Goal: Complete application form: Complete application form

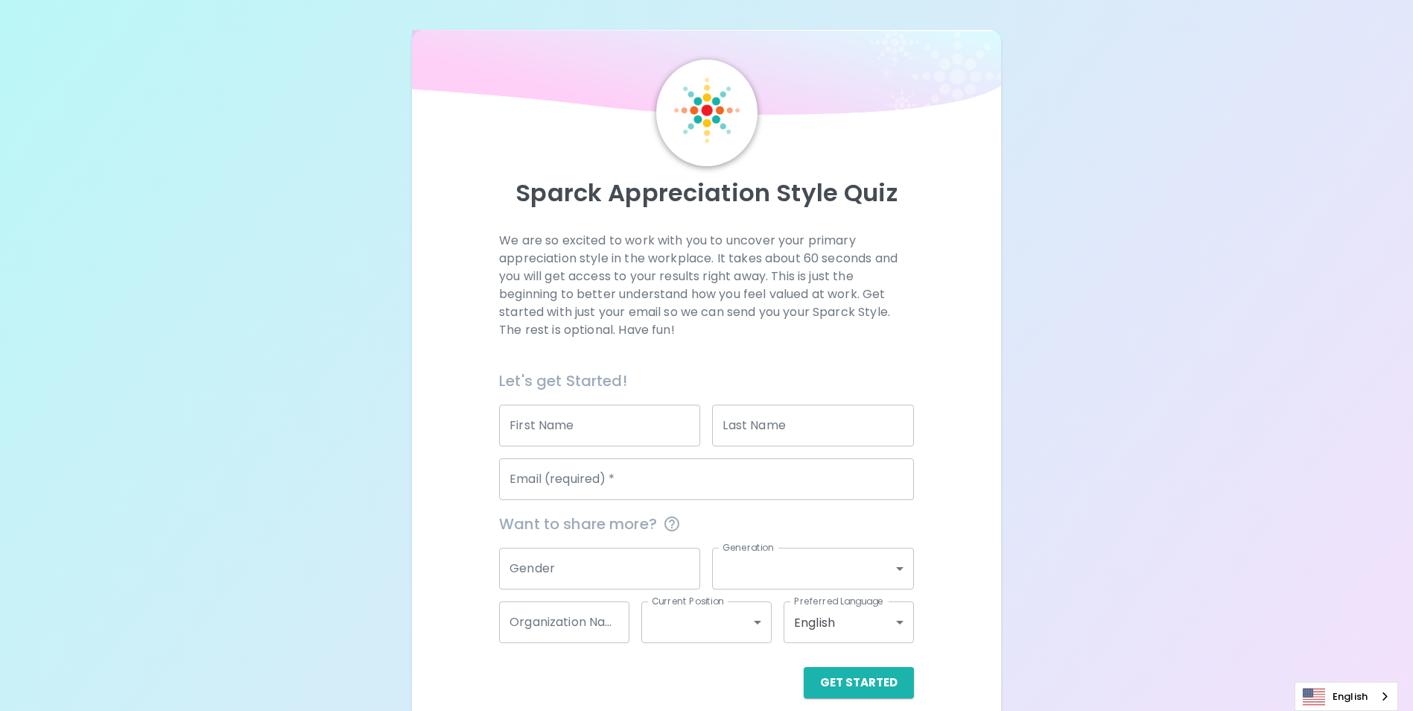
drag, startPoint x: 600, startPoint y: 429, endPoint x: 586, endPoint y: 421, distance: 17.0
click at [600, 429] on input "First Name" at bounding box center [599, 425] width 201 height 42
type input "Apipol"
type input "[PERSON_NAME]"
type input "[EMAIL_ADDRESS][PERSON_NAME][DOMAIN_NAME]"
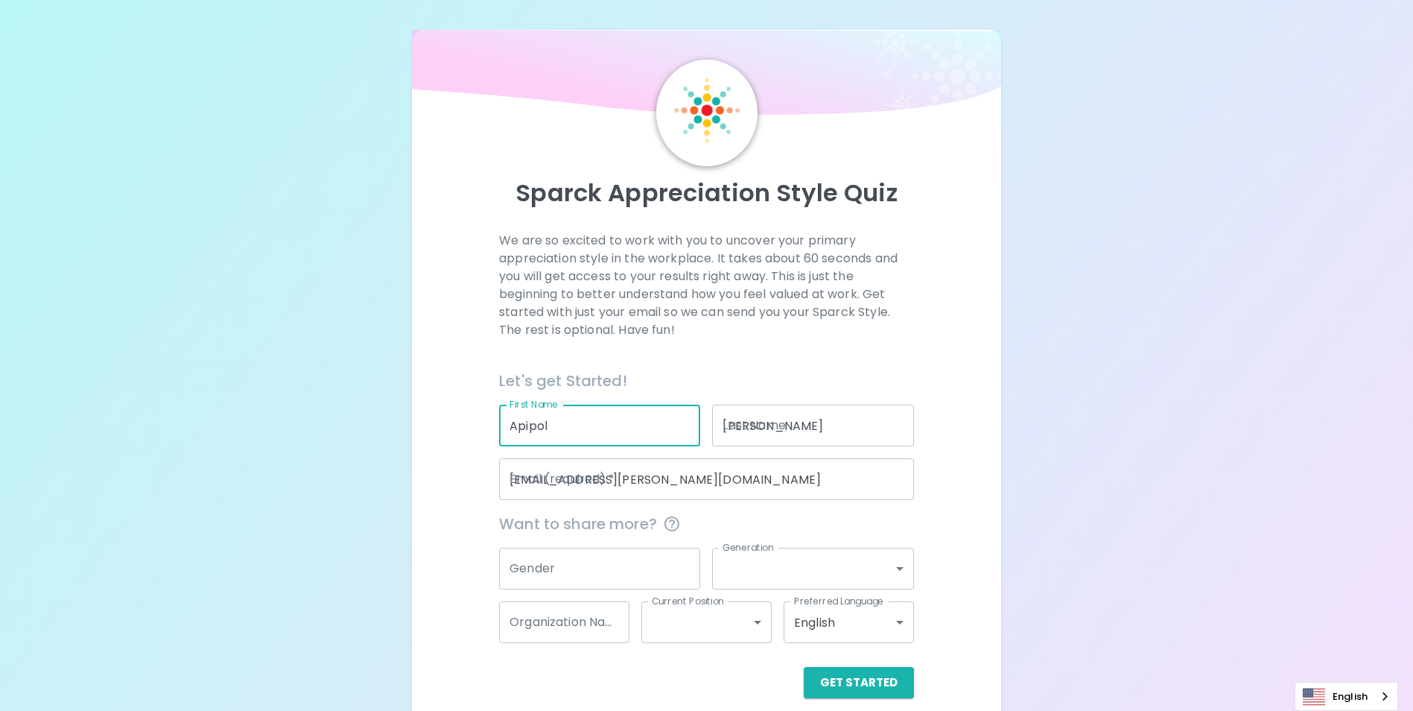
type input "Seagate Technology ([GEOGRAPHIC_DATA]) co.,th."
drag, startPoint x: 1181, startPoint y: 454, endPoint x: 717, endPoint y: 498, distance: 465.4
click at [1179, 456] on div "Sparck Appreciation Style Quiz We are so excited to work with you to uncover yo…" at bounding box center [706, 364] width 1413 height 728
click at [536, 565] on input "Gender" at bounding box center [599, 569] width 201 height 42
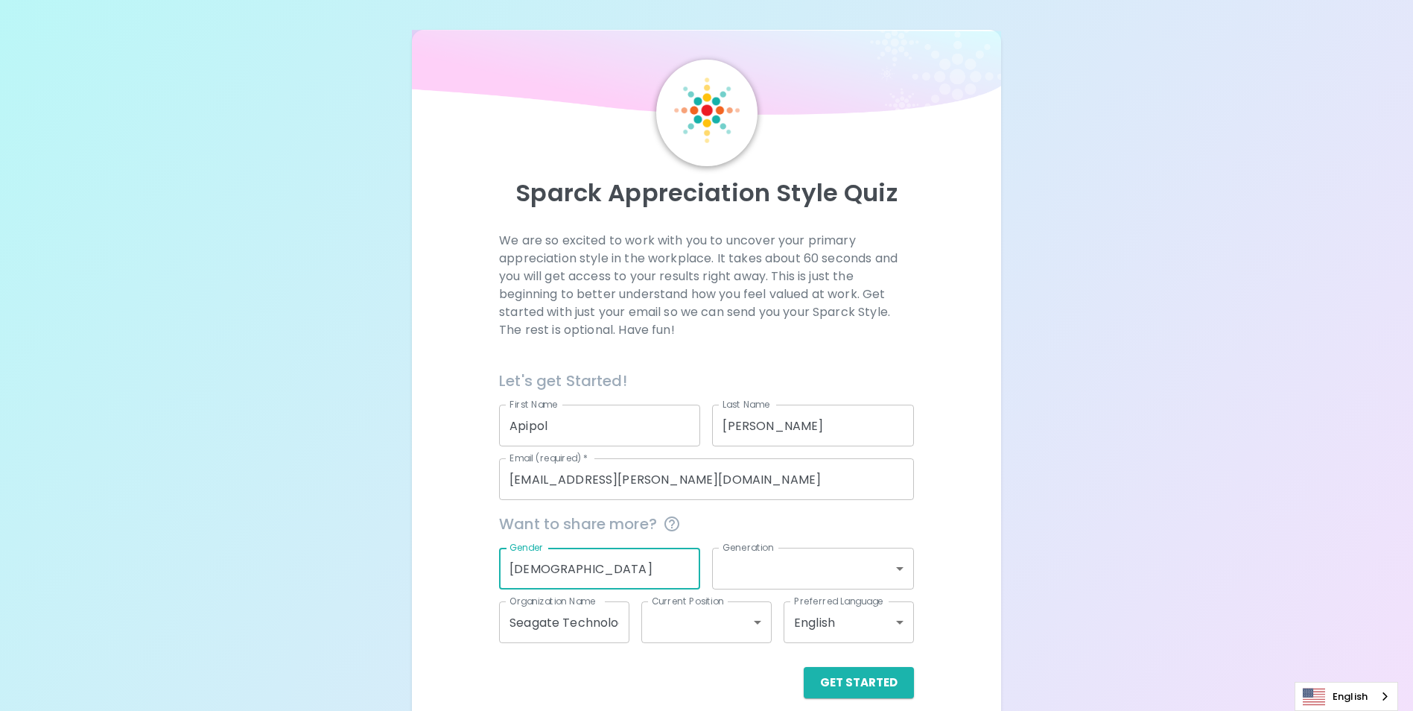
type input "[DEMOGRAPHIC_DATA]"
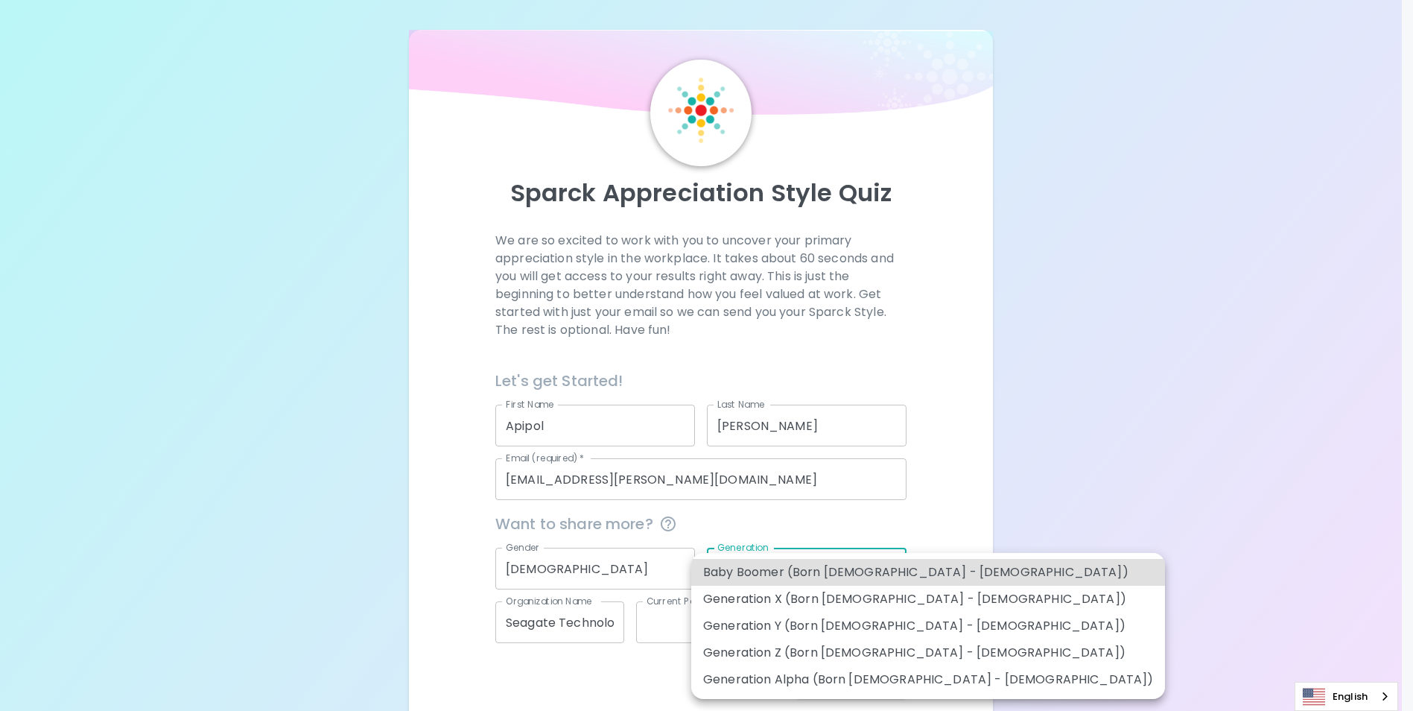
click at [809, 569] on body "Sparck Appreciation Style Quiz We are so excited to work with you to uncover yo…" at bounding box center [706, 364] width 1413 height 728
drag, startPoint x: 780, startPoint y: 626, endPoint x: 807, endPoint y: 625, distance: 26.9
click at [779, 627] on li "Generation Y (Born [DEMOGRAPHIC_DATA] - [DEMOGRAPHIC_DATA])" at bounding box center [928, 625] width 474 height 27
type input "generation_y"
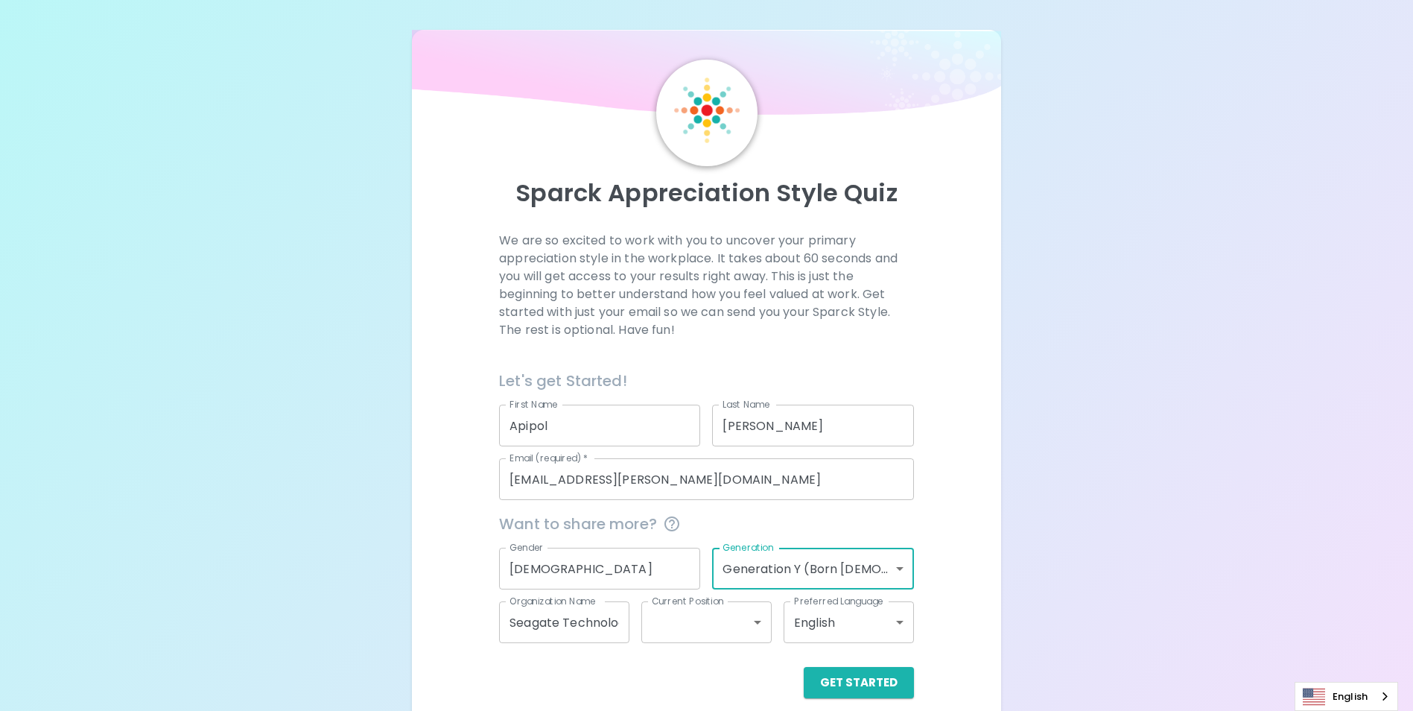
click at [1119, 576] on div "Sparck Appreciation Style Quiz We are so excited to work with you to uncover yo…" at bounding box center [706, 364] width 1413 height 728
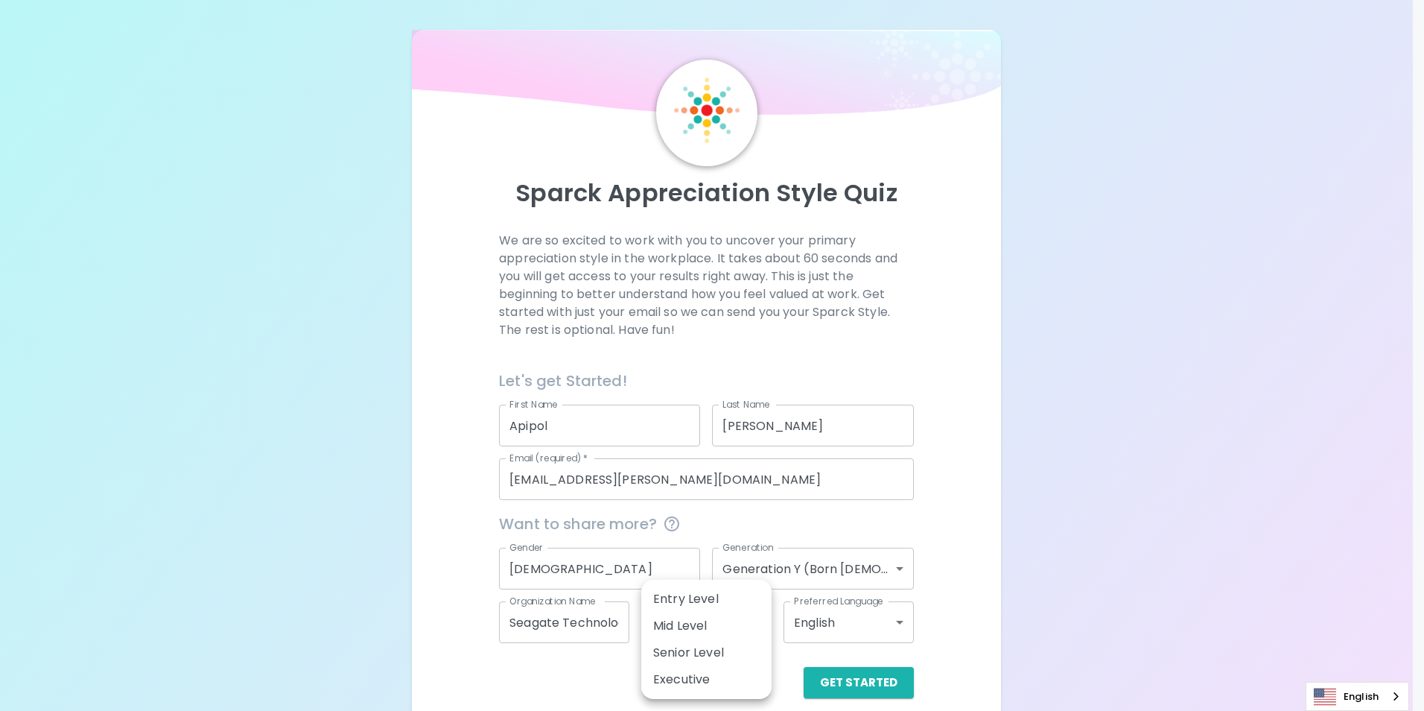
click at [748, 628] on body "Sparck Appreciation Style Quiz We are so excited to work with you to uncover yo…" at bounding box center [712, 364] width 1424 height 728
click at [682, 652] on li "Senior Level" at bounding box center [706, 652] width 130 height 27
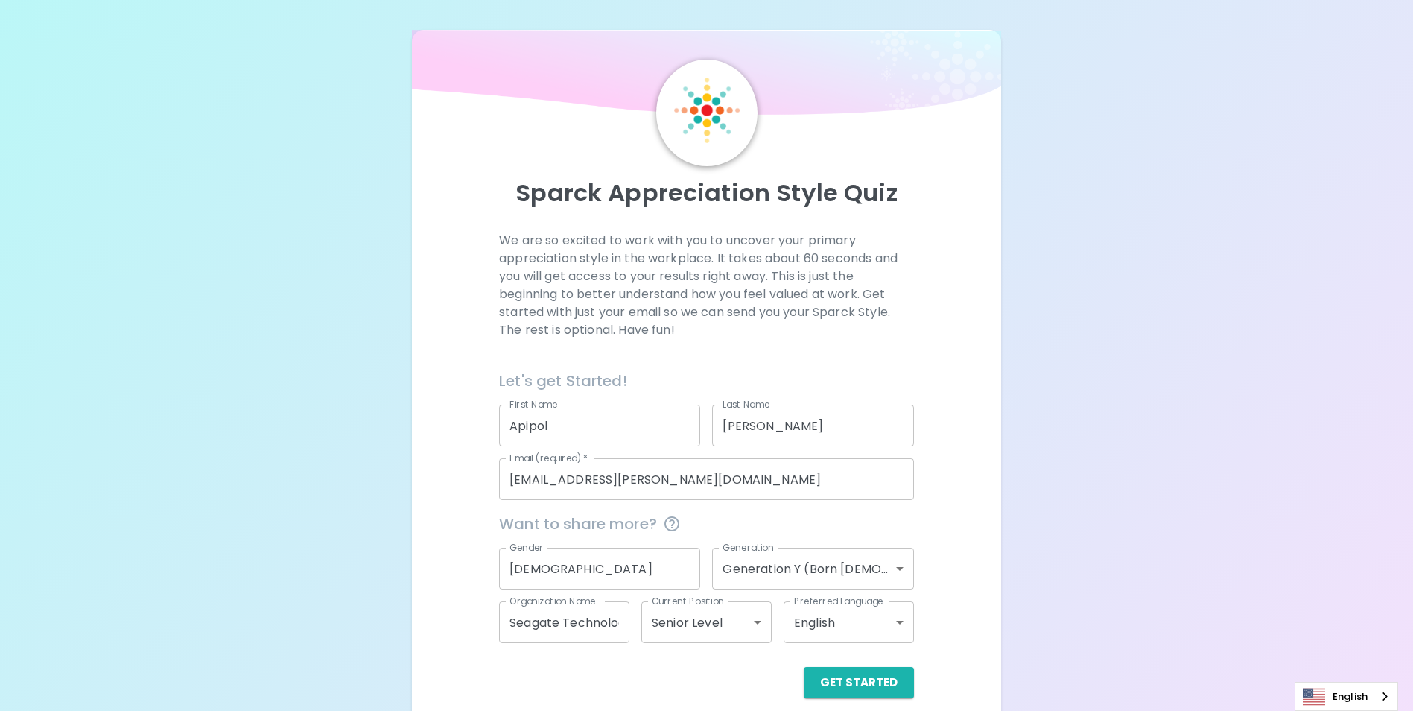
click at [1165, 612] on div "Sparck Appreciation Style Quiz We are so excited to work with you to uncover yo…" at bounding box center [706, 364] width 1413 height 728
click at [898, 624] on body "Sparck Appreciation Style Quiz We are so excited to work with you to uncover yo…" at bounding box center [706, 364] width 1413 height 728
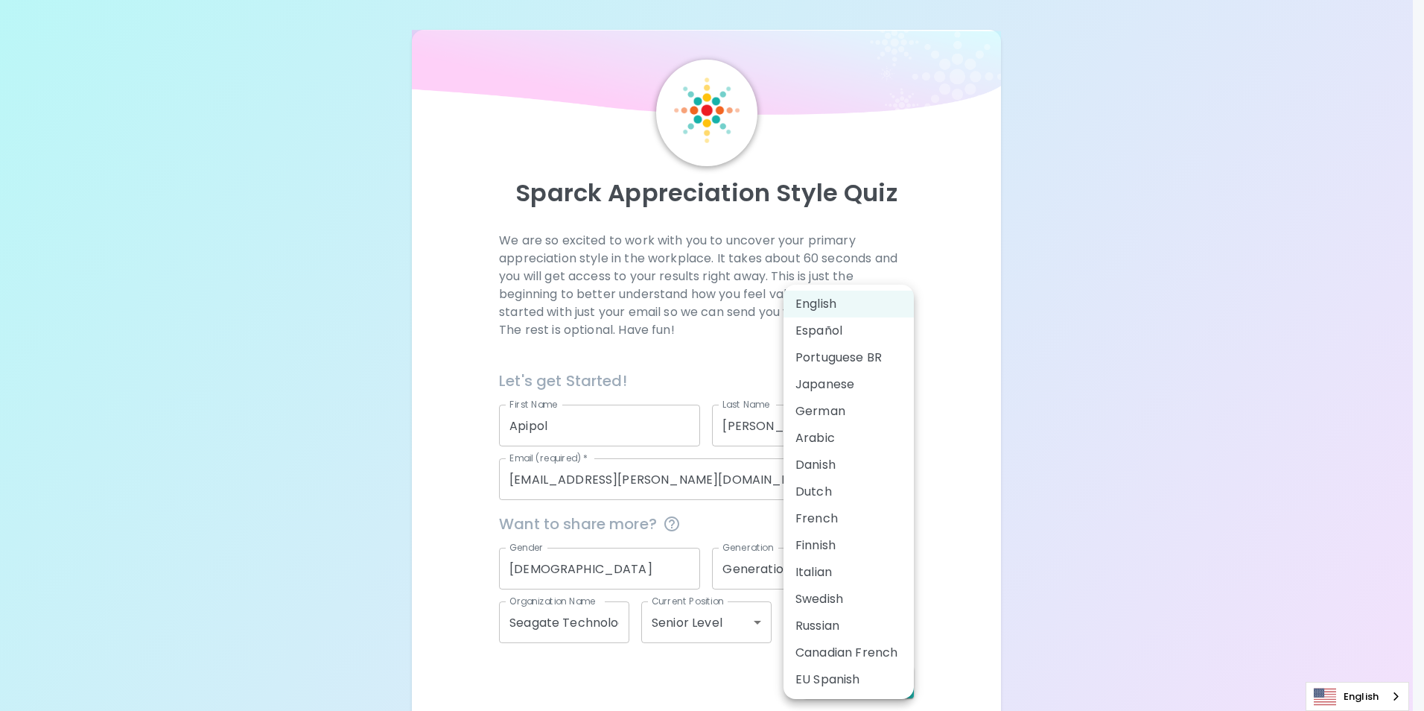
click at [1122, 491] on div at bounding box center [712, 355] width 1424 height 711
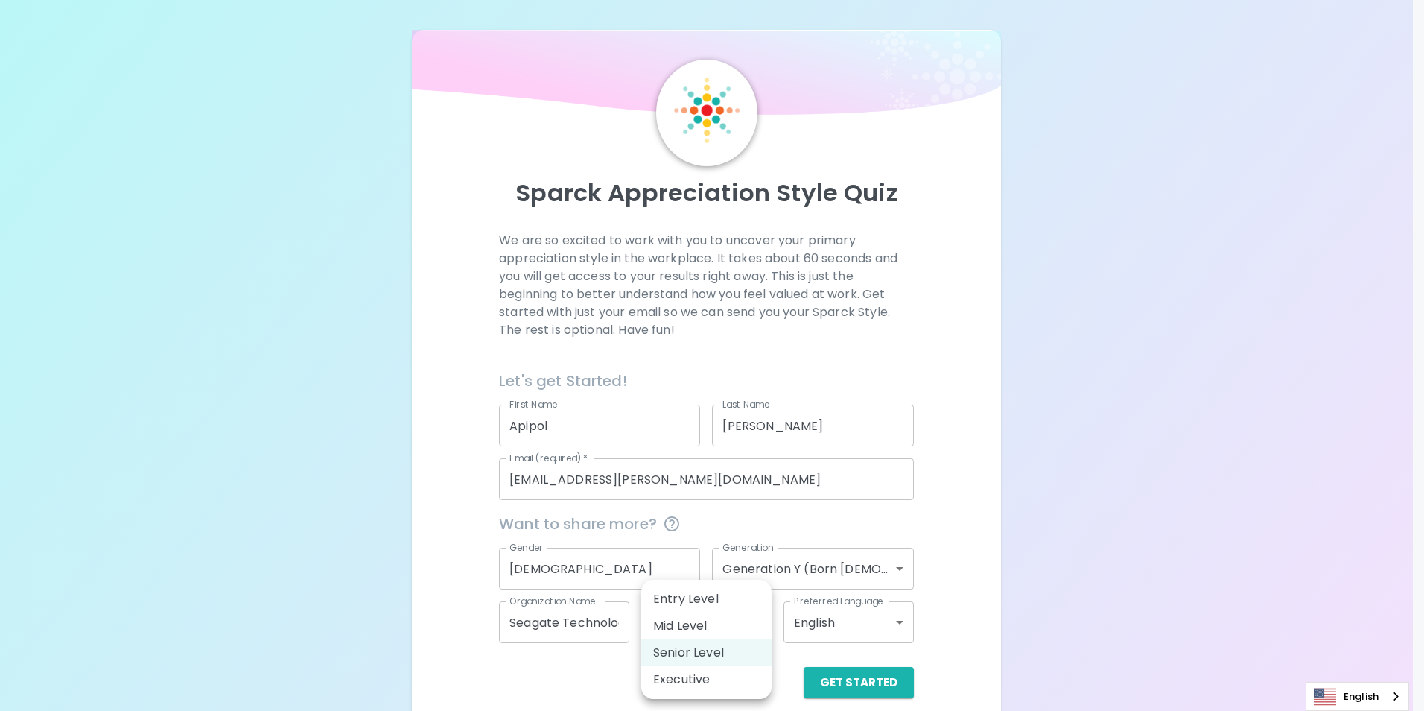
click at [752, 618] on body "Sparck Appreciation Style Quiz We are so excited to work with you to uncover yo…" at bounding box center [712, 364] width 1424 height 728
click at [703, 623] on li "Mid Level" at bounding box center [706, 625] width 130 height 27
type input "mid_level"
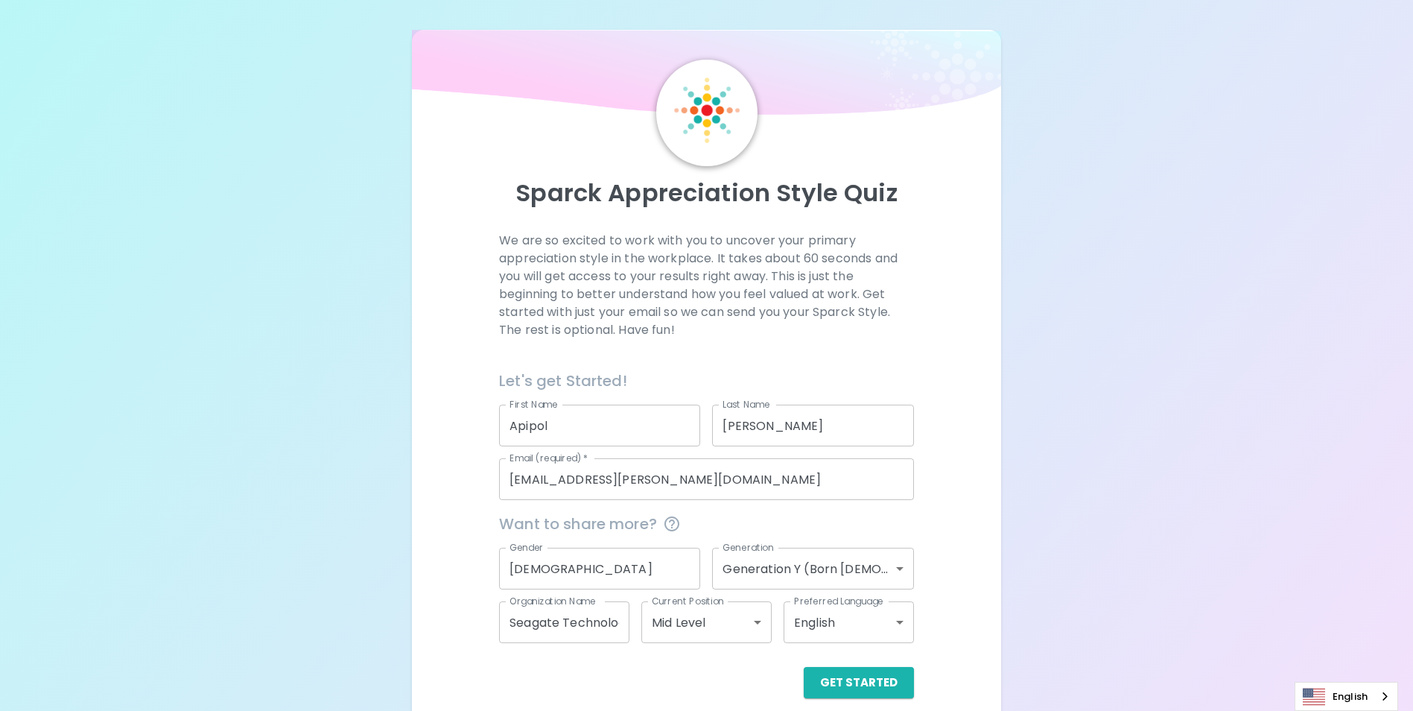
click at [1103, 609] on div "Sparck Appreciation Style Quiz We are so excited to work with you to uncover yo…" at bounding box center [706, 364] width 1413 height 728
click at [898, 622] on body "Sparck Appreciation Style Quiz We are so excited to work with you to uncover yo…" at bounding box center [706, 364] width 1413 height 728
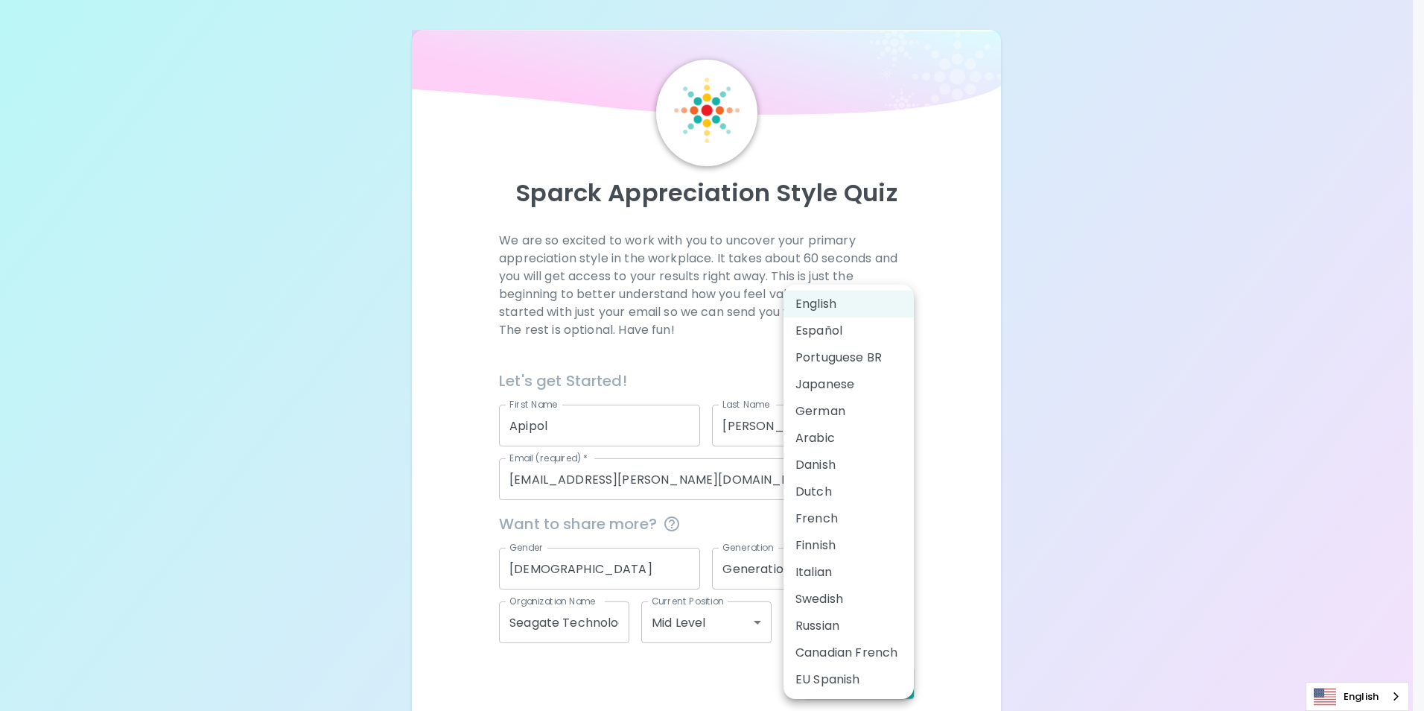
click at [1103, 591] on div at bounding box center [712, 355] width 1424 height 711
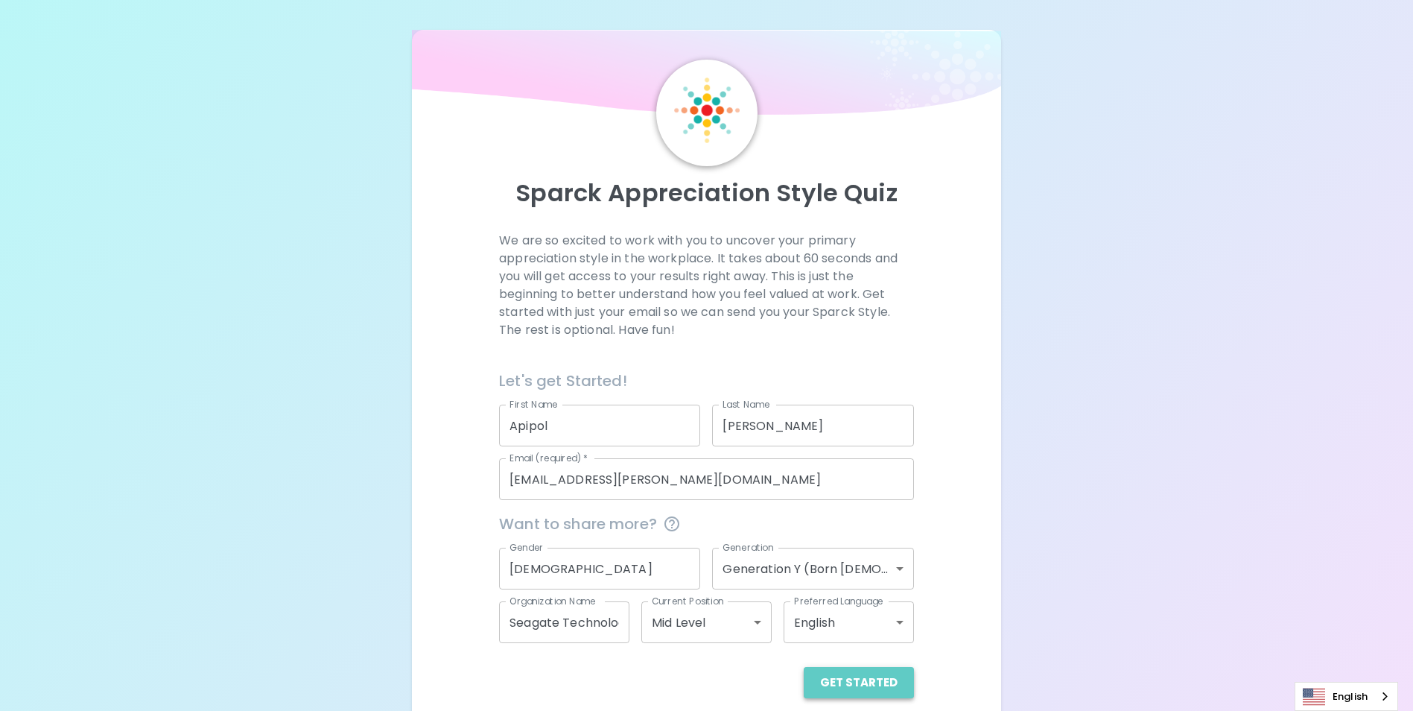
click at [874, 679] on button "Get Started" at bounding box center [859, 682] width 110 height 31
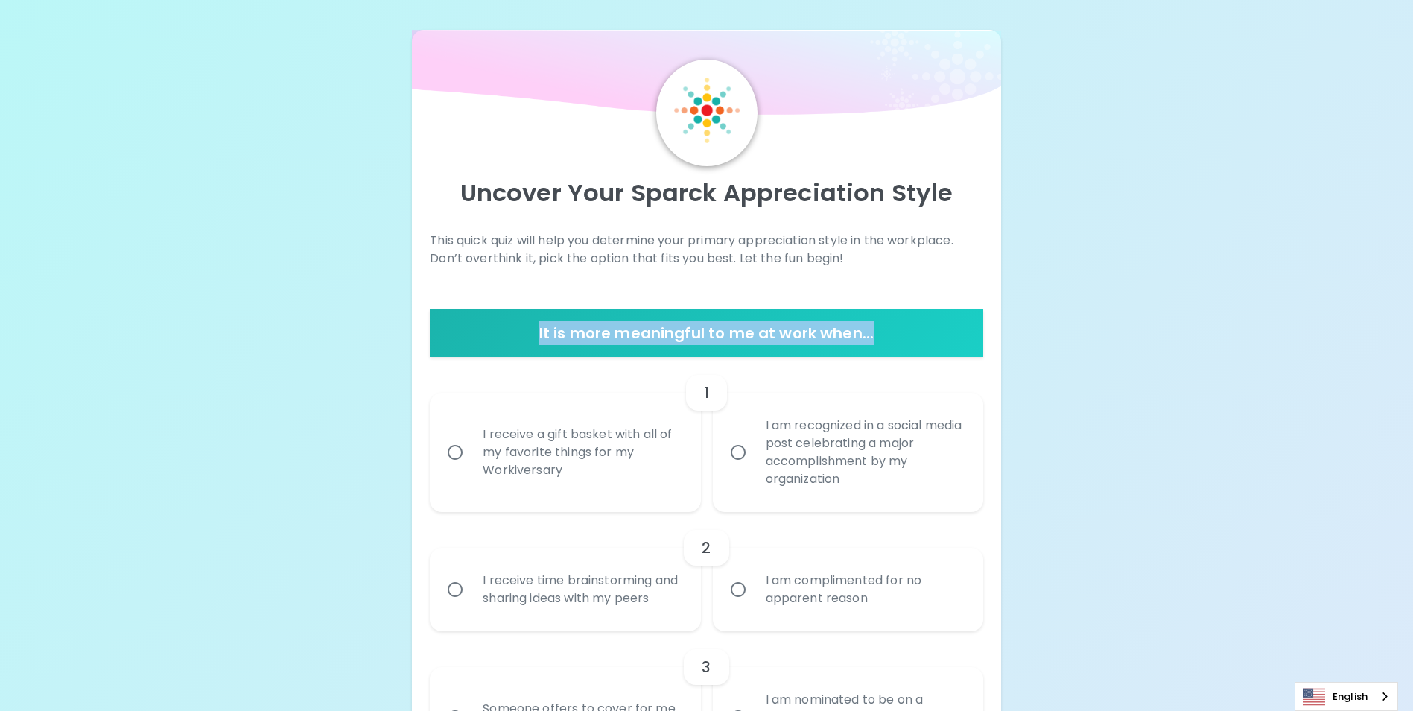
drag, startPoint x: 540, startPoint y: 330, endPoint x: 877, endPoint y: 342, distance: 336.9
click at [877, 342] on h6 "It is more meaningful to me at work when..." at bounding box center [706, 333] width 541 height 24
copy h6 "It is more meaningful to me at work when..."
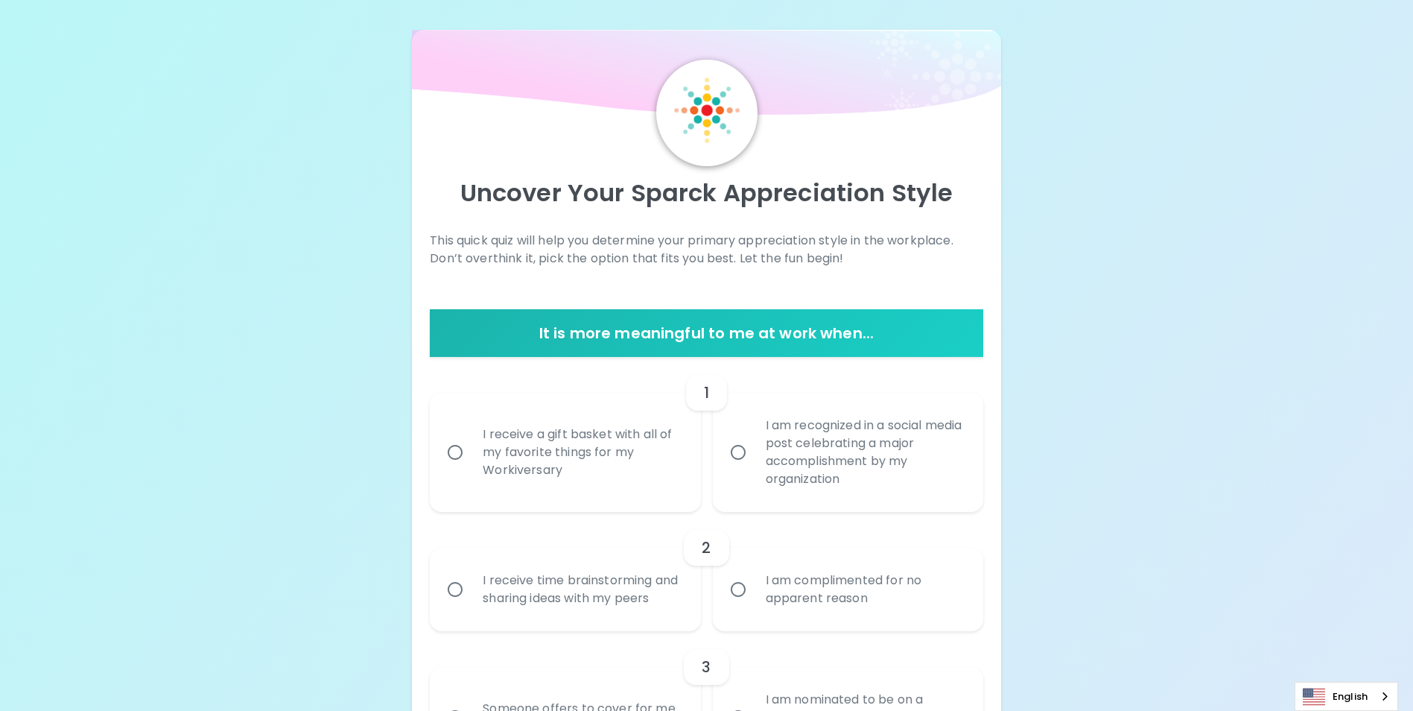
drag, startPoint x: 1252, startPoint y: 377, endPoint x: 1243, endPoint y: 380, distance: 10.1
click at [451, 453] on input "I receive a gift basket with all of my favorite things for my Workiversary" at bounding box center [454, 452] width 31 height 31
radio input "true"
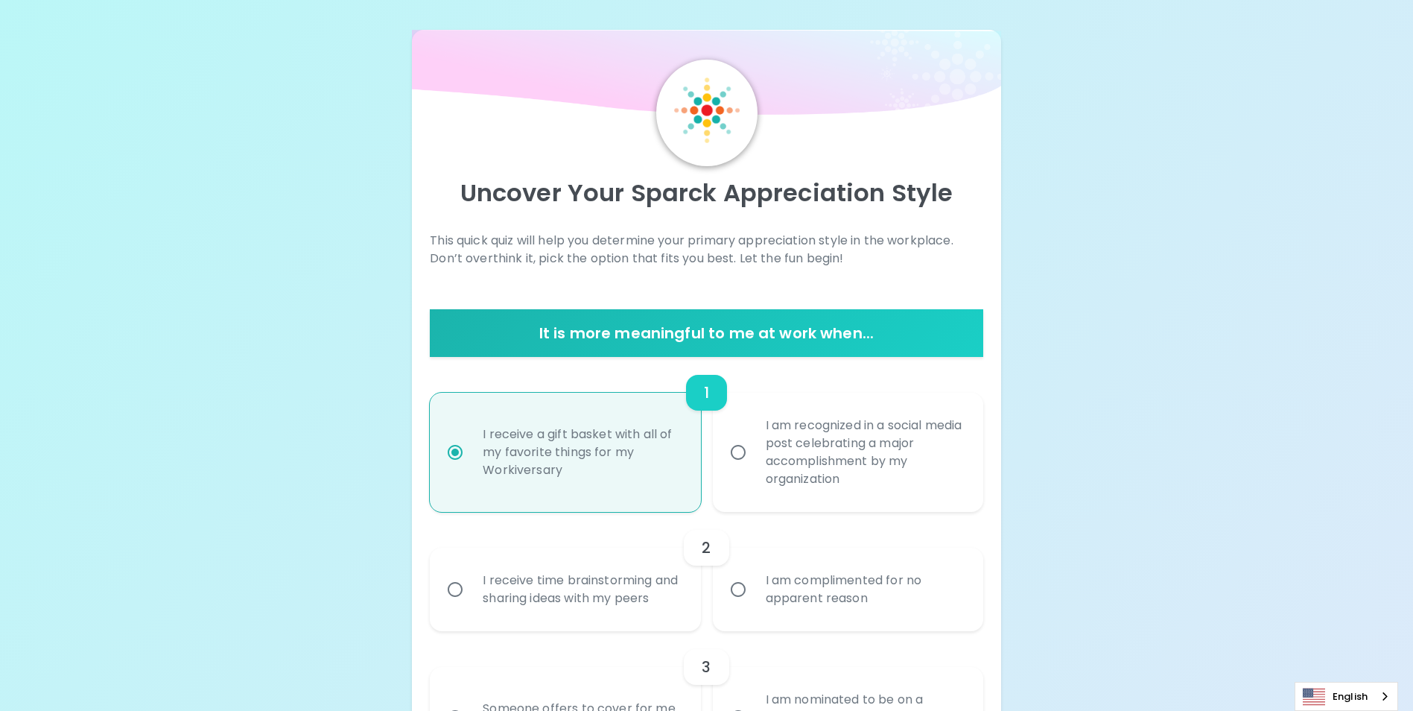
scroll to position [119, 0]
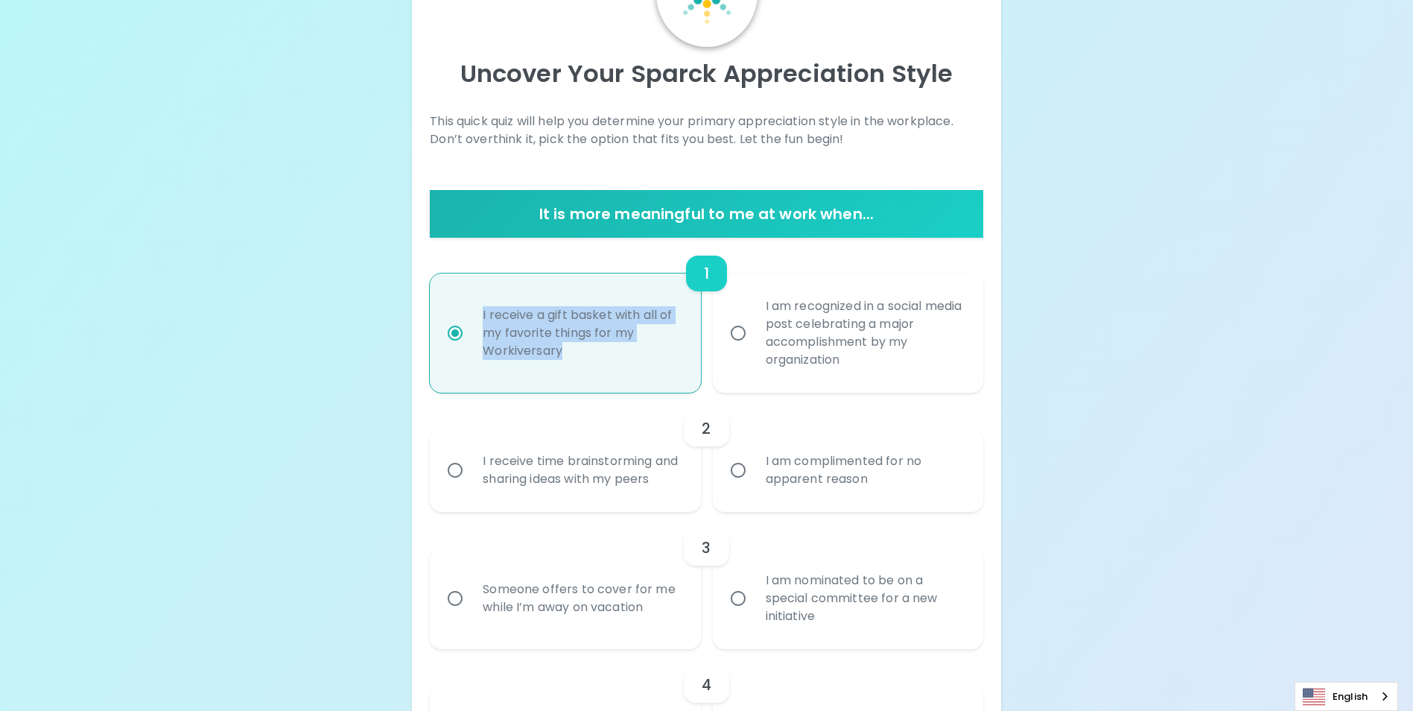
drag, startPoint x: 568, startPoint y: 357, endPoint x: 483, endPoint y: 319, distance: 92.4
click at [483, 319] on div "I receive a gift basket with all of my favorite things for my Workiversary" at bounding box center [581, 332] width 221 height 89
copy div "I receive a gift basket with all of my favorite things for my Workiversary"
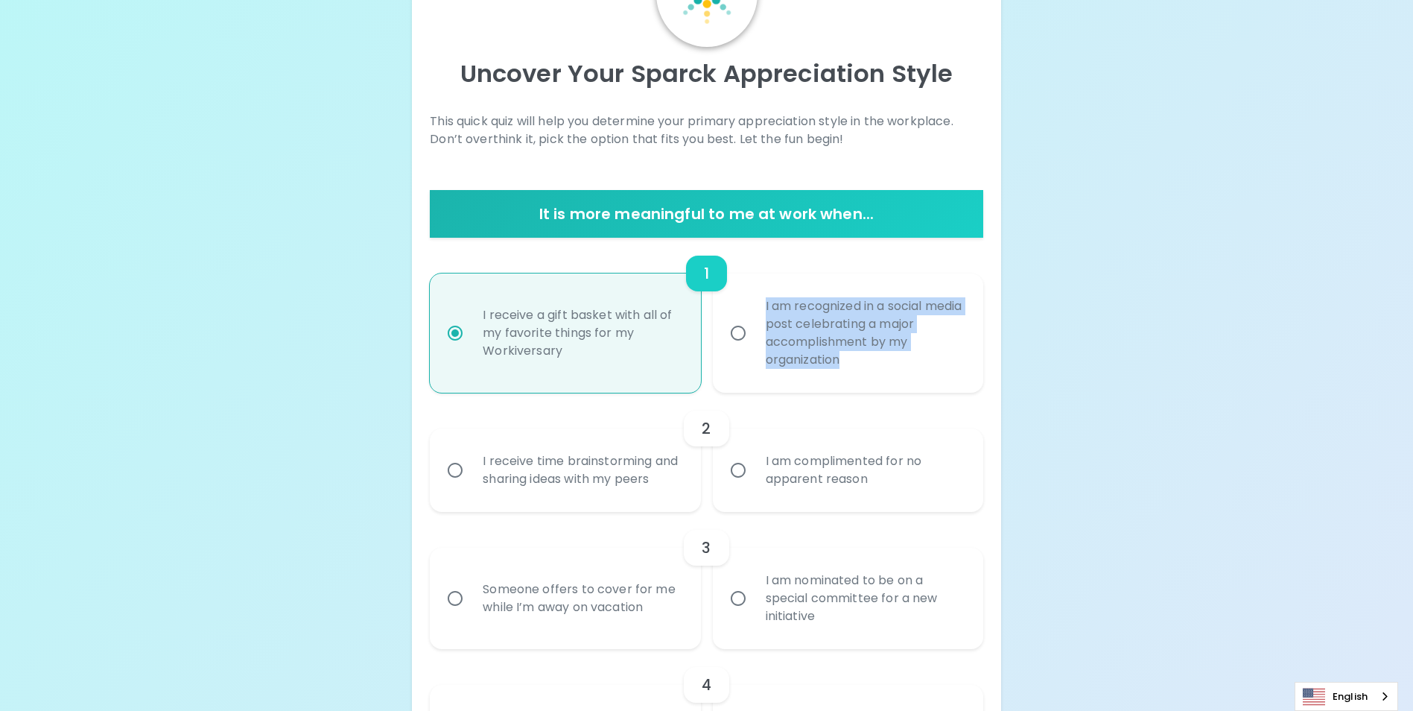
drag, startPoint x: 848, startPoint y: 363, endPoint x: 729, endPoint y: 276, distance: 147.8
click at [758, 305] on div "I am recognized in a social media post celebrating a major accomplishment by my…" at bounding box center [864, 332] width 221 height 107
copy div "I am recognized in a social media post celebrating a major accomplishment by my…"
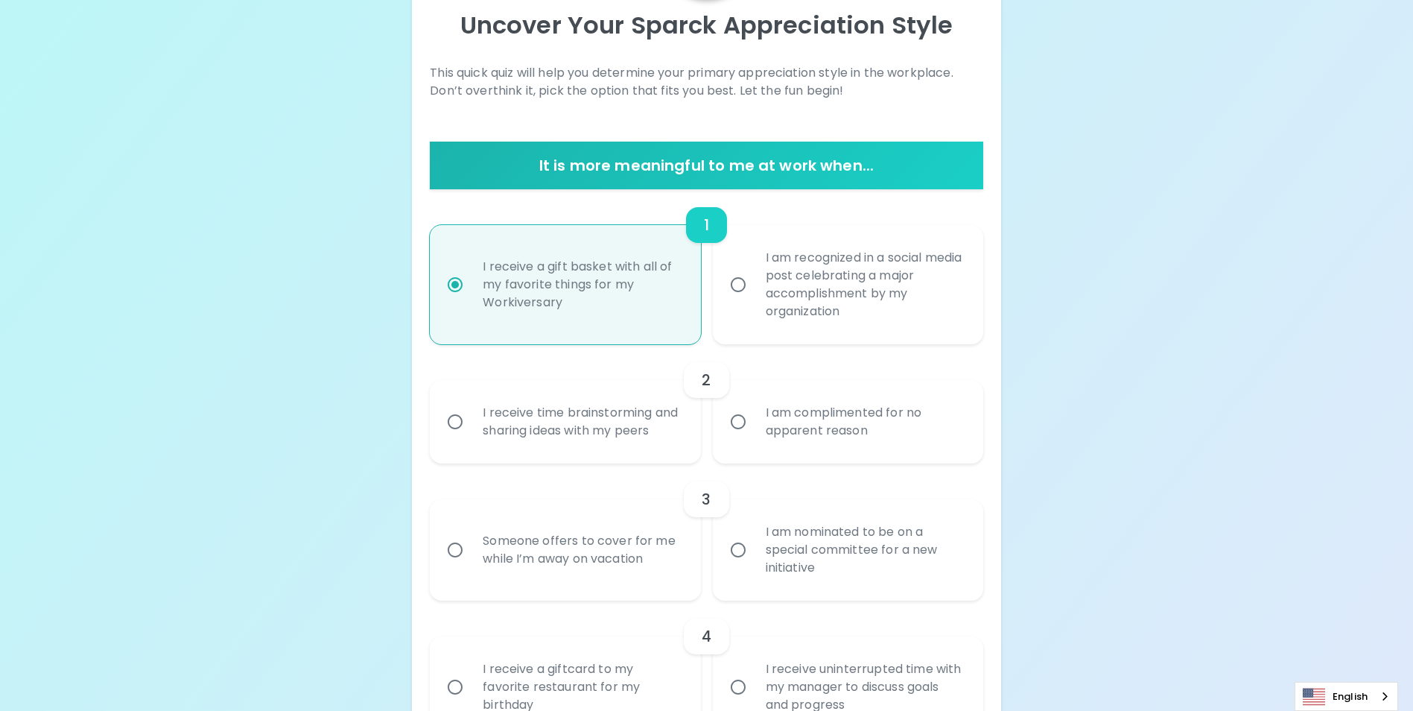
scroll to position [194, 0]
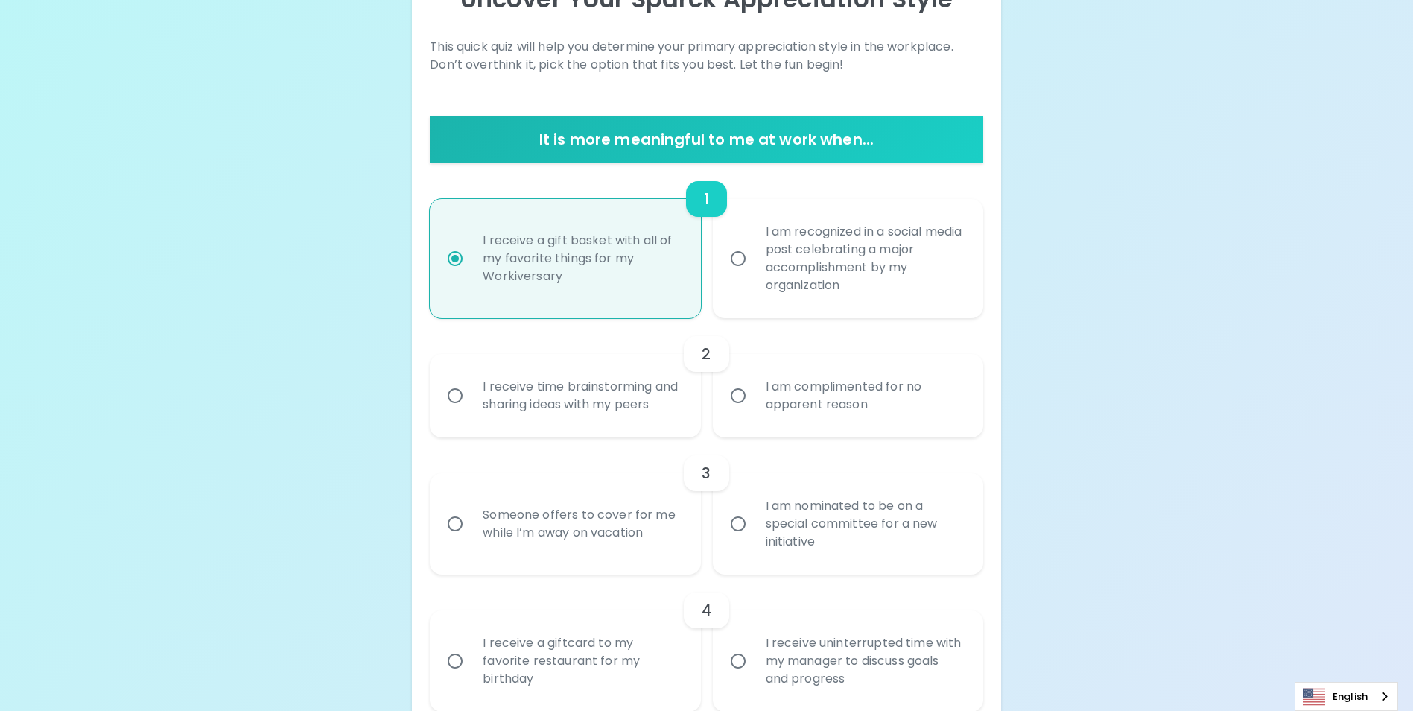
click at [454, 404] on input "I receive time brainstorming and sharing ideas with my peers" at bounding box center [454, 395] width 31 height 31
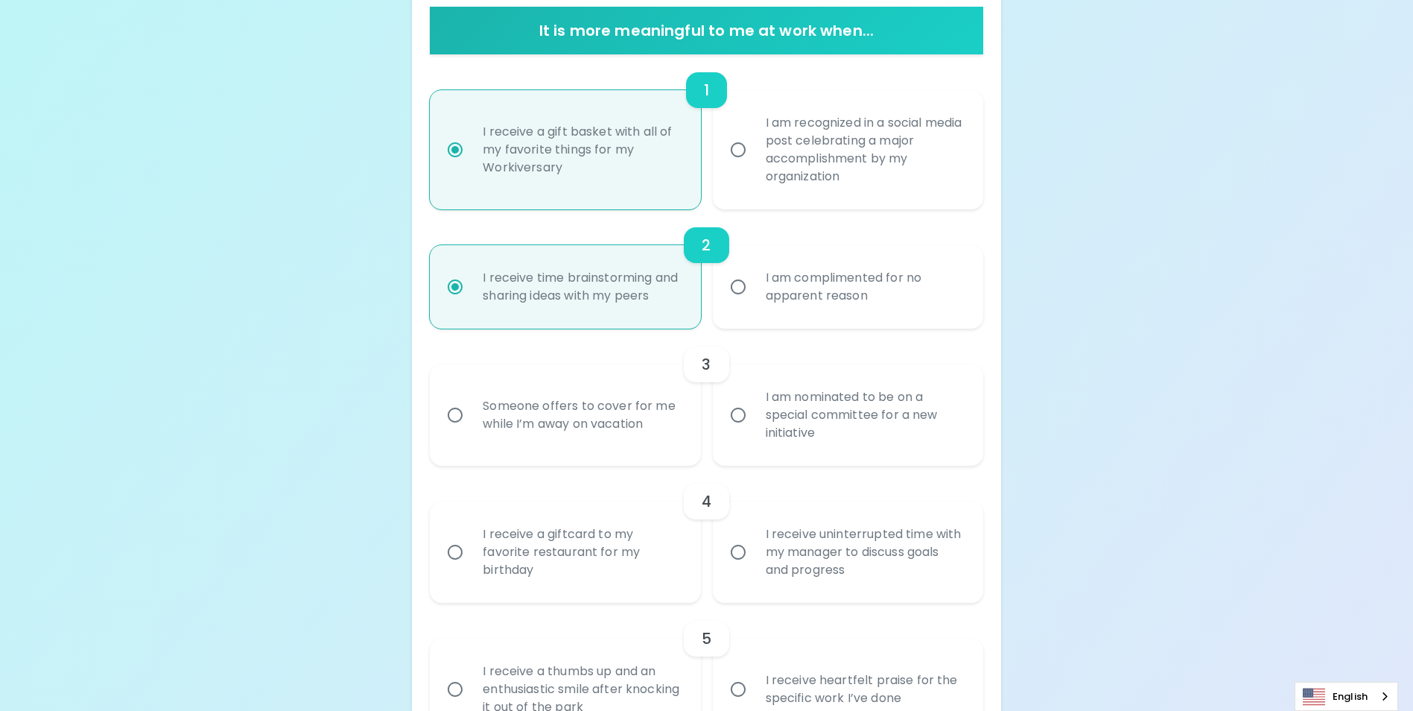
scroll to position [313, 0]
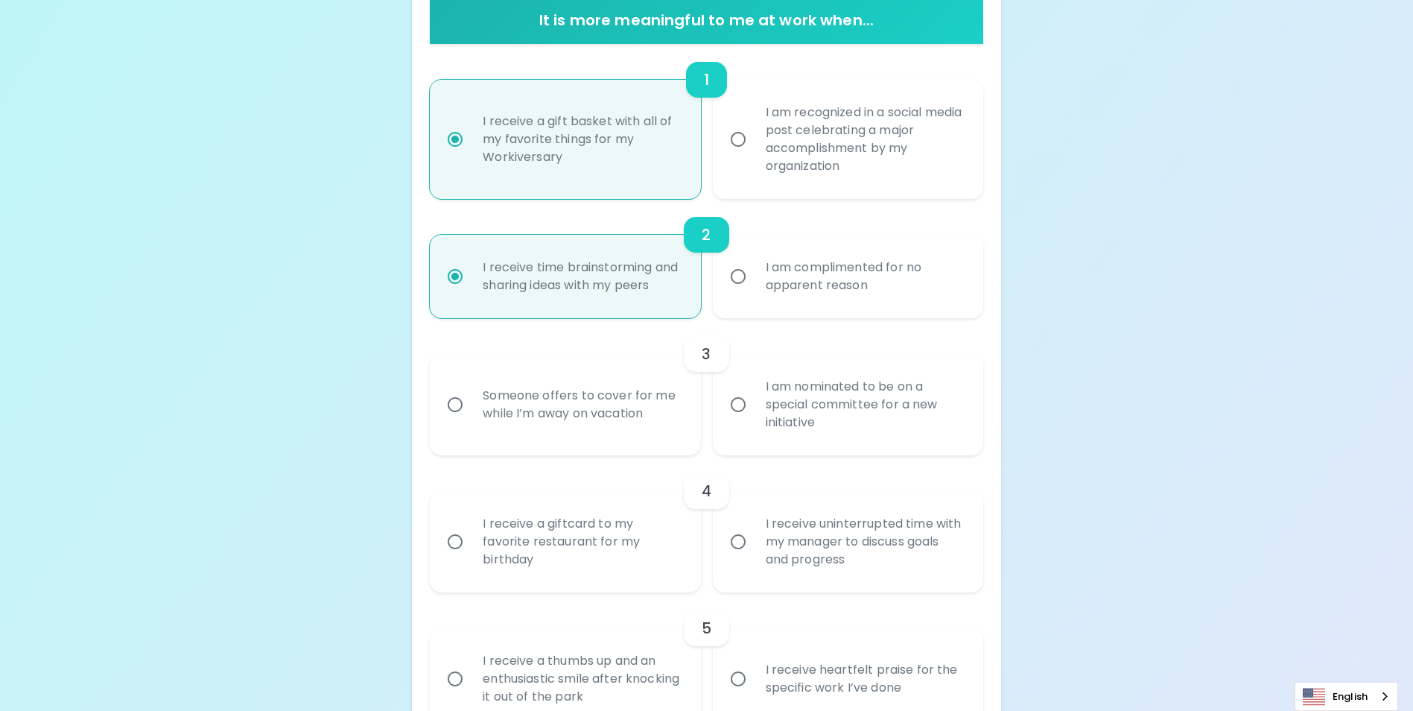
radio input "true"
drag, startPoint x: 870, startPoint y: 294, endPoint x: 766, endPoint y: 270, distance: 107.0
click at [766, 270] on div "I am complimented for no apparent reason" at bounding box center [864, 277] width 221 height 72
copy div "I am complimented for no apparent reason"
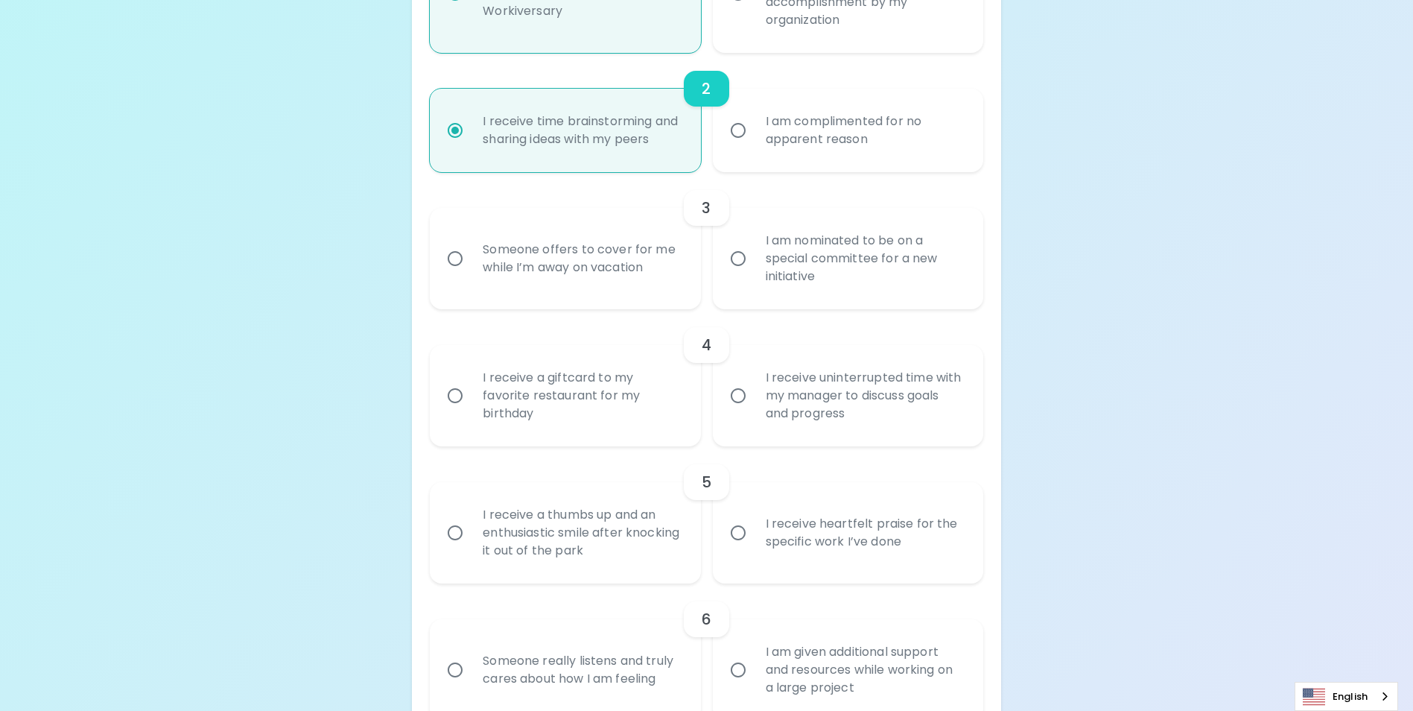
scroll to position [462, 0]
click at [450, 271] on input "Someone offers to cover for me while I’m away on vacation" at bounding box center [454, 255] width 31 height 31
radio input "false"
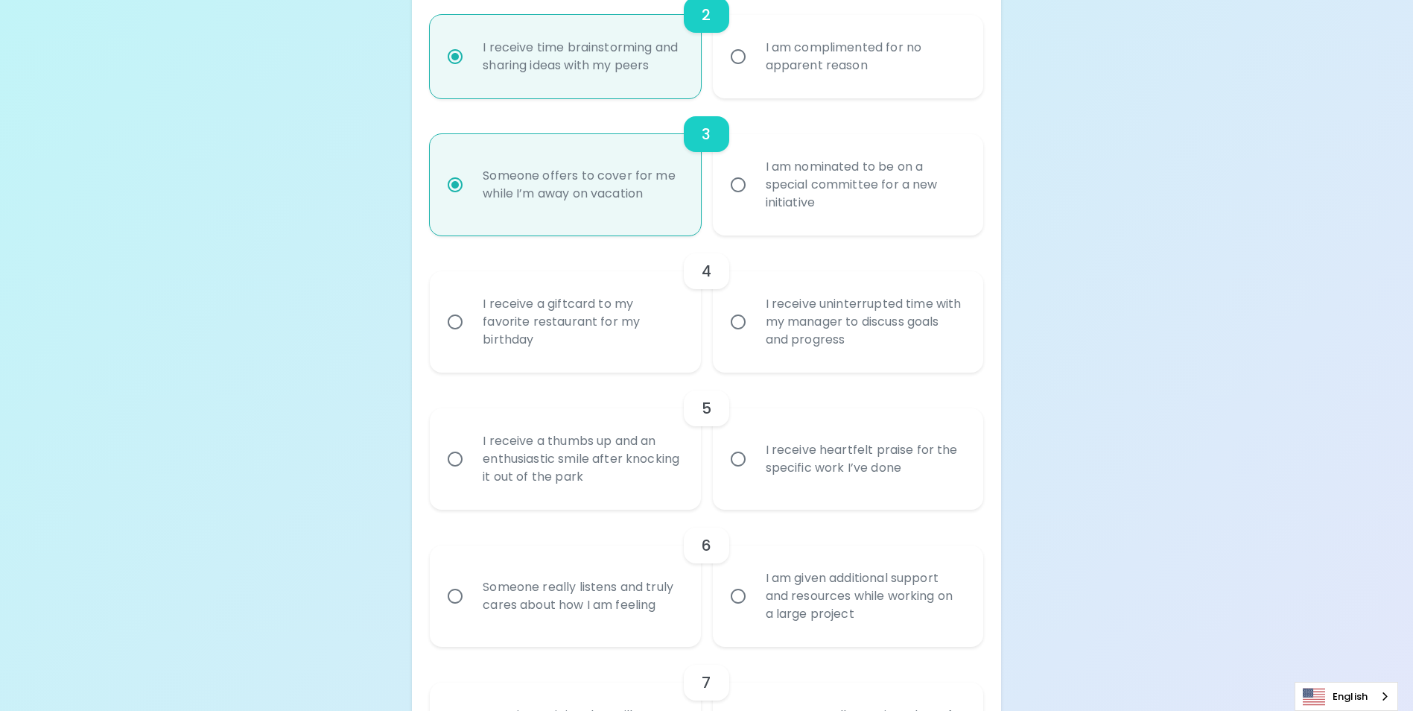
scroll to position [581, 0]
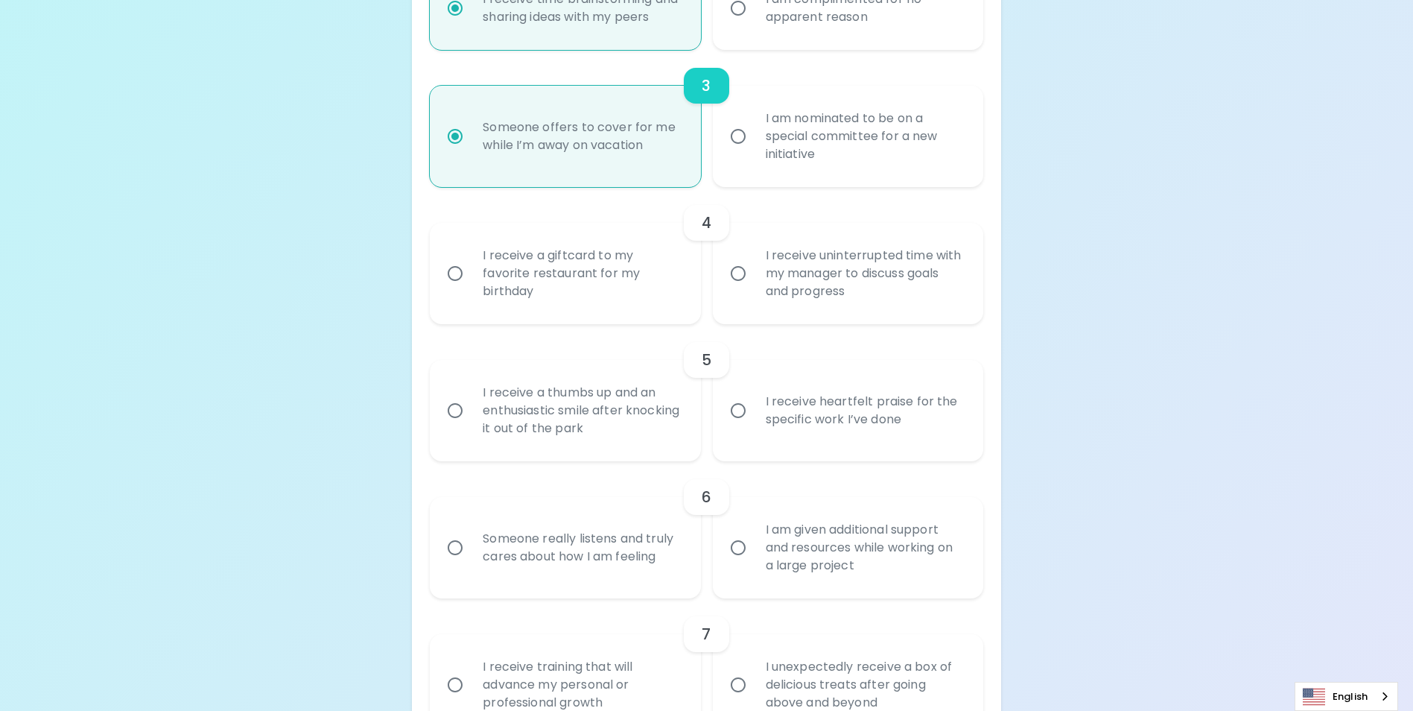
radio input "true"
drag, startPoint x: 828, startPoint y: 178, endPoint x: 758, endPoint y: 137, distance: 80.5
click at [758, 137] on div "I am nominated to be on a special committee for a new initiative" at bounding box center [864, 136] width 221 height 89
copy div "I am nominated to be on a special committee for a new initiative"
click at [734, 152] on input "I am nominated to be on a special committee for a new initiative" at bounding box center [738, 136] width 31 height 31
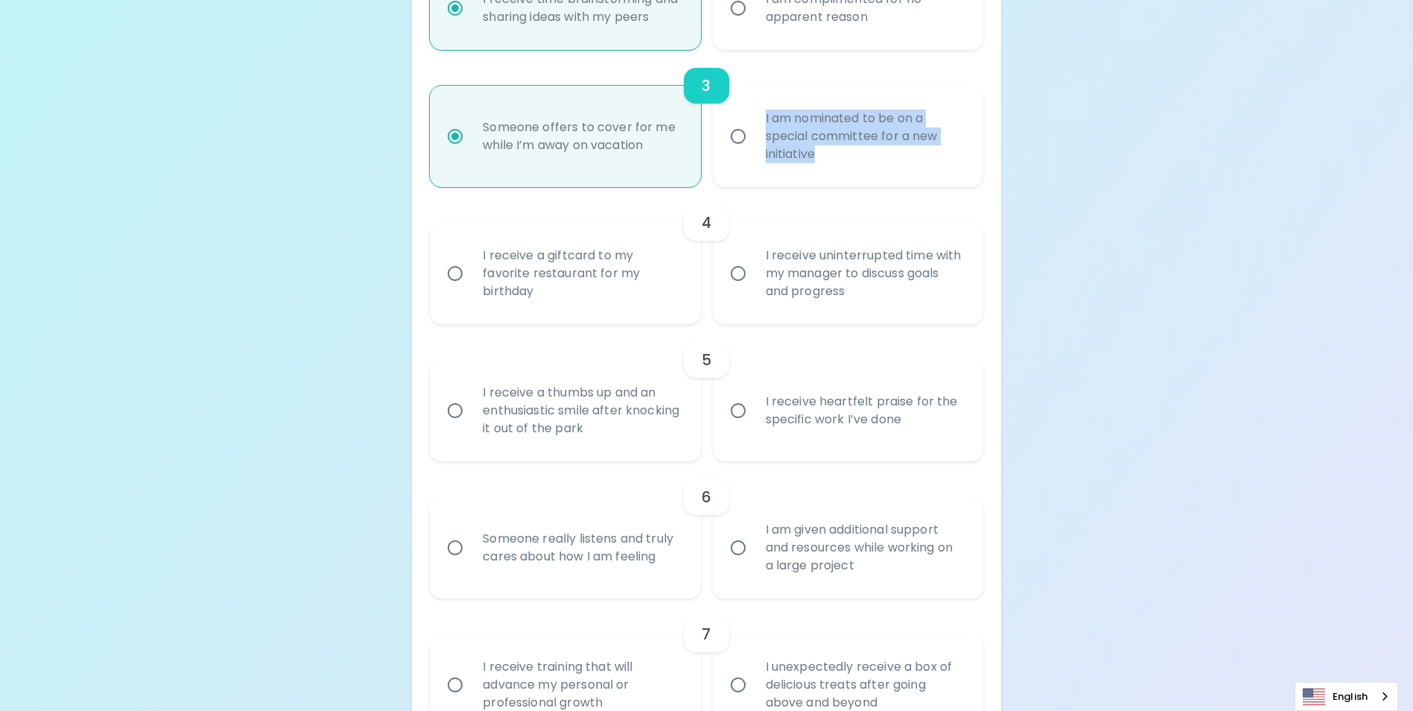
radio input "false"
radio input "true"
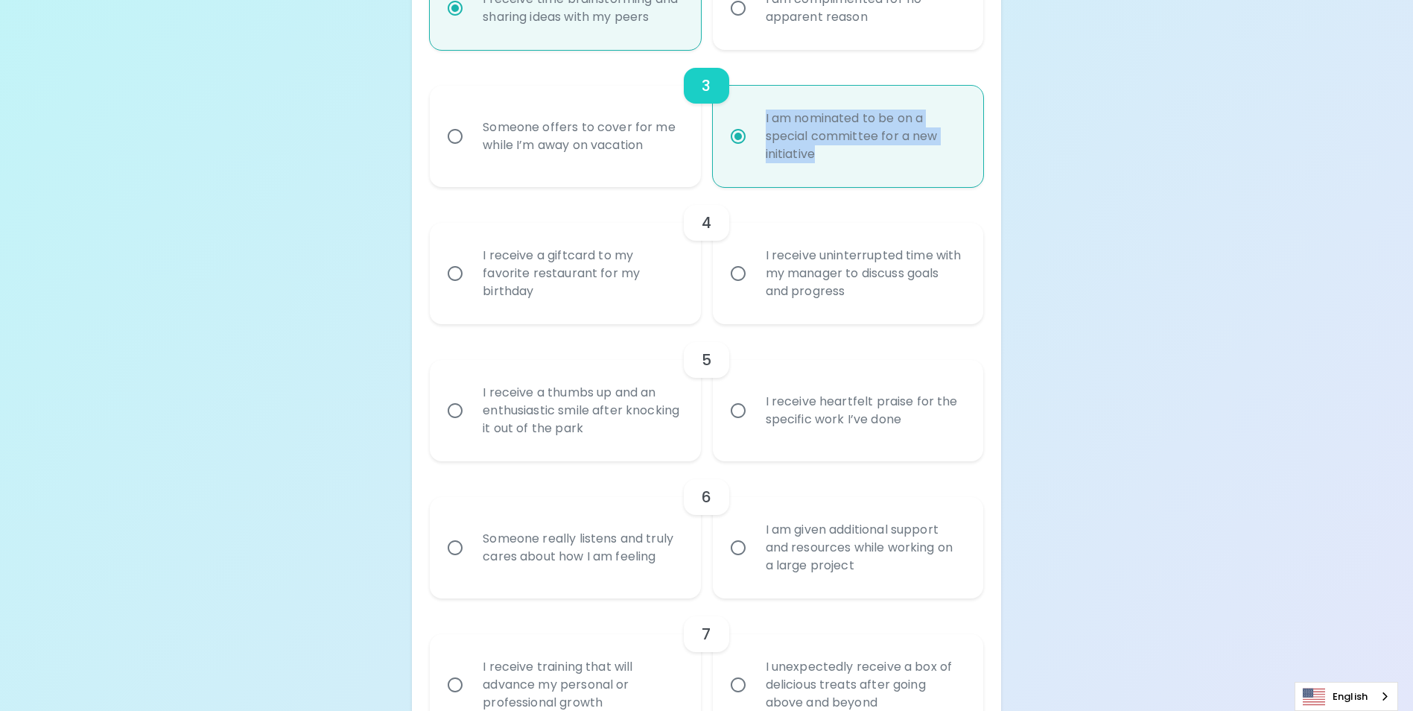
radio input "true"
click at [1108, 185] on div "Uncover Your Sparck Appreciation Style This quick quiz will help you determine …" at bounding box center [706, 671] width 1413 height 2504
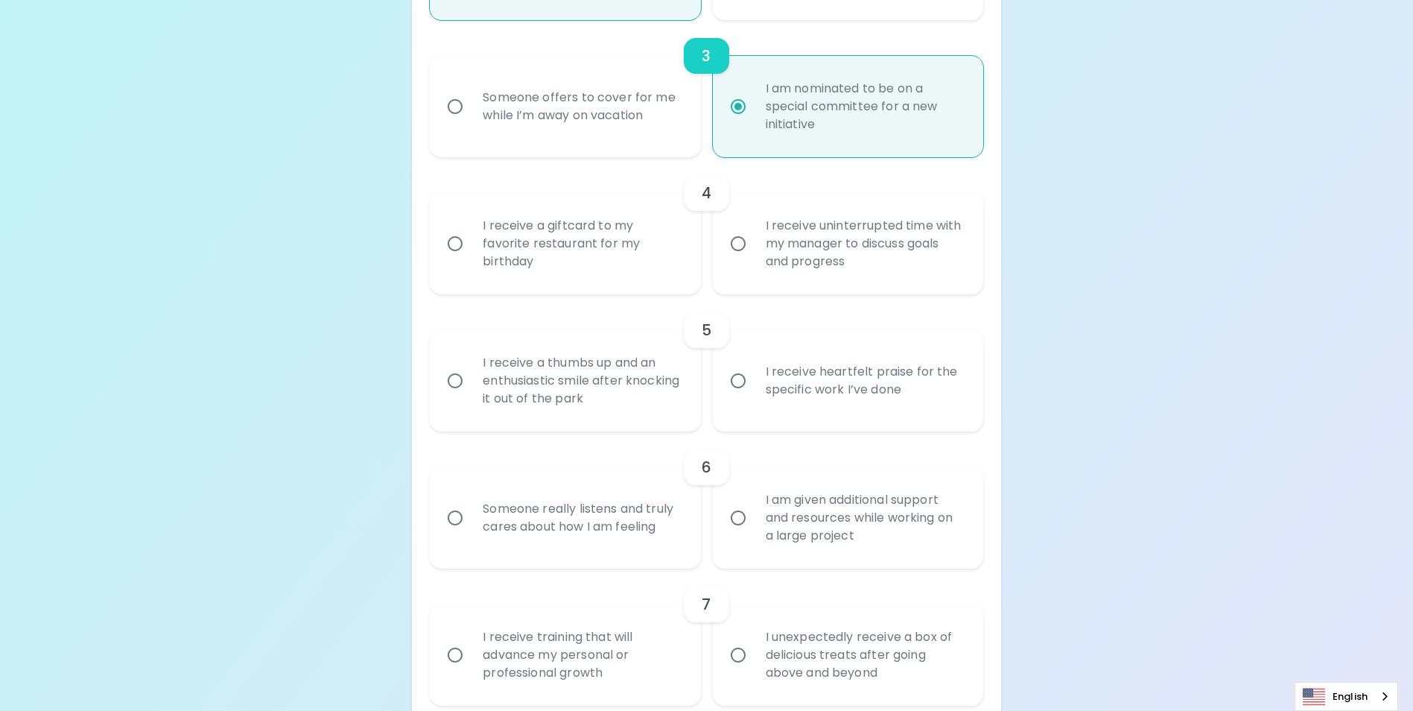
scroll to position [656, 0]
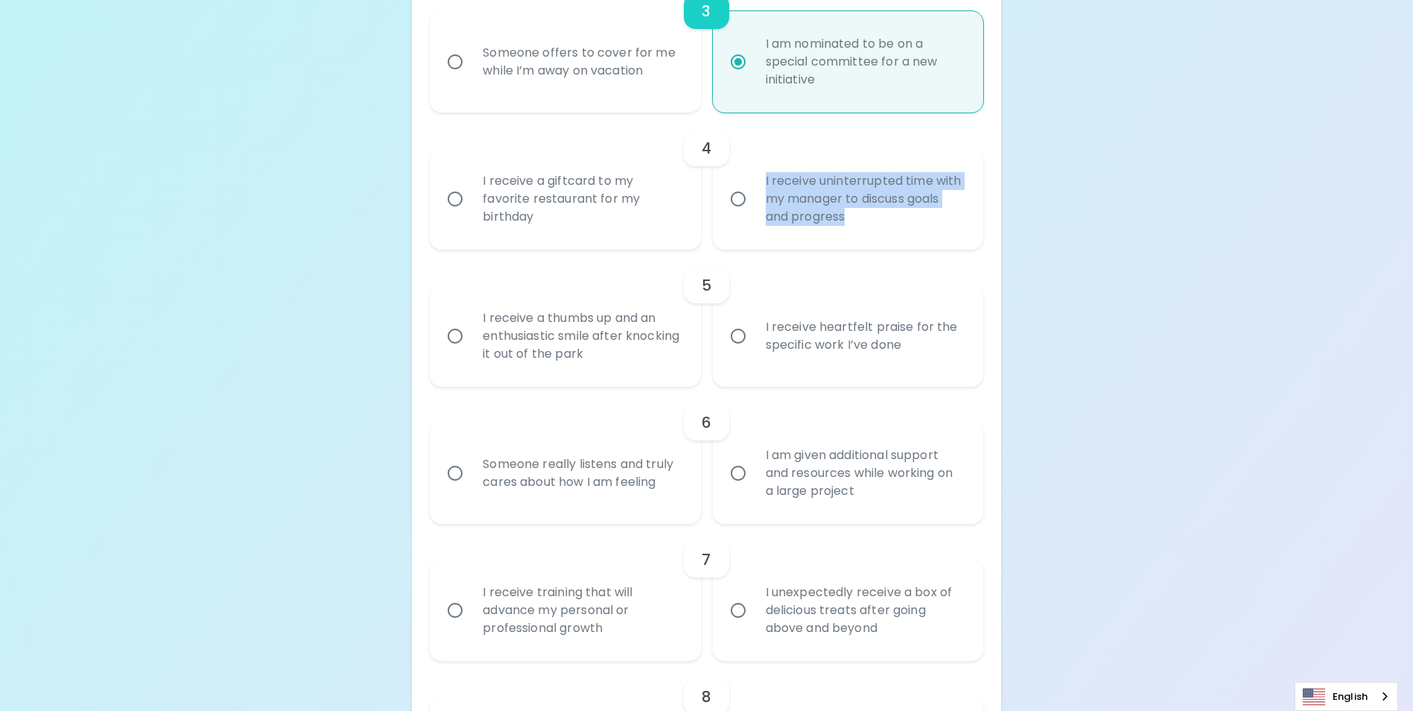
drag, startPoint x: 853, startPoint y: 234, endPoint x: 759, endPoint y: 198, distance: 100.4
click at [759, 198] on div "I receive uninterrupted time with my manager to discuss goals and progress" at bounding box center [864, 198] width 221 height 89
copy div "I receive uninterrupted time with my manager to discuss goals and progress"
click at [738, 352] on input "I receive heartfelt praise for the specific work I’ve done" at bounding box center [738, 335] width 31 height 31
radio input "false"
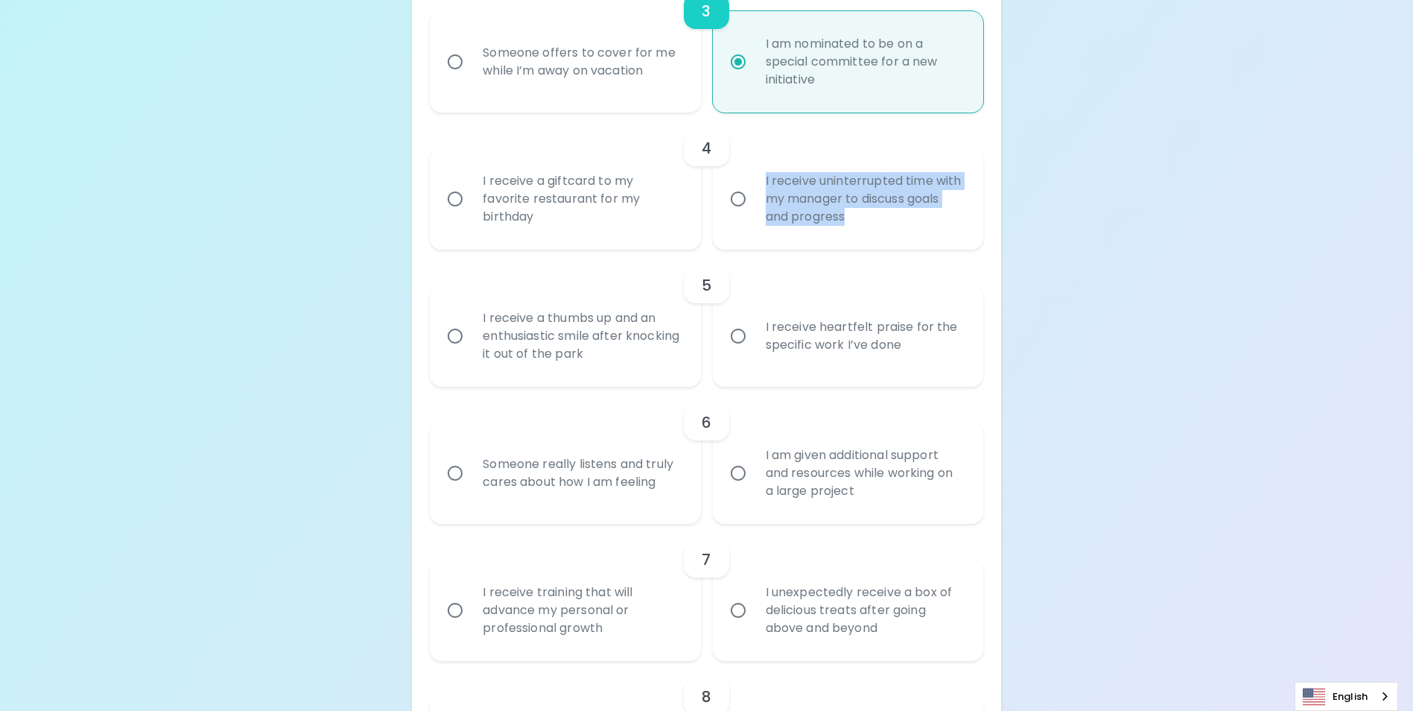
radio input "false"
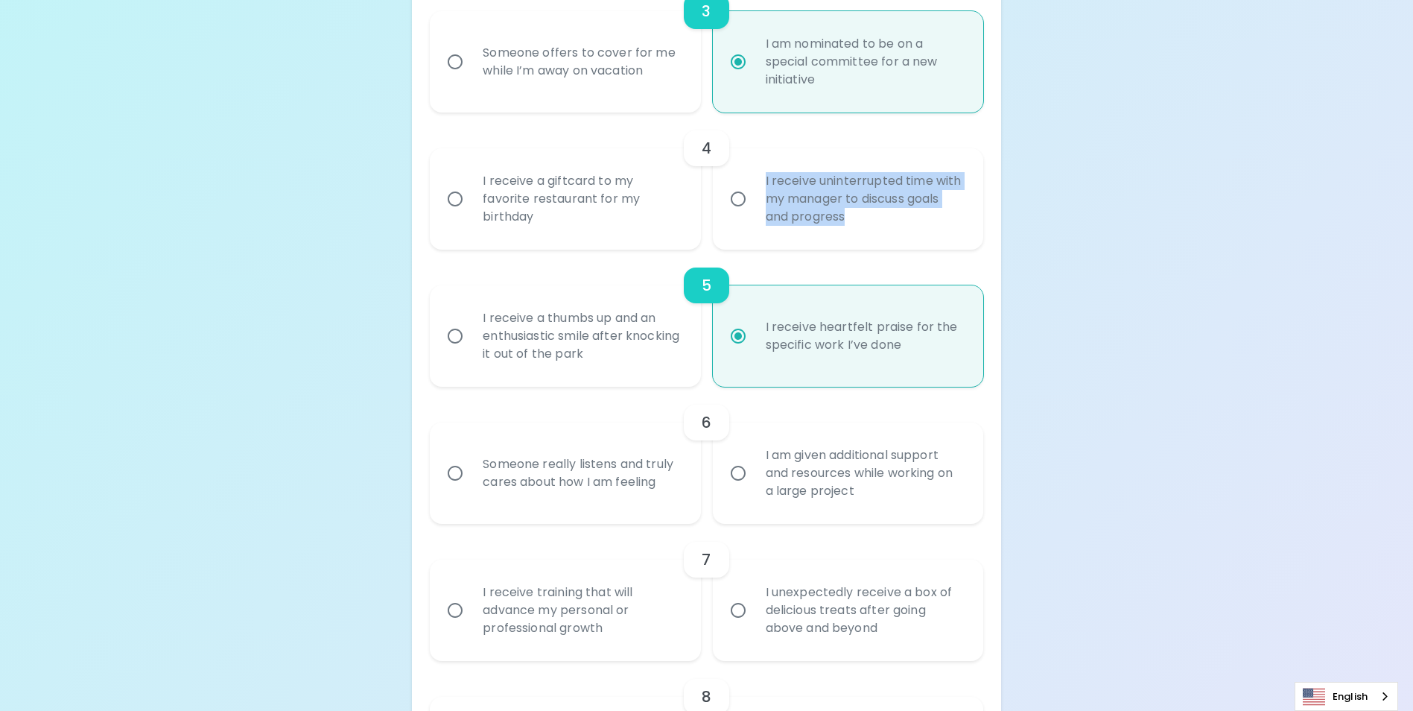
scroll to position [775, 0]
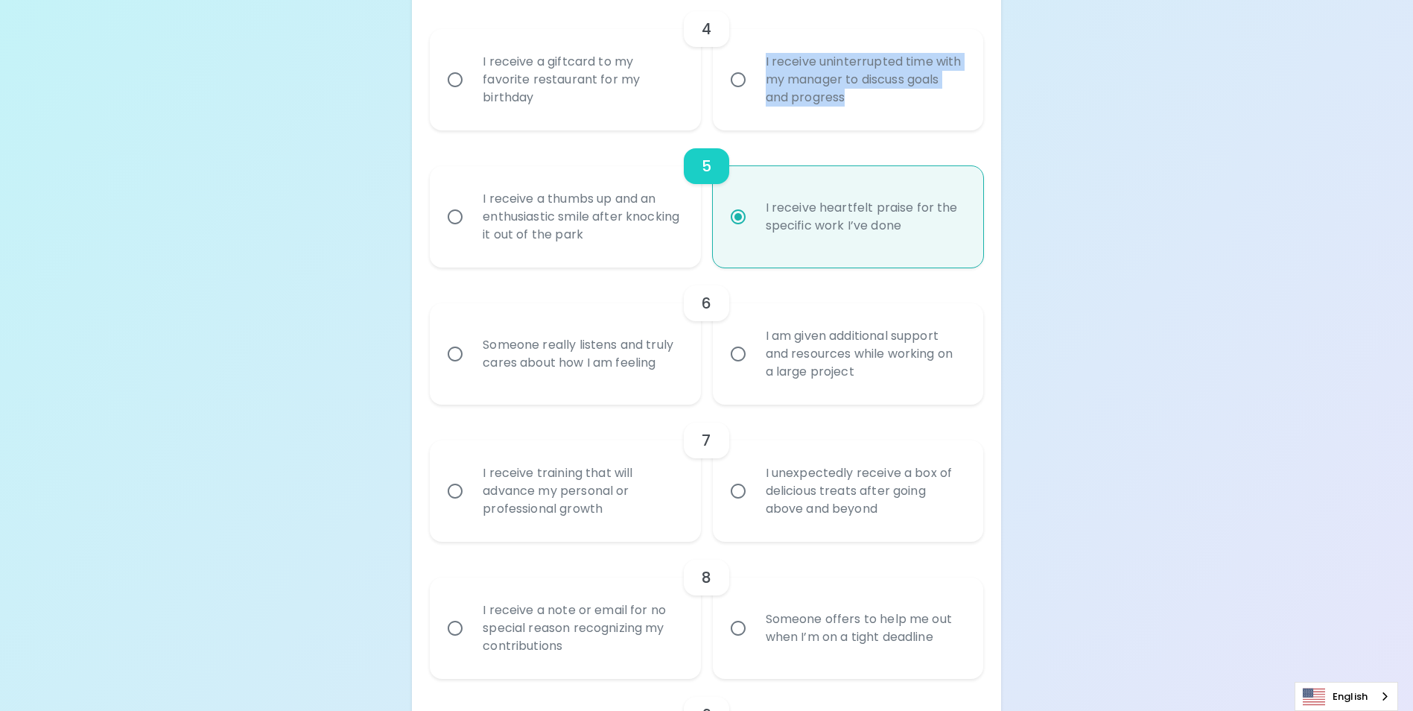
radio input "true"
click at [740, 95] on input "I receive uninterrupted time with my manager to discuss goals and progress" at bounding box center [738, 79] width 31 height 31
radio input "false"
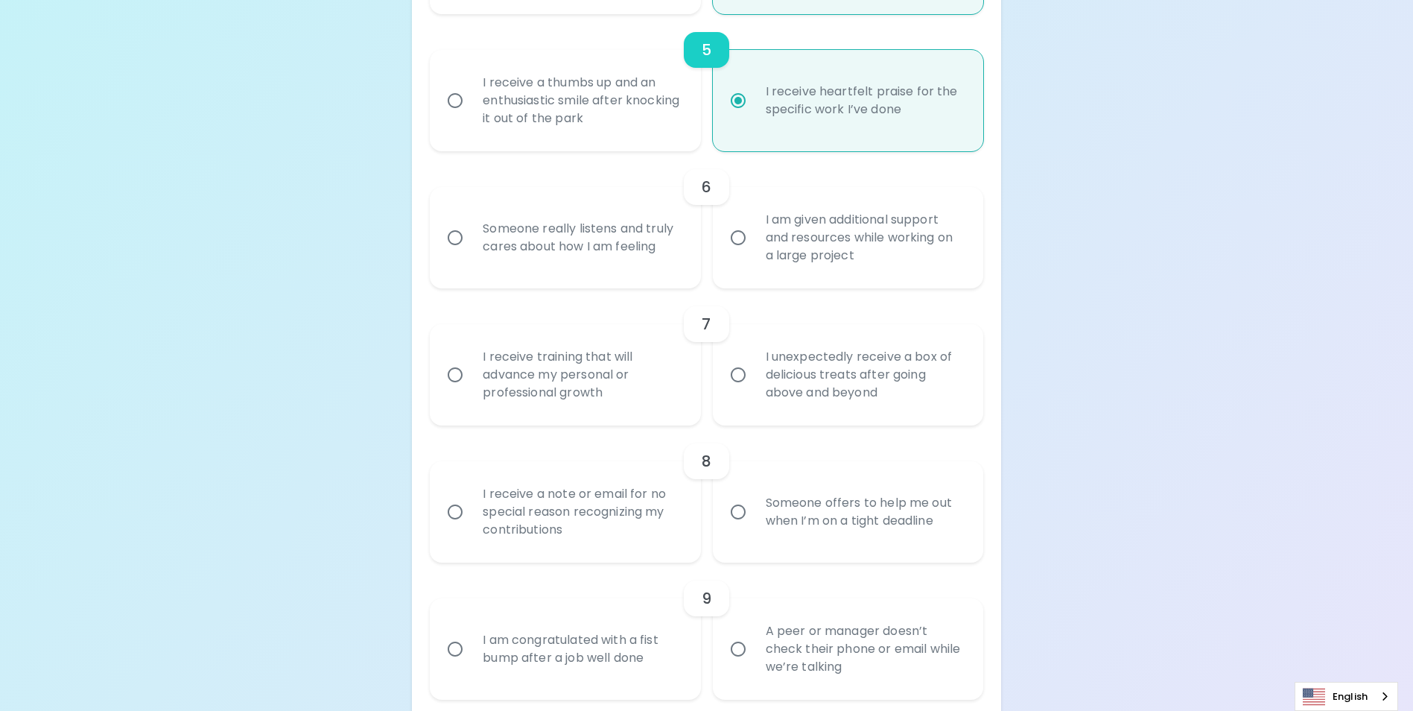
radio input "true"
click at [1225, 286] on div "Uncover Your Sparck Appreciation Style This quick quiz will help you determine …" at bounding box center [706, 358] width 1413 height 2504
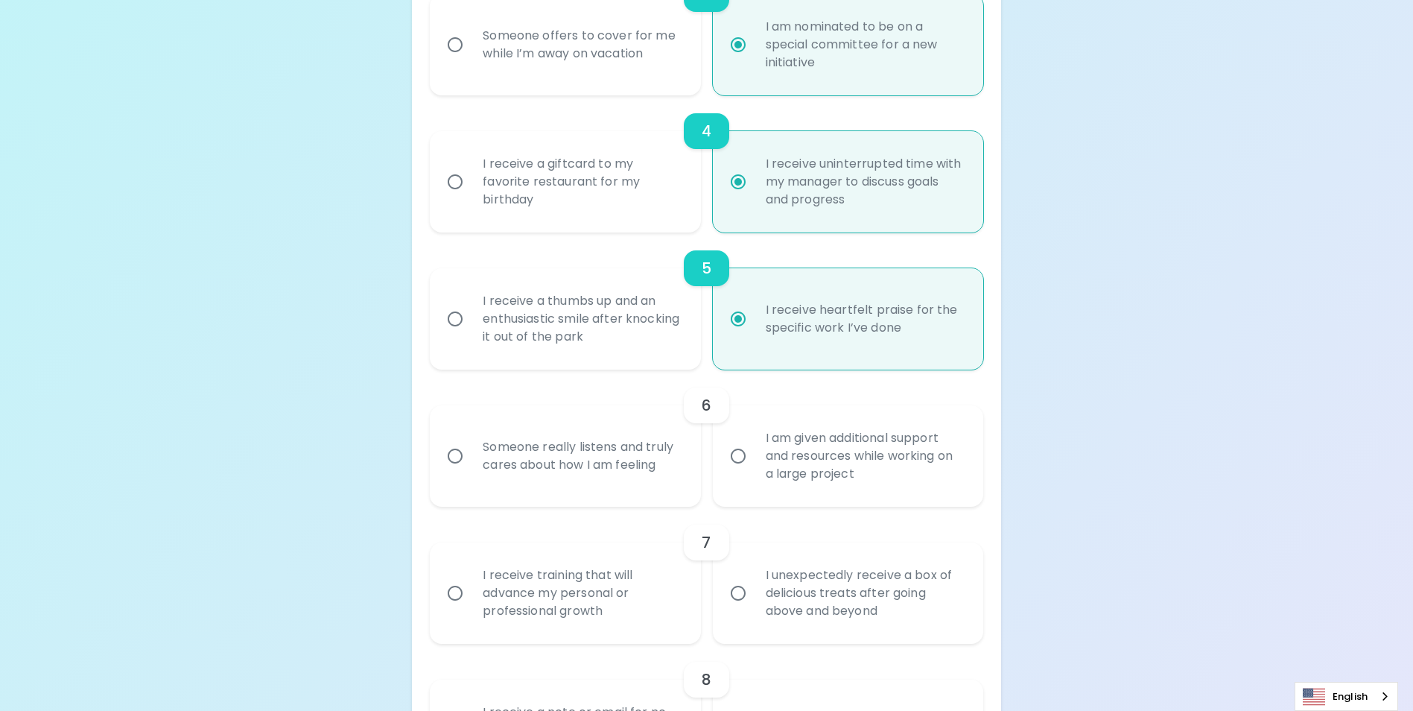
scroll to position [670, 0]
drag, startPoint x: 900, startPoint y: 348, endPoint x: 766, endPoint y: 330, distance: 135.3
click at [766, 330] on div "I receive heartfelt praise for the specific work I’ve done" at bounding box center [864, 321] width 221 height 72
copy div "I receive heartfelt praise for the specific work I’ve done"
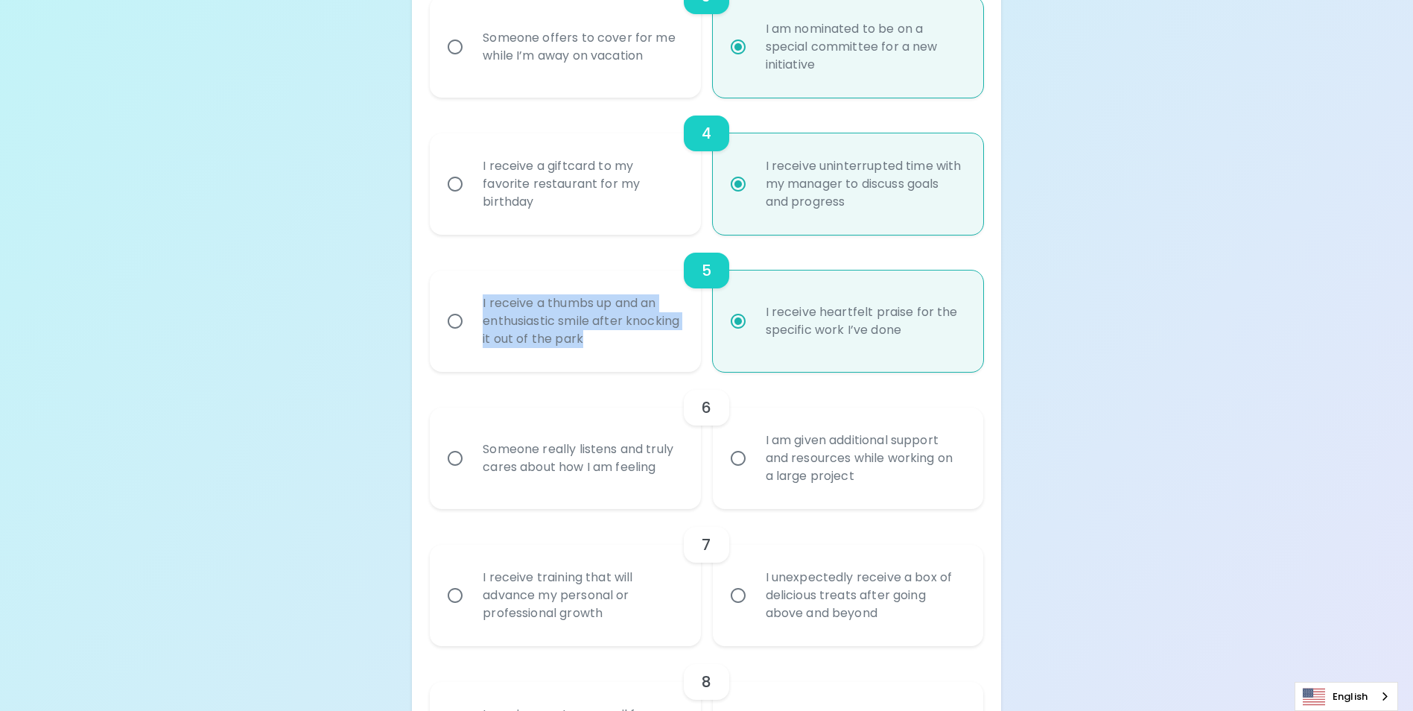
drag, startPoint x: 644, startPoint y: 358, endPoint x: 475, endPoint y: 322, distance: 173.0
click at [475, 322] on div "I receive a thumbs up and an enthusiastic smile after knocking it out of the pa…" at bounding box center [581, 320] width 221 height 89
copy div "I receive a thumbs up and an enthusiastic smile after knocking it out of the pa…"
radio input "true"
click at [460, 337] on input "I receive a thumbs up and an enthusiastic smile after knocking it out of the pa…" at bounding box center [454, 320] width 31 height 31
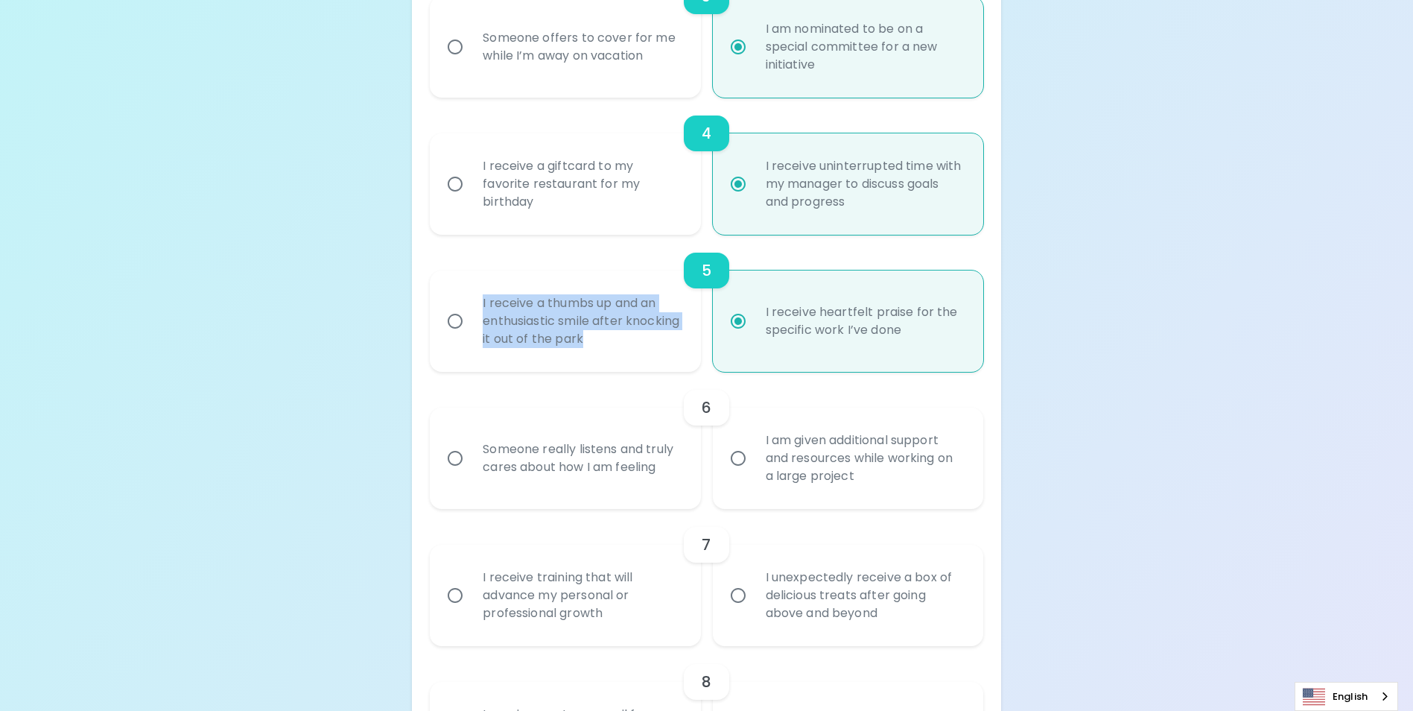
radio input "false"
radio input "true"
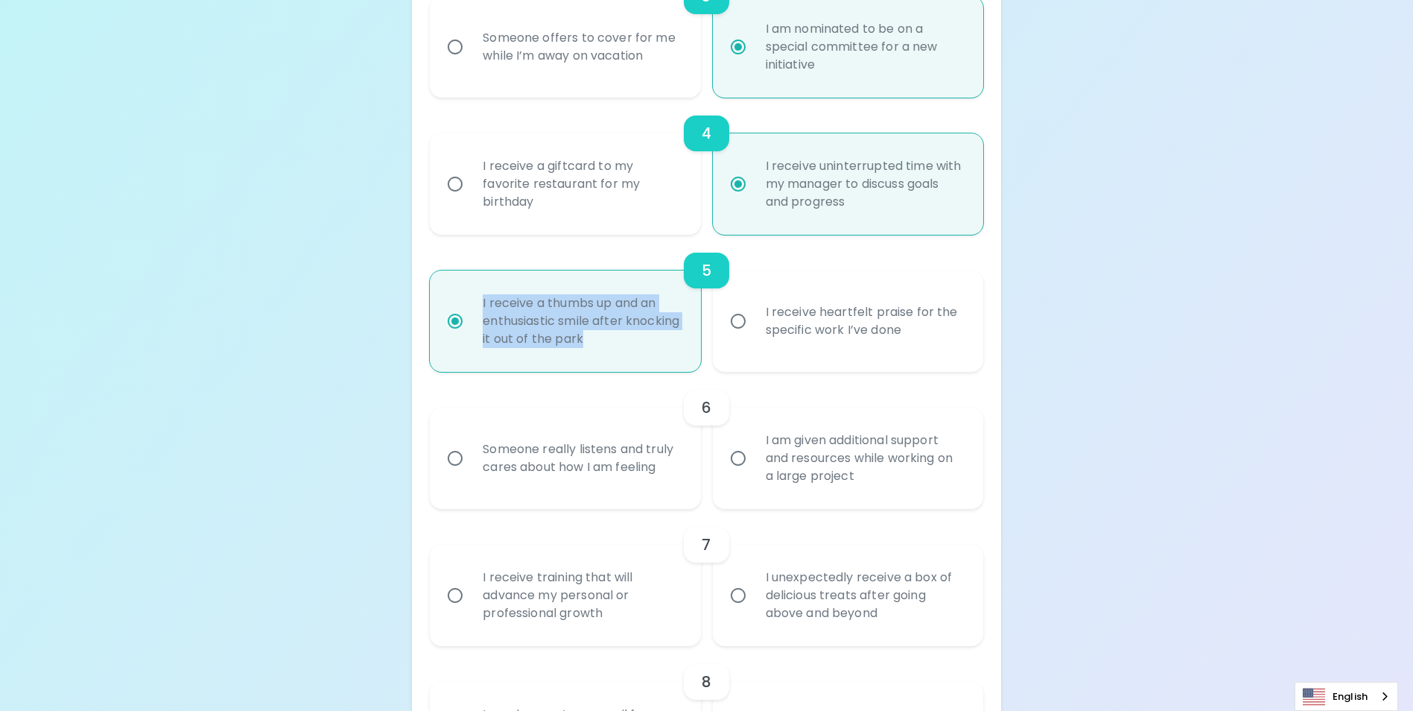
radio input "true"
click at [1165, 358] on div "Uncover Your Sparck Appreciation Style This quick quiz will help you determine …" at bounding box center [706, 582] width 1413 height 2504
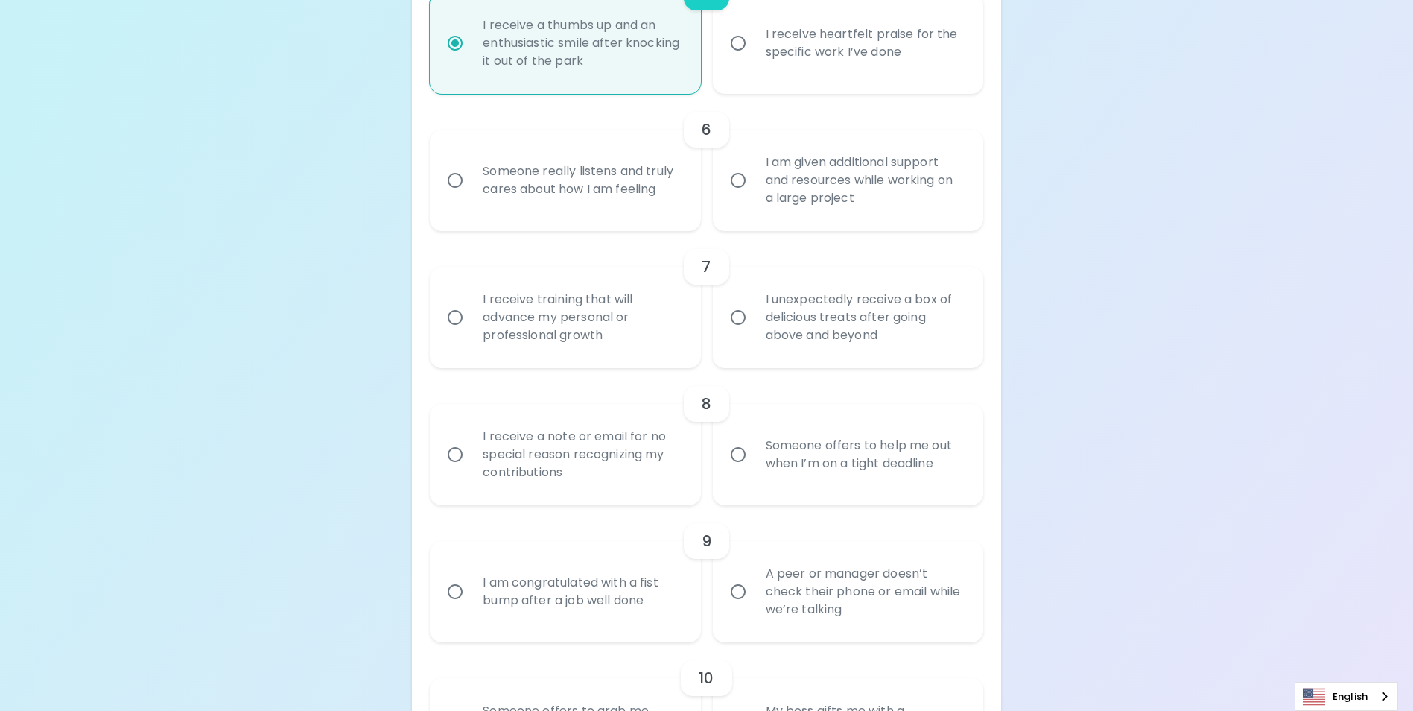
scroll to position [968, 0]
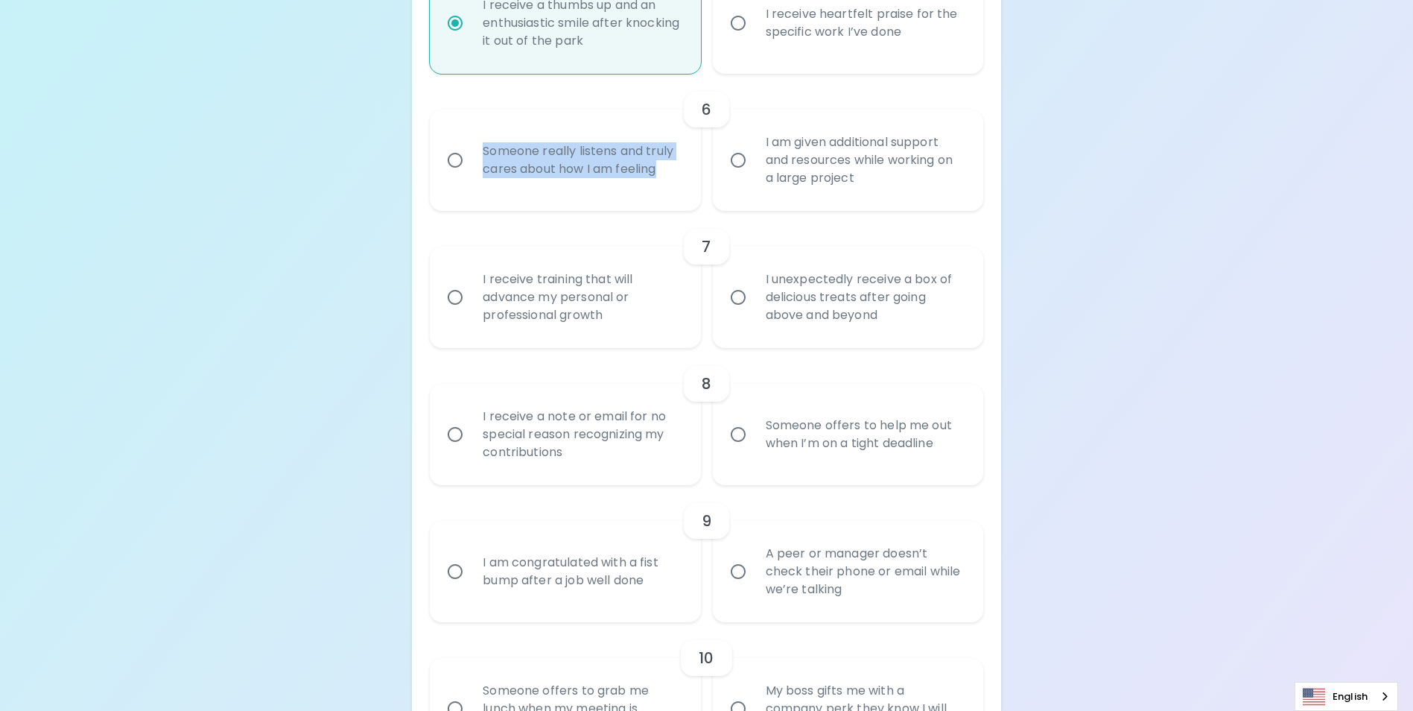
drag, startPoint x: 662, startPoint y: 194, endPoint x: 486, endPoint y: 170, distance: 177.4
click at [486, 170] on div "Someone really listens and truly cares about how I am feeling" at bounding box center [581, 160] width 221 height 72
copy div "Someone really listens and truly cares about how I am feeling"
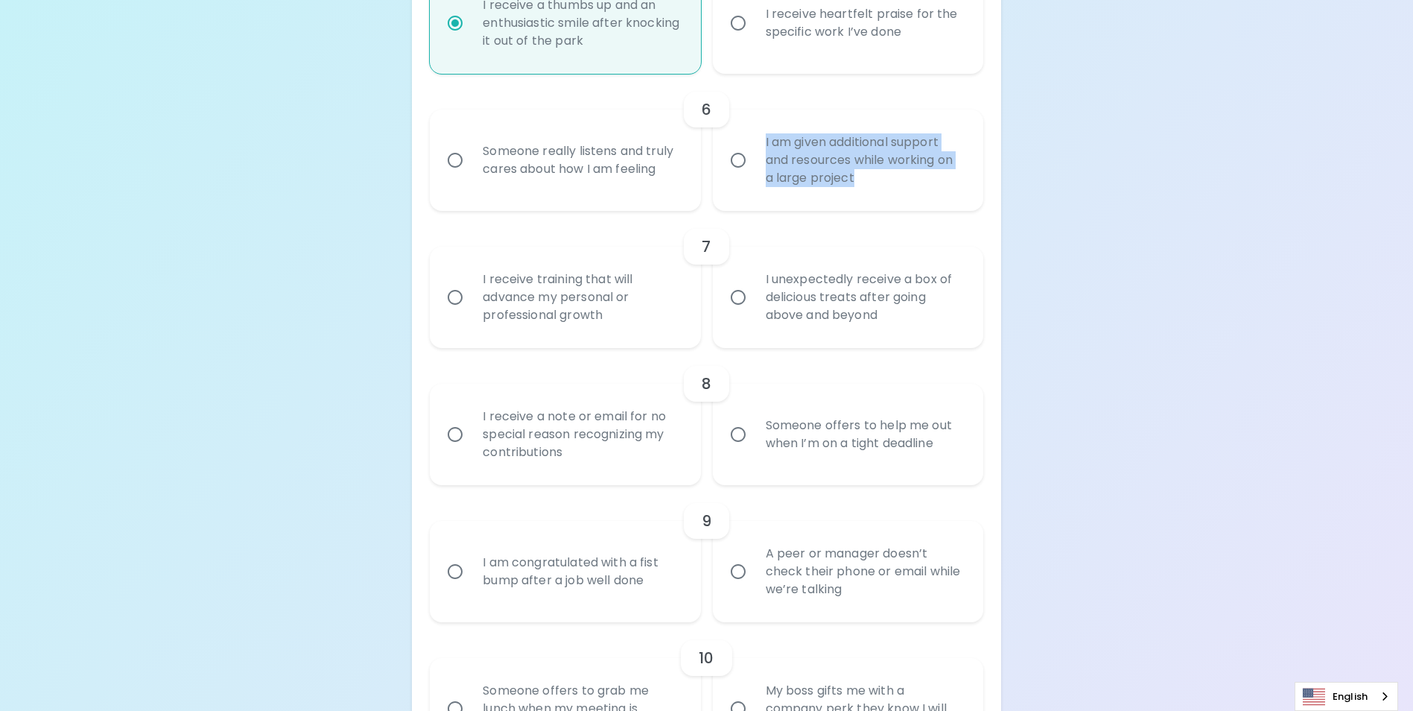
drag, startPoint x: 854, startPoint y: 196, endPoint x: 761, endPoint y: 161, distance: 98.8
click at [761, 161] on div "I am given additional support and resources while working on a large project" at bounding box center [864, 159] width 221 height 89
copy div "I am given additional support and resources while working on a large project"
click at [457, 176] on input "Someone really listens and truly cares about how I am feeling" at bounding box center [454, 160] width 31 height 31
radio input "false"
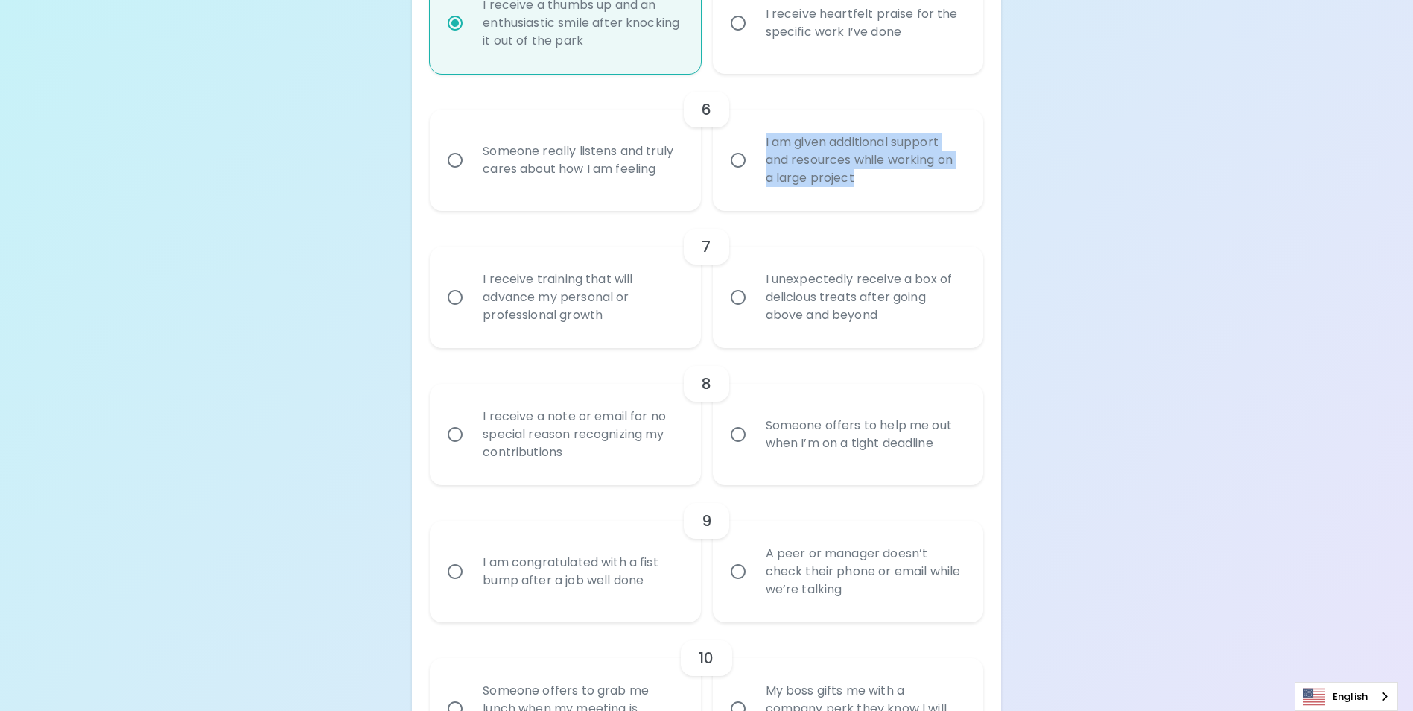
radio input "false"
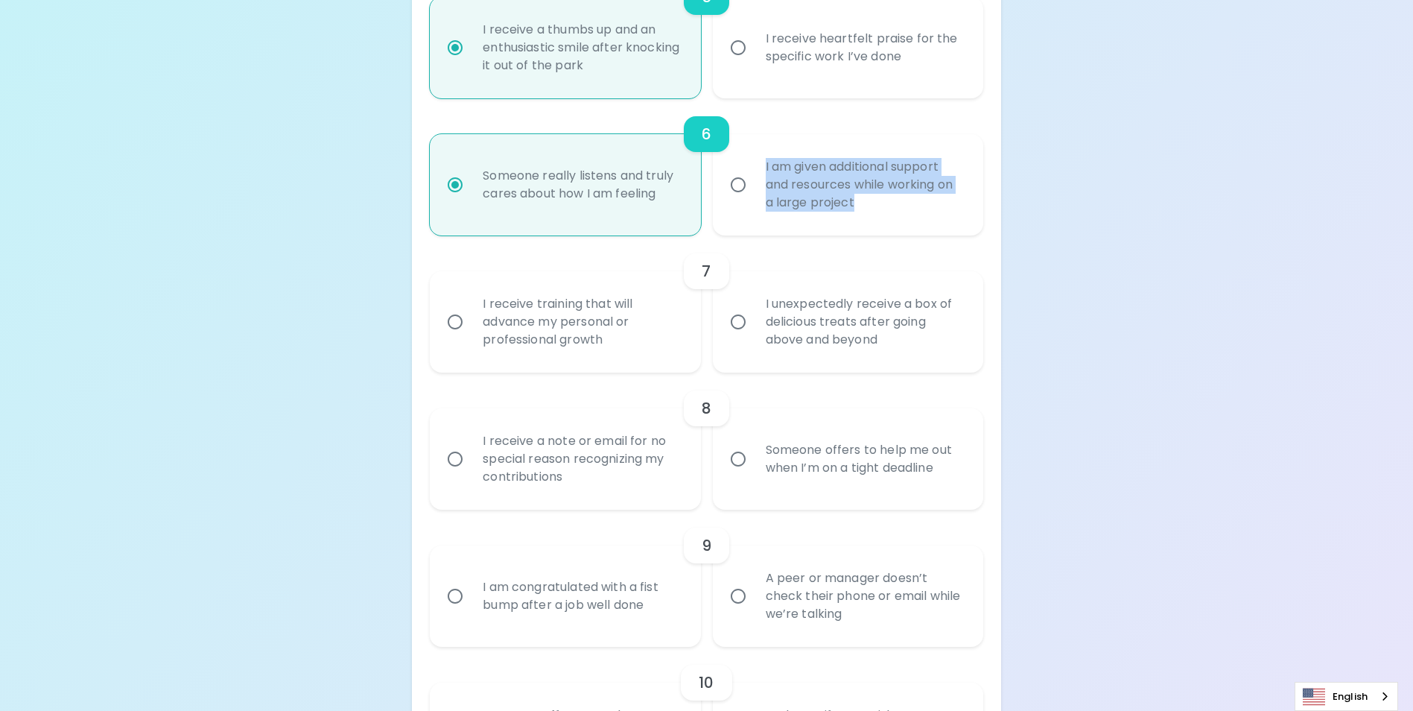
scroll to position [939, 0]
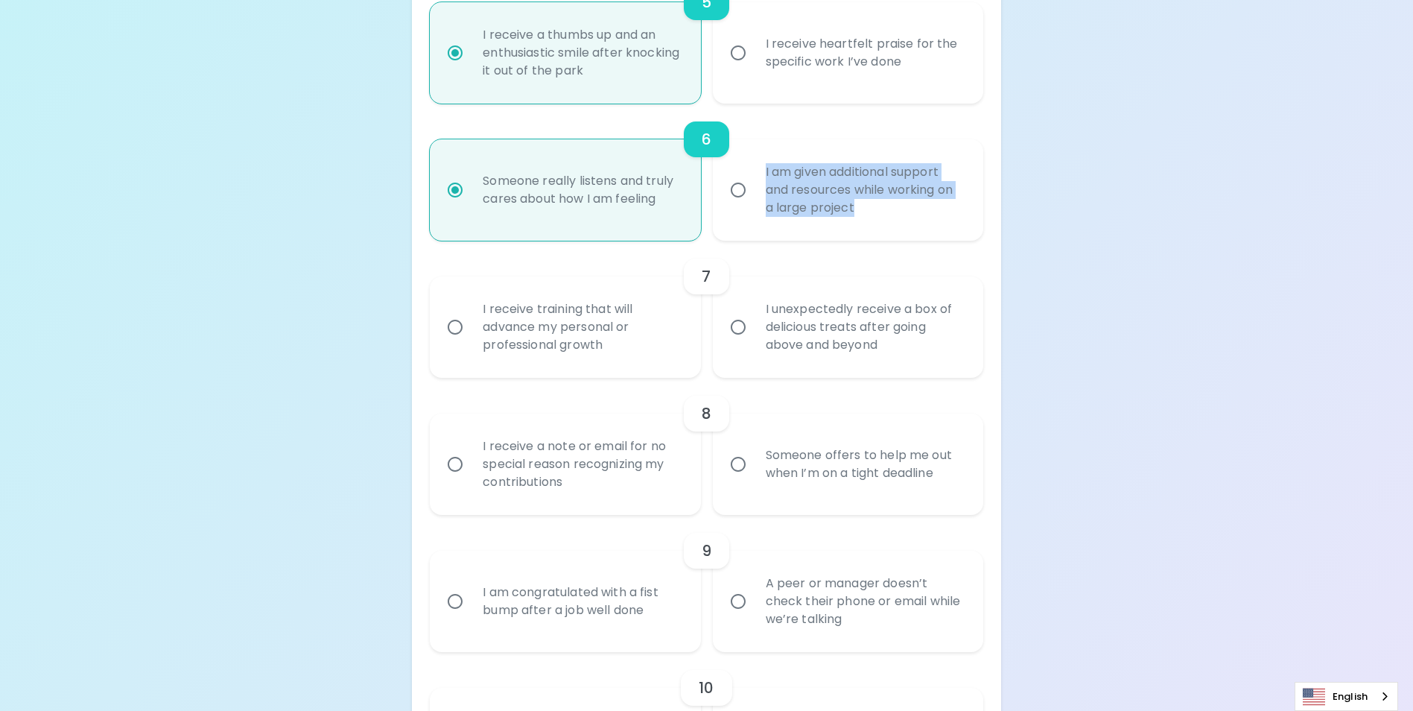
radio input "true"
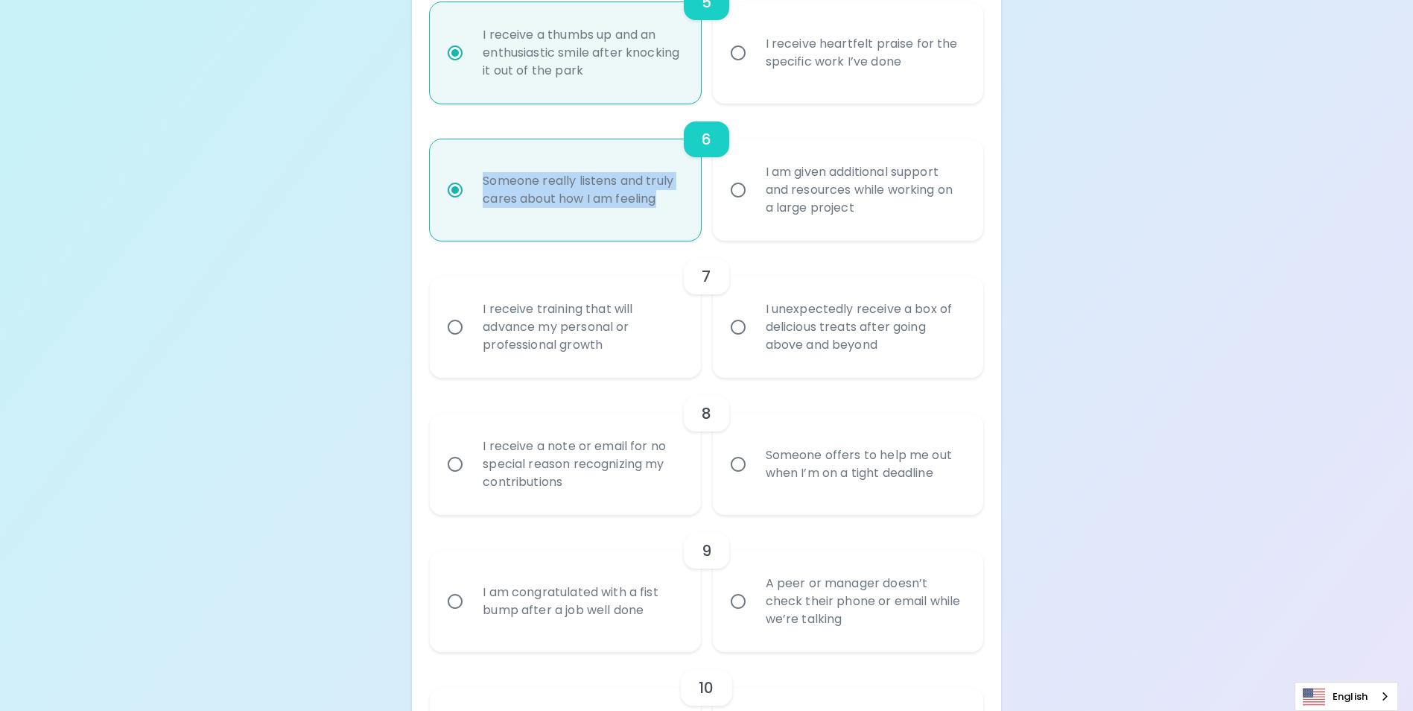
drag, startPoint x: 660, startPoint y: 220, endPoint x: 477, endPoint y: 193, distance: 185.2
click at [477, 193] on div "Someone really listens and truly cares about how I am feeling" at bounding box center [581, 190] width 221 height 72
drag, startPoint x: 1034, startPoint y: 248, endPoint x: 1045, endPoint y: 255, distance: 13.0
click at [1038, 251] on div "Uncover Your Sparck Appreciation Style This quick quiz will help you determine …" at bounding box center [706, 313] width 1413 height 2504
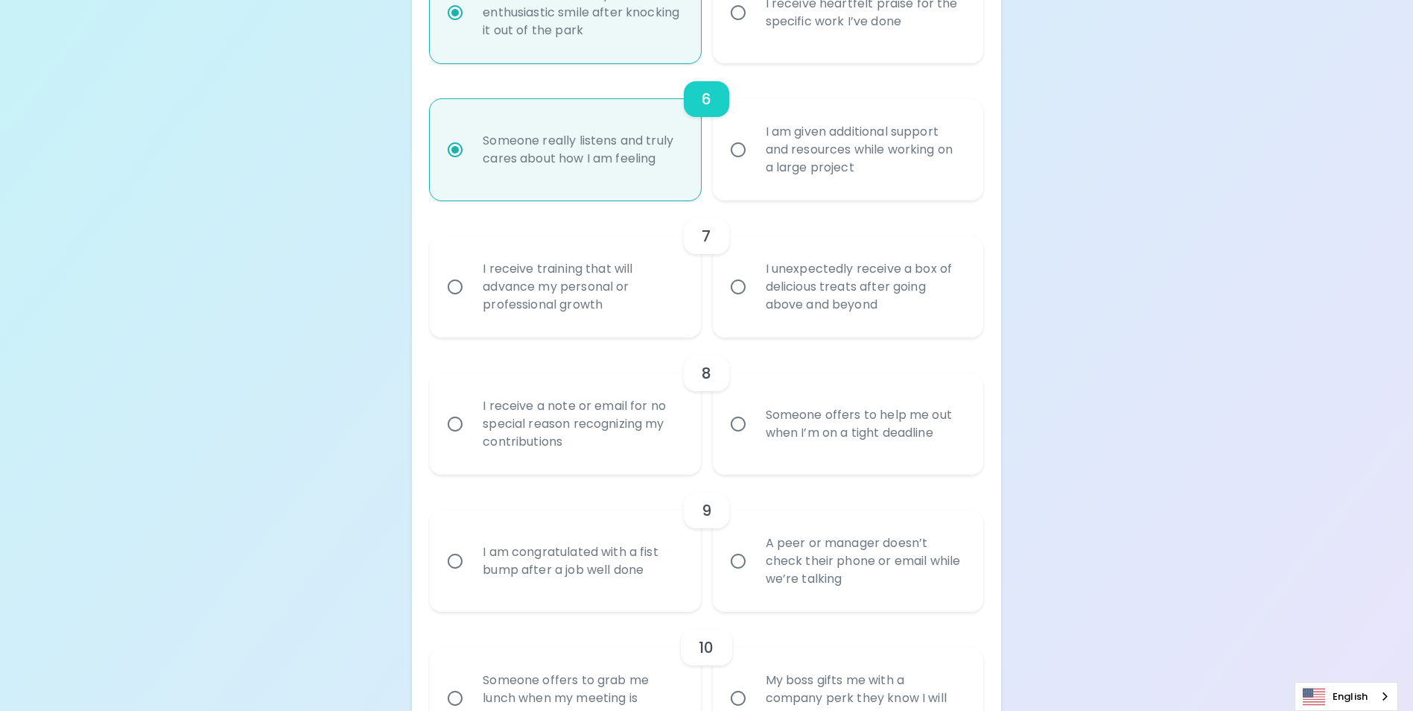
scroll to position [1013, 0]
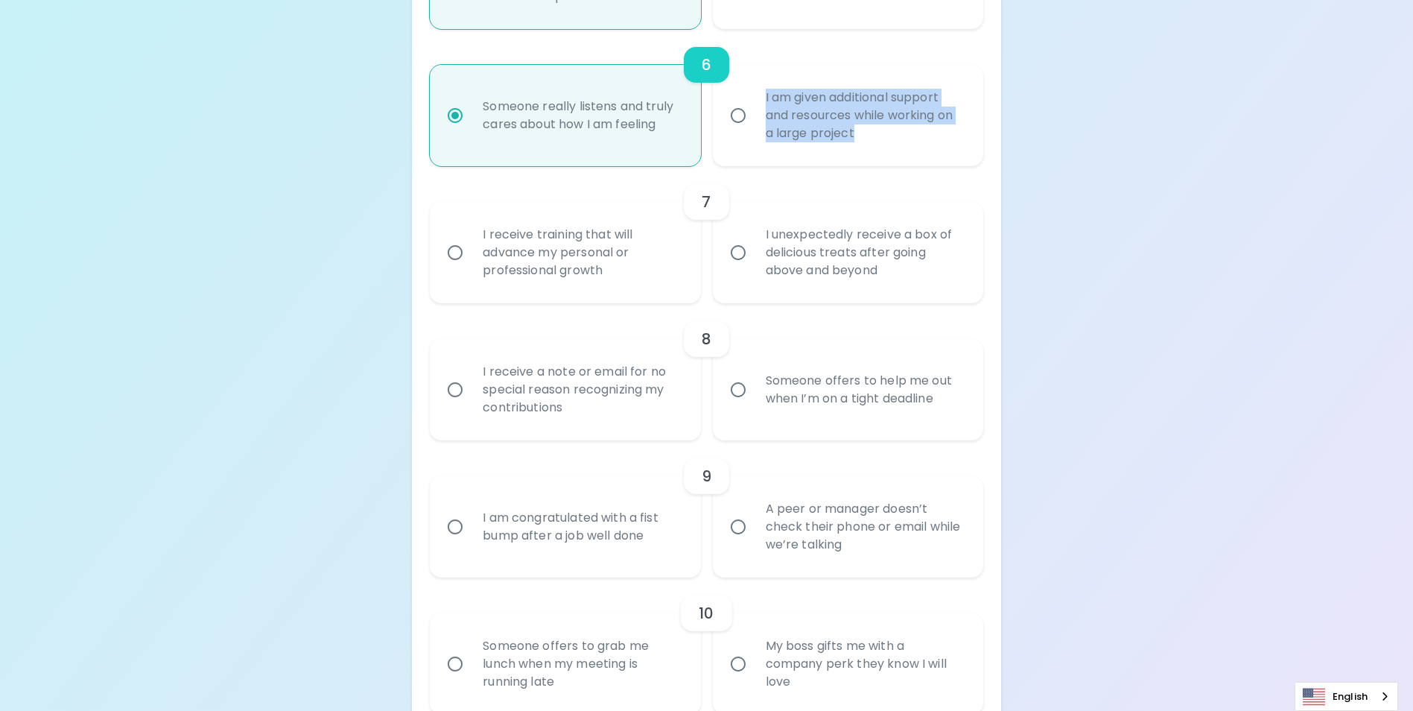
drag, startPoint x: 862, startPoint y: 152, endPoint x: 750, endPoint y: 112, distance: 118.5
click at [750, 112] on label "I am given additional support and resources while working on a large project" at bounding box center [840, 115] width 270 height 101
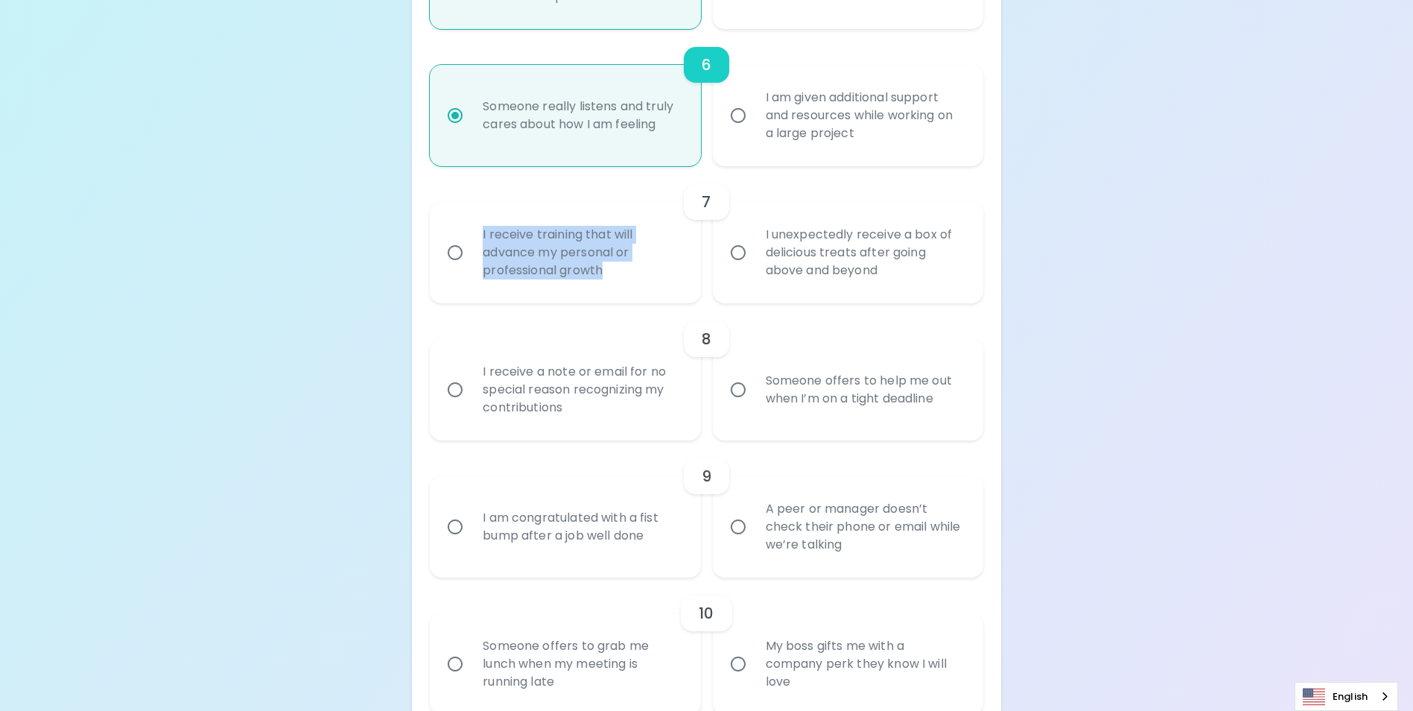
drag, startPoint x: 607, startPoint y: 288, endPoint x: 479, endPoint y: 257, distance: 131.9
click at [479, 257] on div "I receive training that will advance my personal or professional growth" at bounding box center [581, 252] width 221 height 89
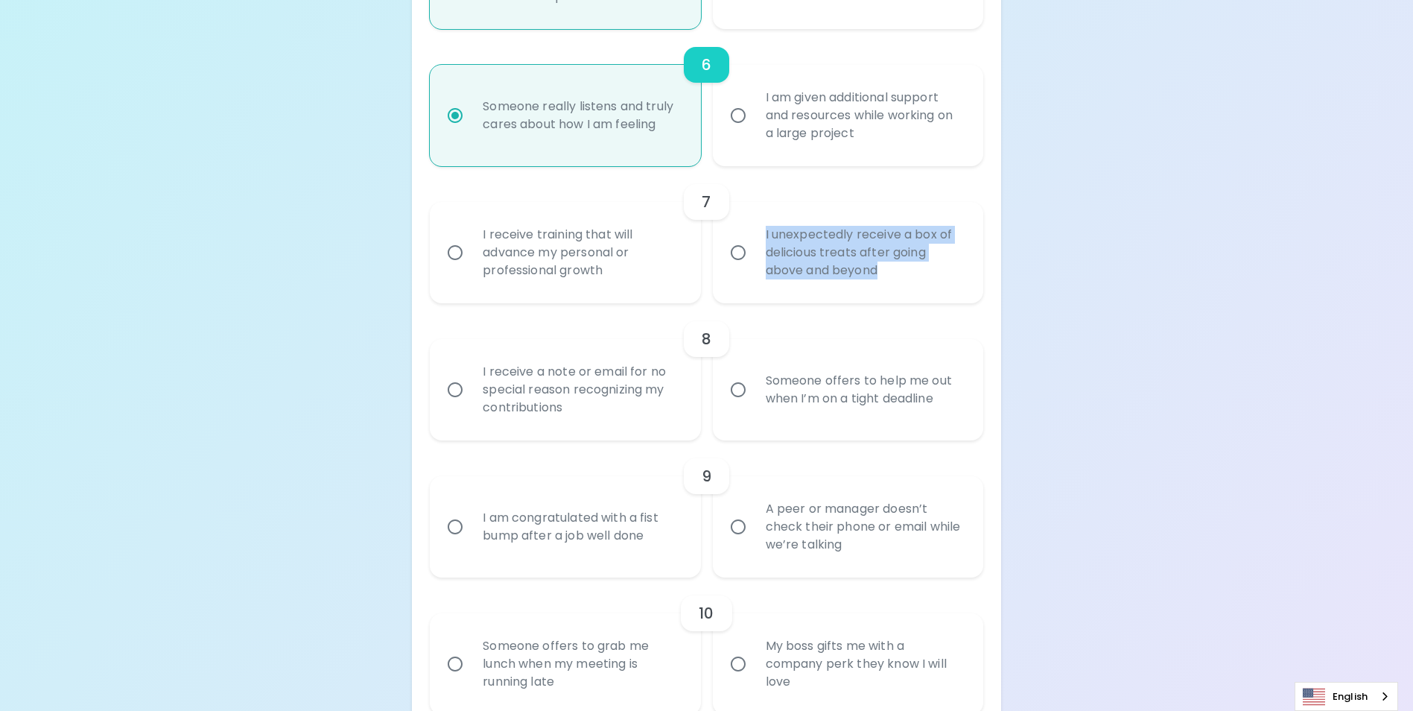
drag, startPoint x: 888, startPoint y: 287, endPoint x: 756, endPoint y: 253, distance: 136.2
click at [756, 253] on div "I unexpectedly receive a box of delicious treats after going above and beyond" at bounding box center [864, 252] width 221 height 89
click at [456, 264] on input "I receive training that will advance my personal or professional growth" at bounding box center [454, 252] width 31 height 31
radio input "false"
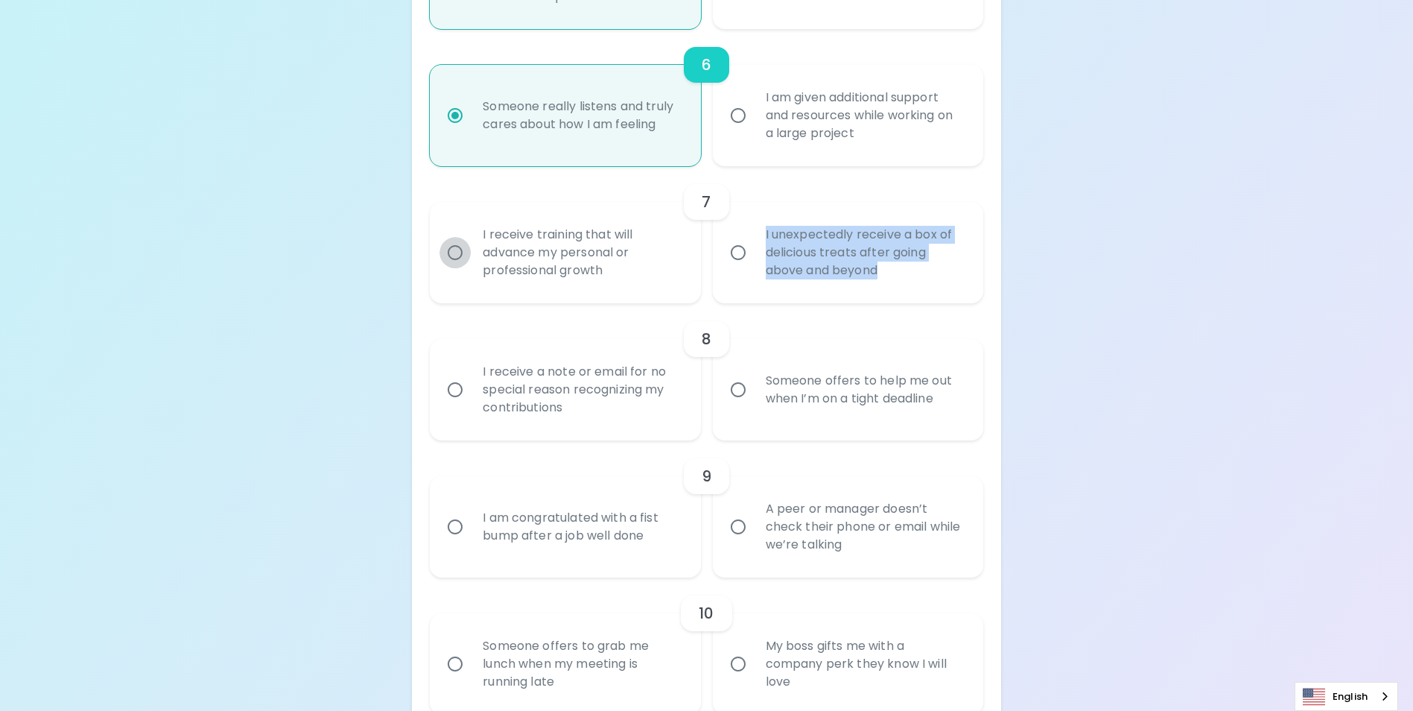
radio input "false"
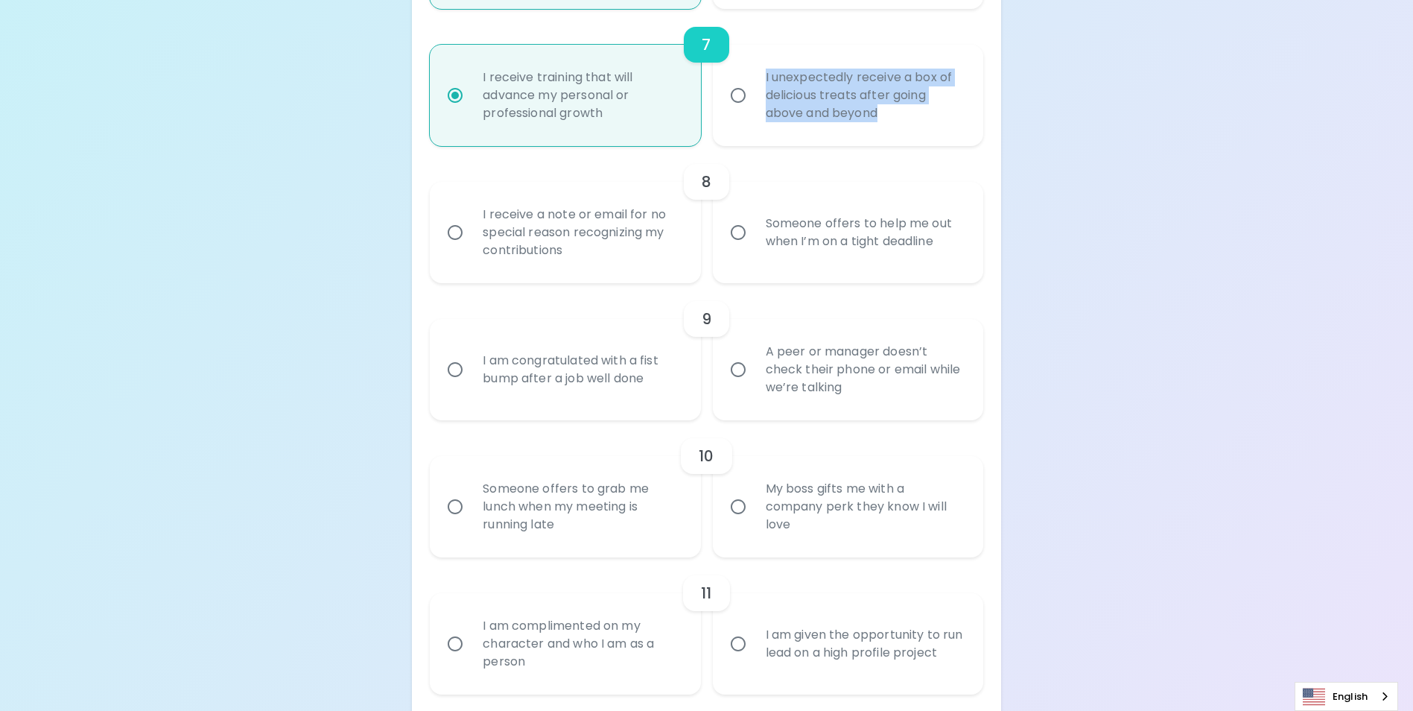
scroll to position [1207, 0]
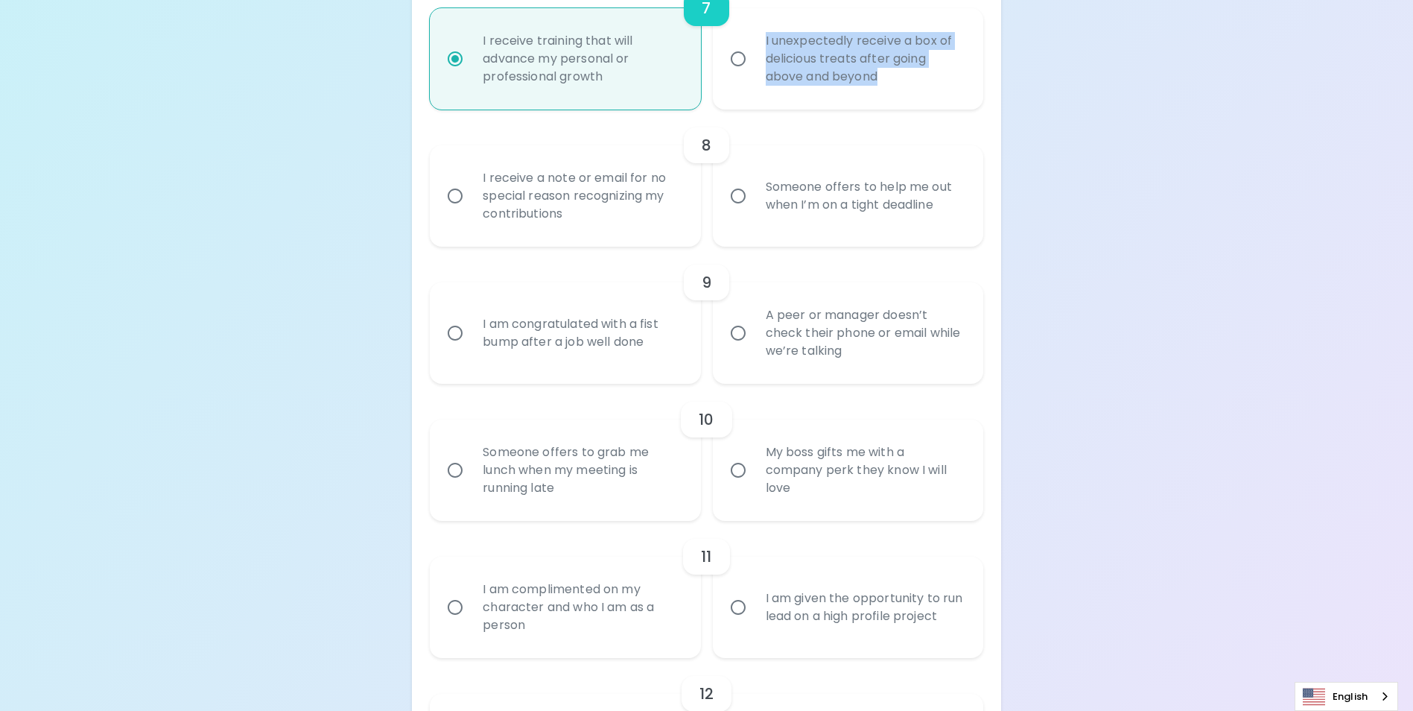
radio input "true"
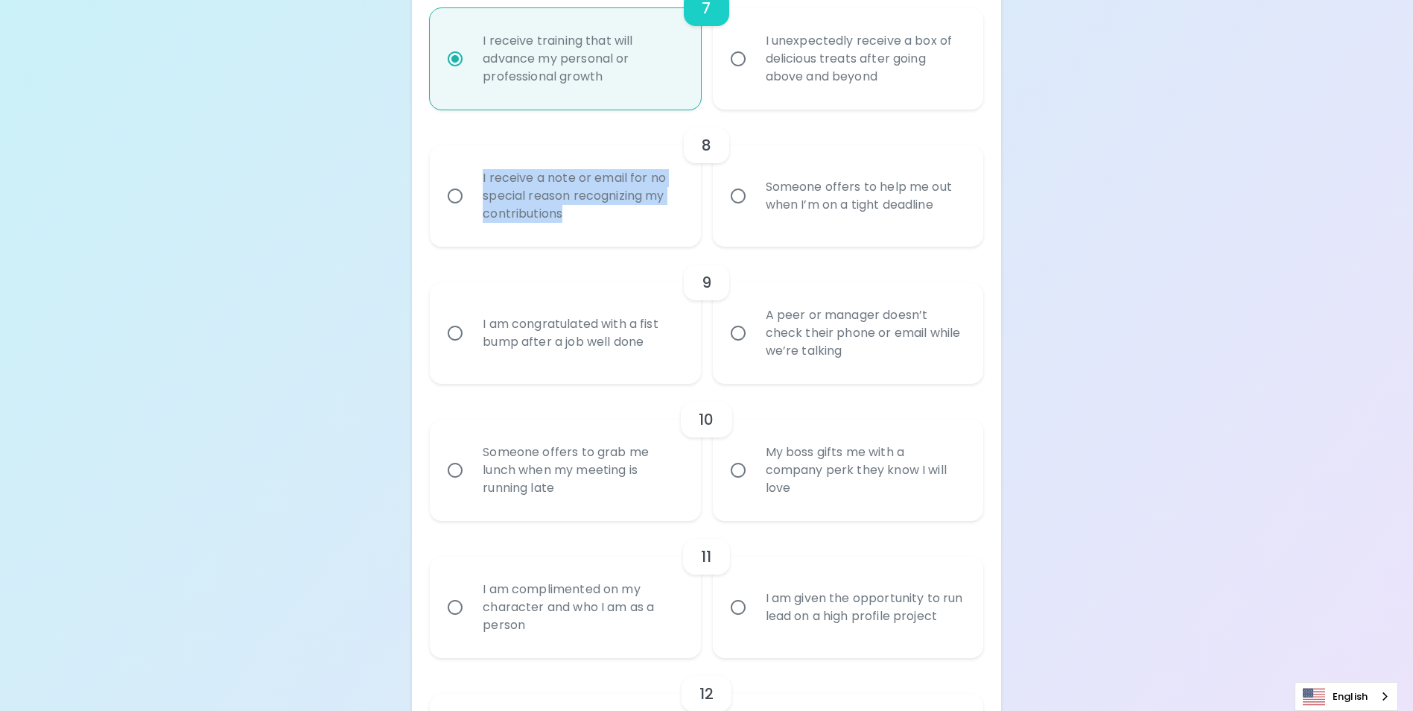
drag, startPoint x: 569, startPoint y: 232, endPoint x: 489, endPoint y: 114, distance: 142.8
click at [482, 197] on div "I receive a note or email for no special reason recognizing my contributions" at bounding box center [581, 195] width 221 height 89
click at [880, 225] on div "Someone offers to help me out when I’m on a tight deadline" at bounding box center [864, 196] width 221 height 72
click at [754, 212] on input "Someone offers to help me out when I’m on a tight deadline" at bounding box center [738, 195] width 31 height 31
radio input "false"
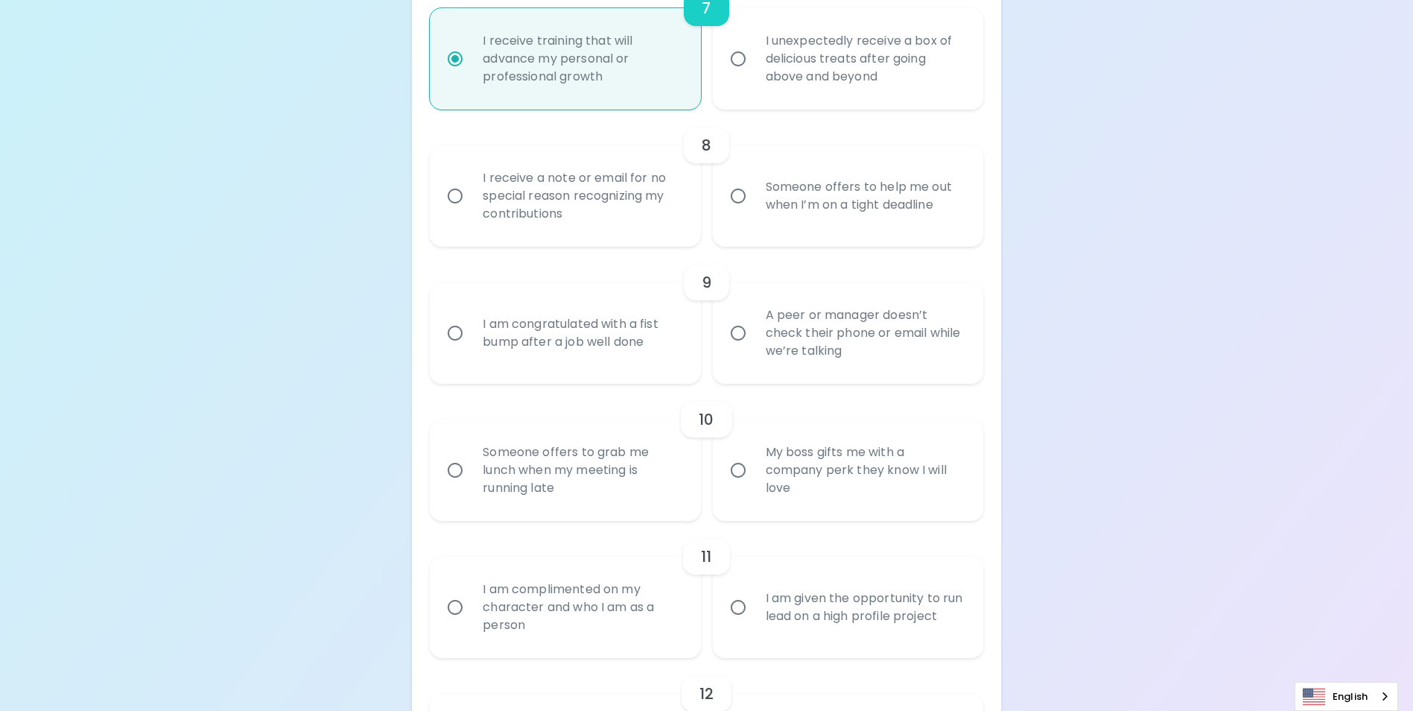
radio input "false"
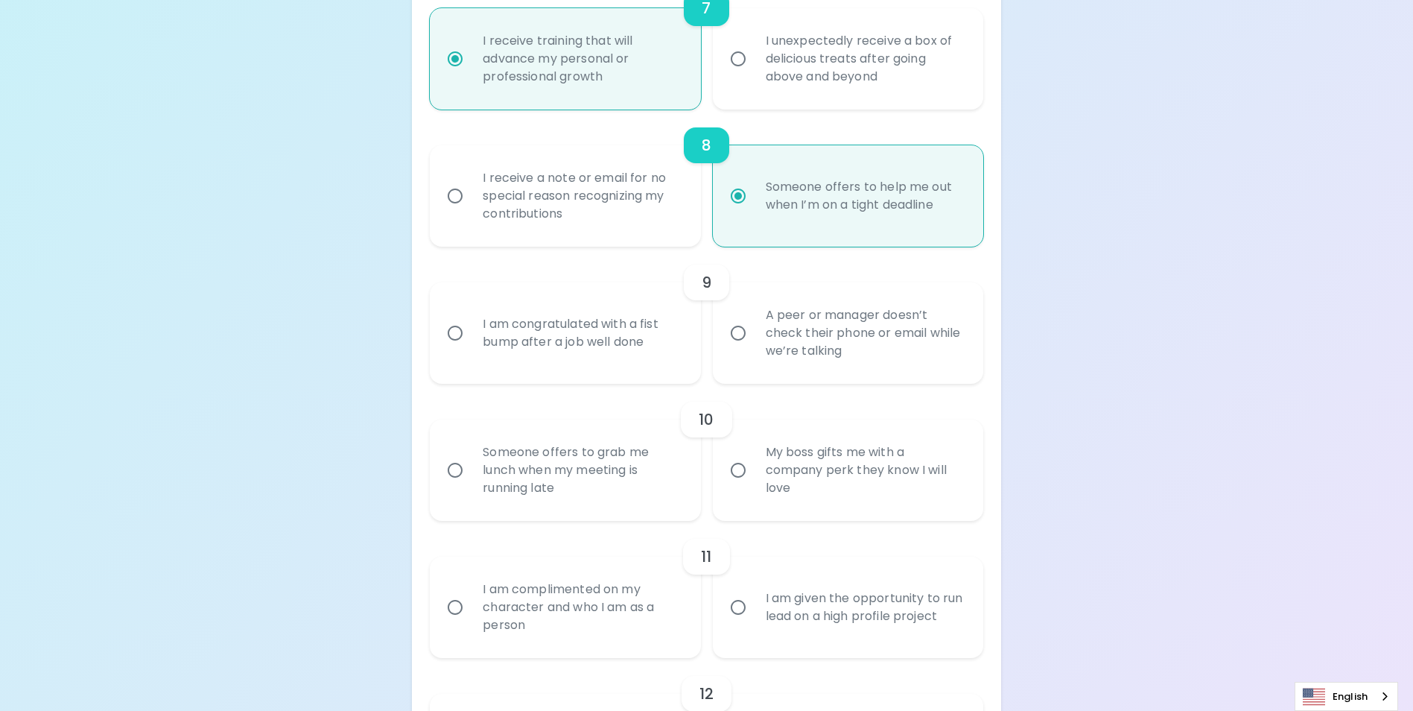
scroll to position [1326, 0]
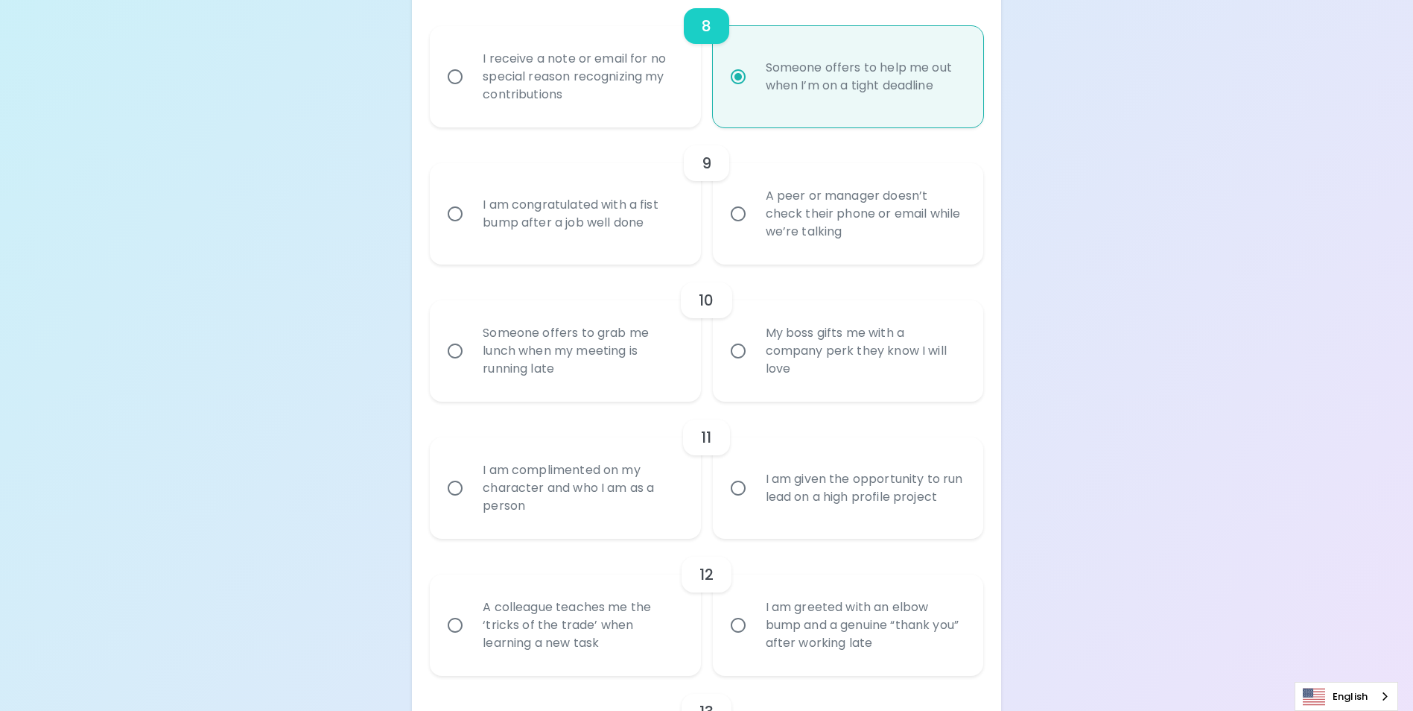
radio input "true"
drag, startPoint x: 944, startPoint y: 106, endPoint x: 767, endPoint y: 82, distance: 178.1
click at [767, 82] on div "Someone offers to help me out when I’m on a tight deadline" at bounding box center [864, 77] width 221 height 72
click at [458, 92] on input "I receive a note or email for no special reason recognizing my contributions" at bounding box center [454, 76] width 31 height 31
radio input "false"
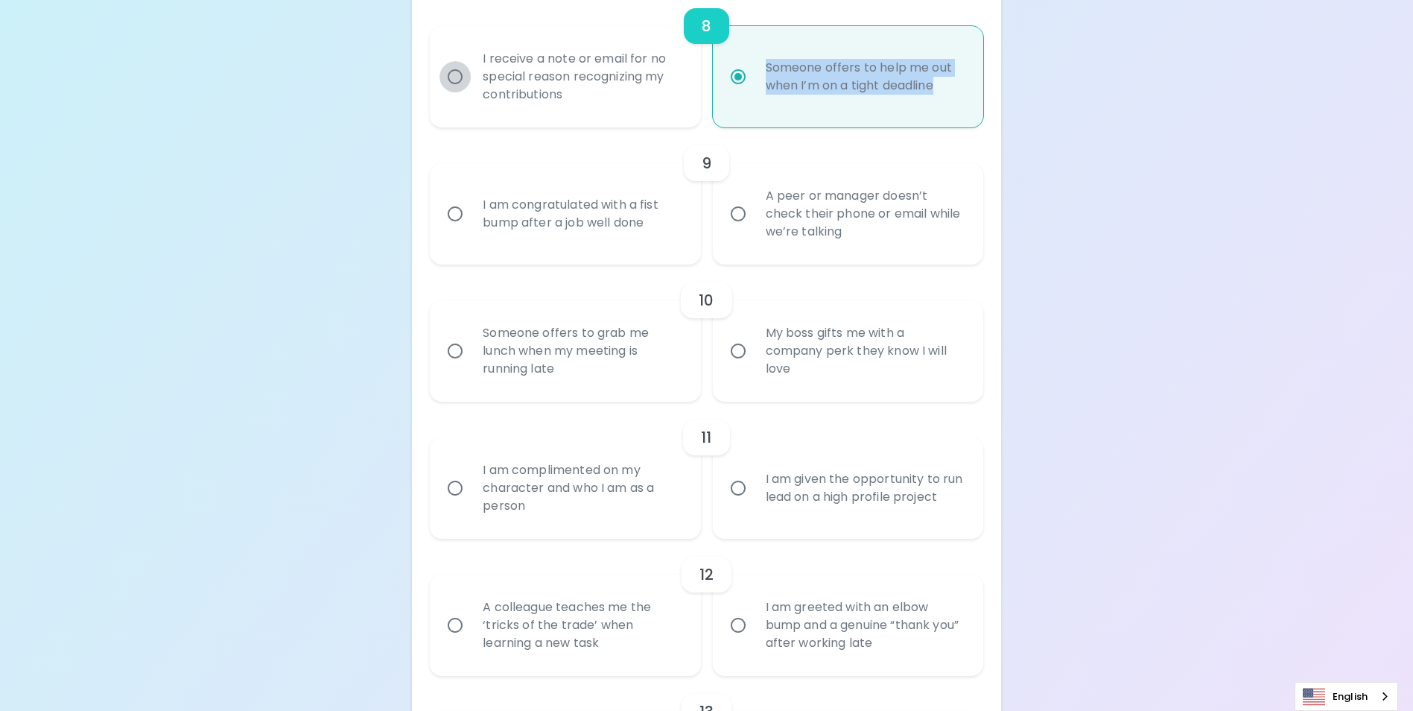
radio input "false"
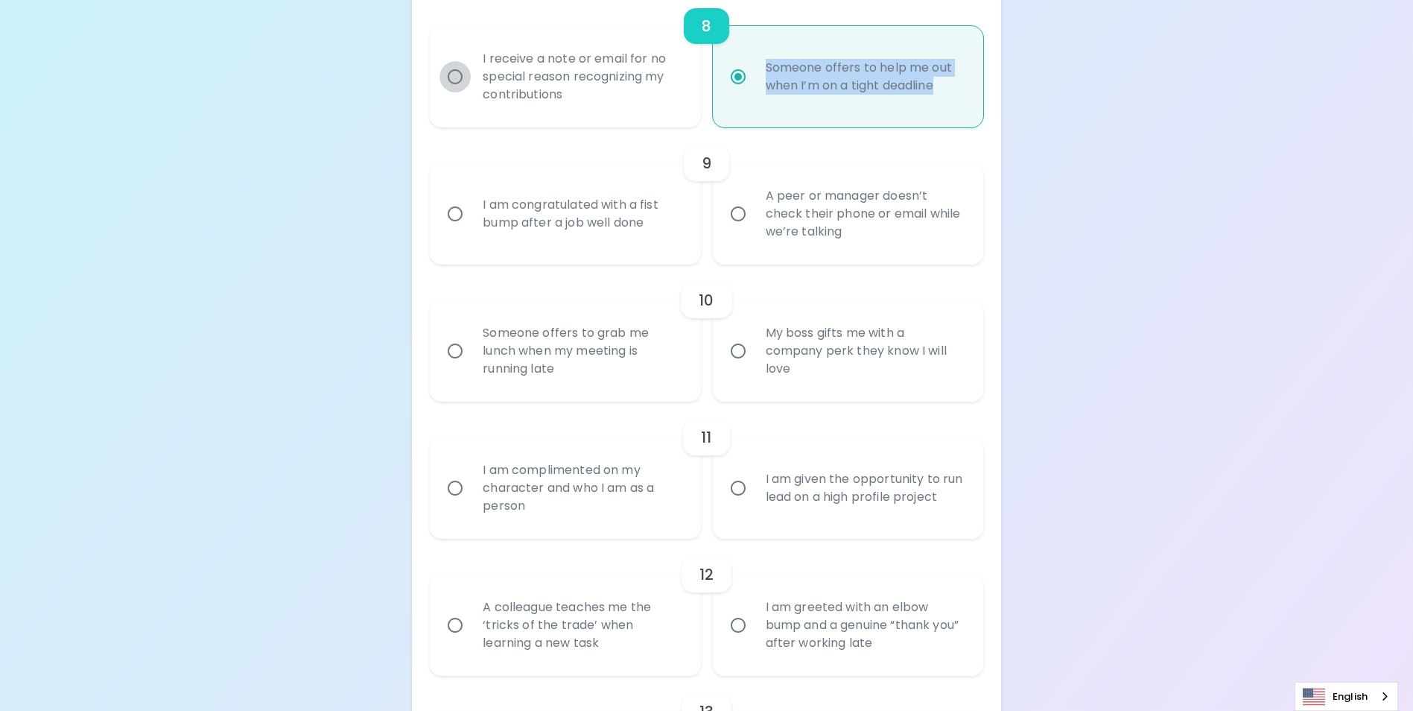
radio input "true"
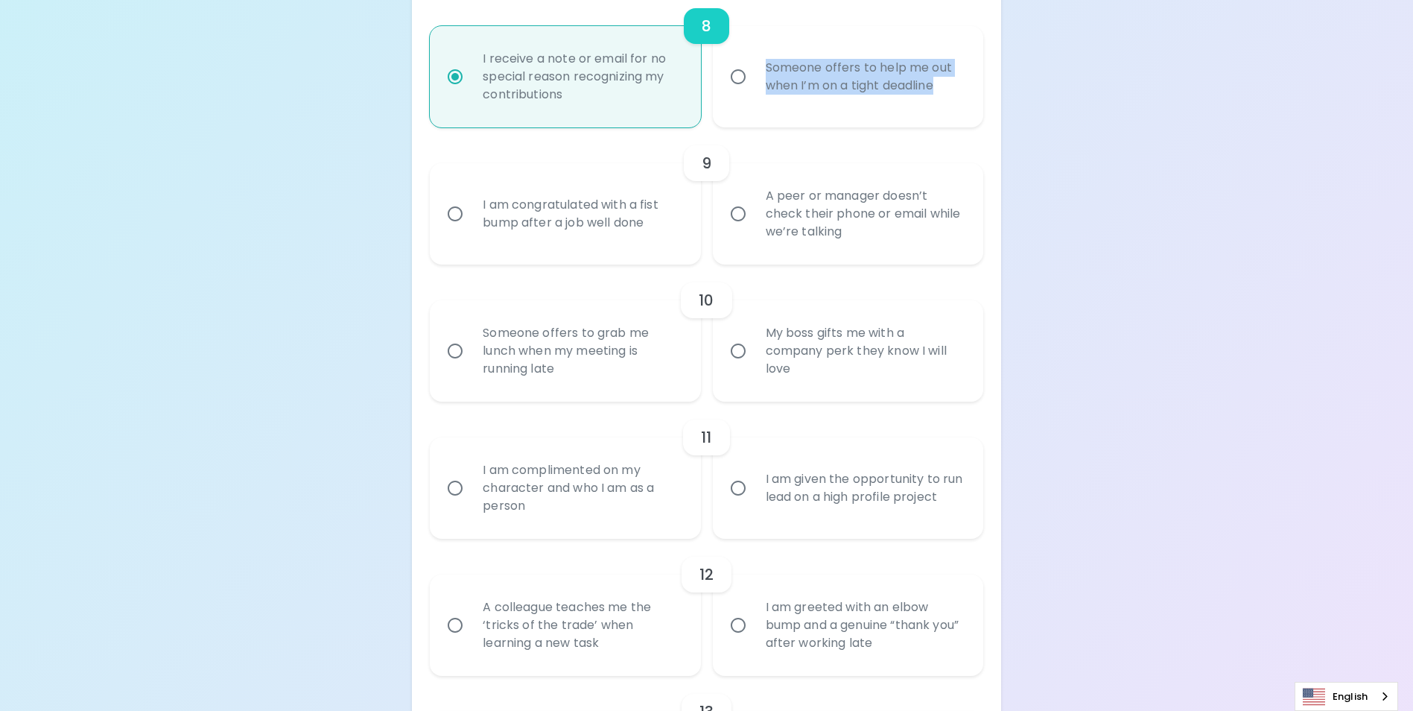
radio input "true"
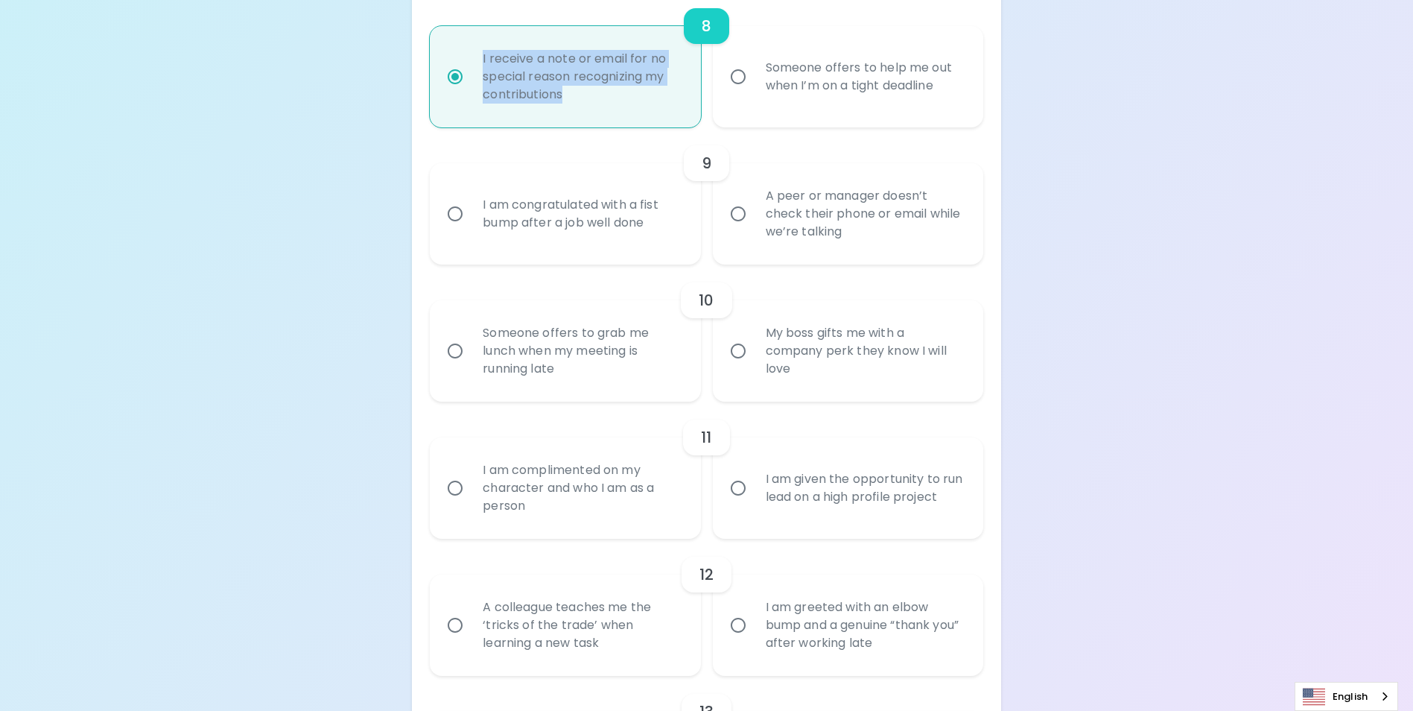
drag, startPoint x: 560, startPoint y: 114, endPoint x: 479, endPoint y: 77, distance: 89.3
click at [479, 77] on div "I receive a note or email for no special reason recognizing my contributions" at bounding box center [581, 76] width 221 height 89
click at [743, 92] on input "Someone offers to help me out when I’m on a tight deadline" at bounding box center [738, 76] width 31 height 31
radio input "false"
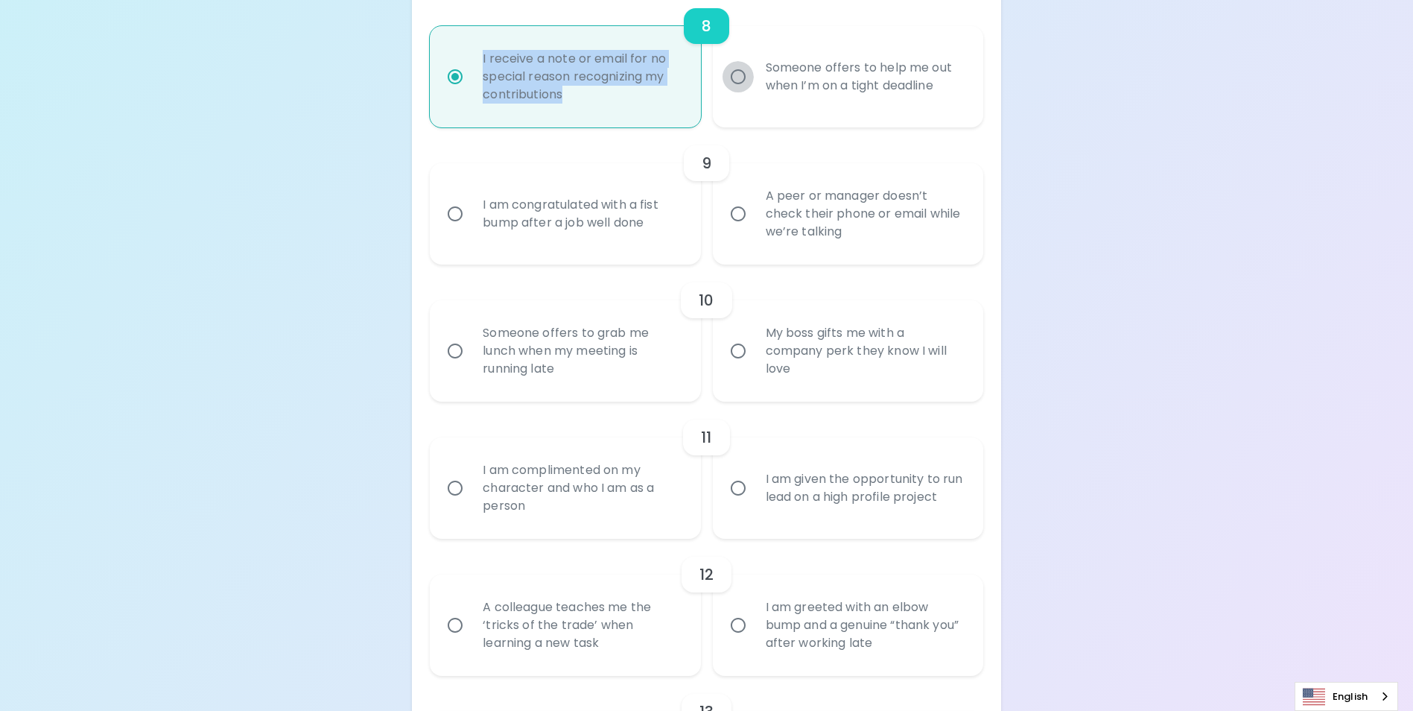
radio input "false"
radio input "true"
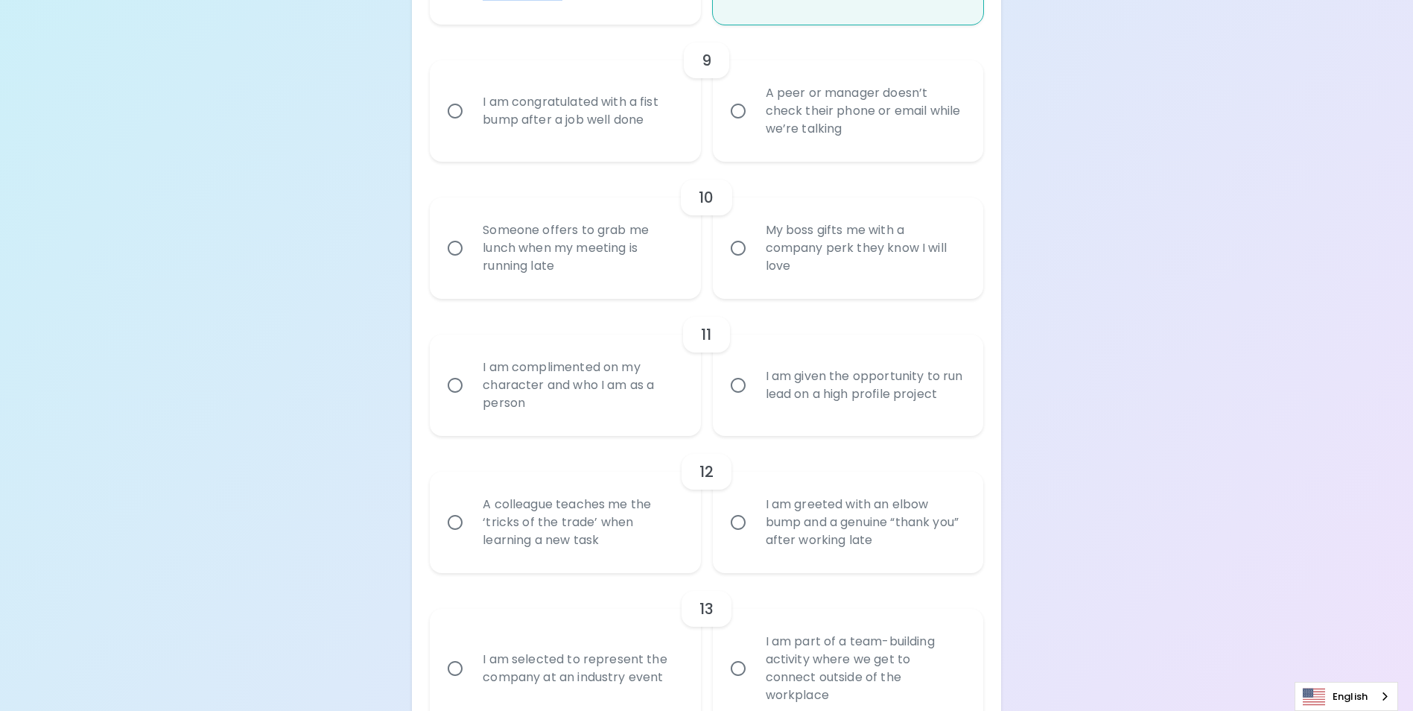
scroll to position [1346, 0]
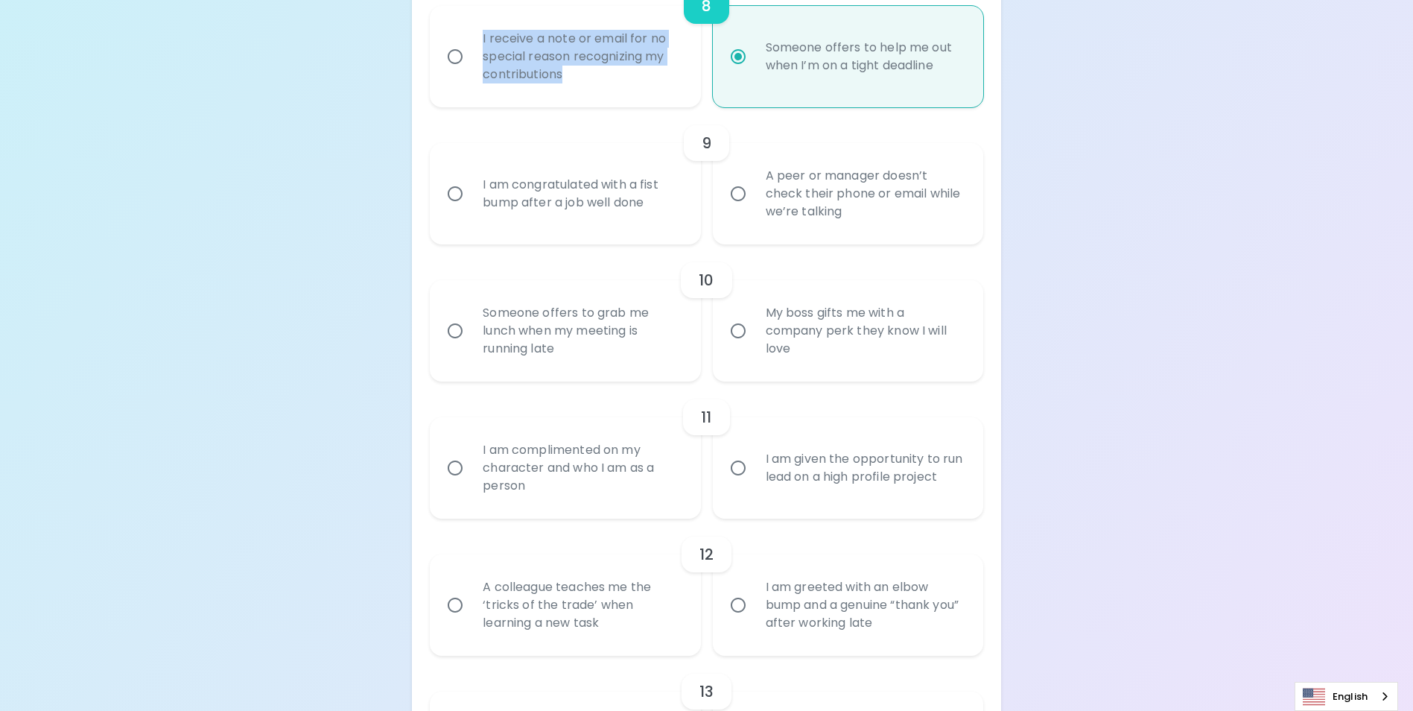
radio input "true"
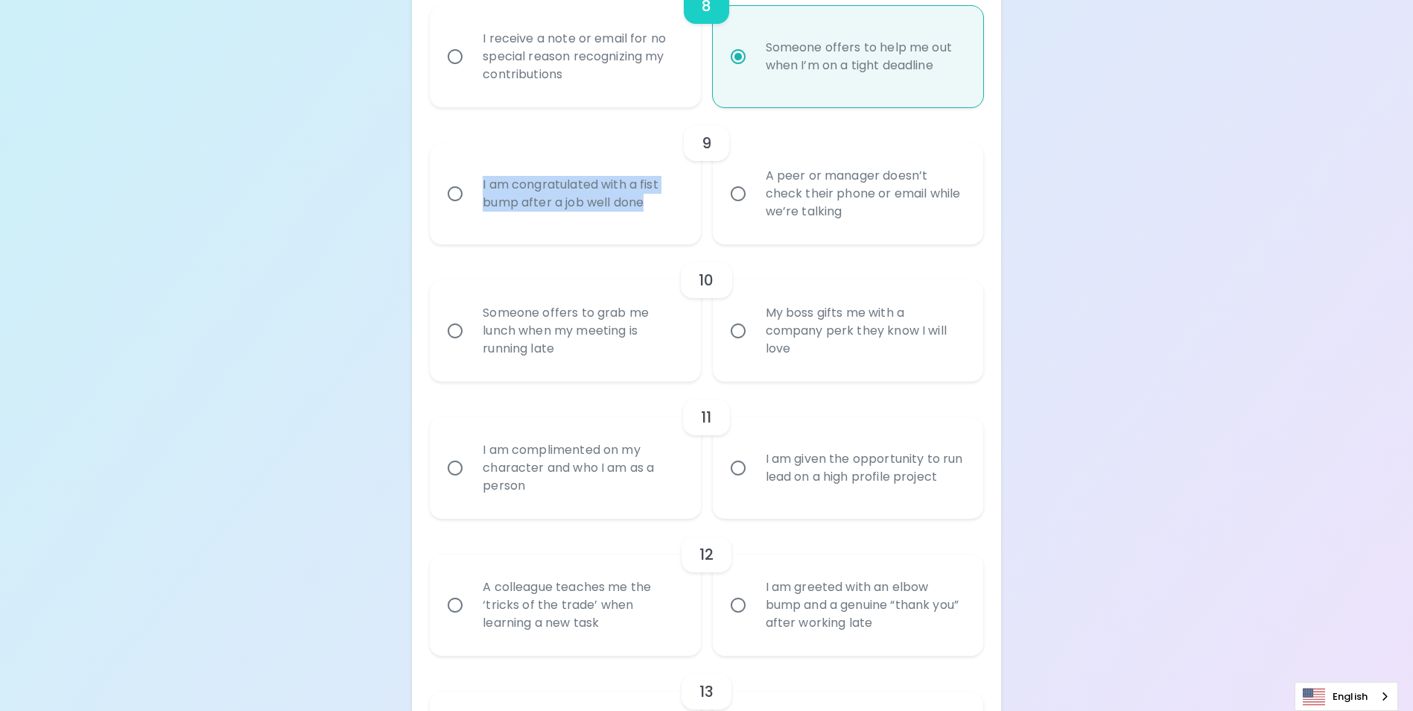
drag, startPoint x: 651, startPoint y: 220, endPoint x: 483, endPoint y: 200, distance: 169.5
click at [483, 200] on div "I am congratulated with a fist bump after a job well done" at bounding box center [581, 194] width 221 height 72
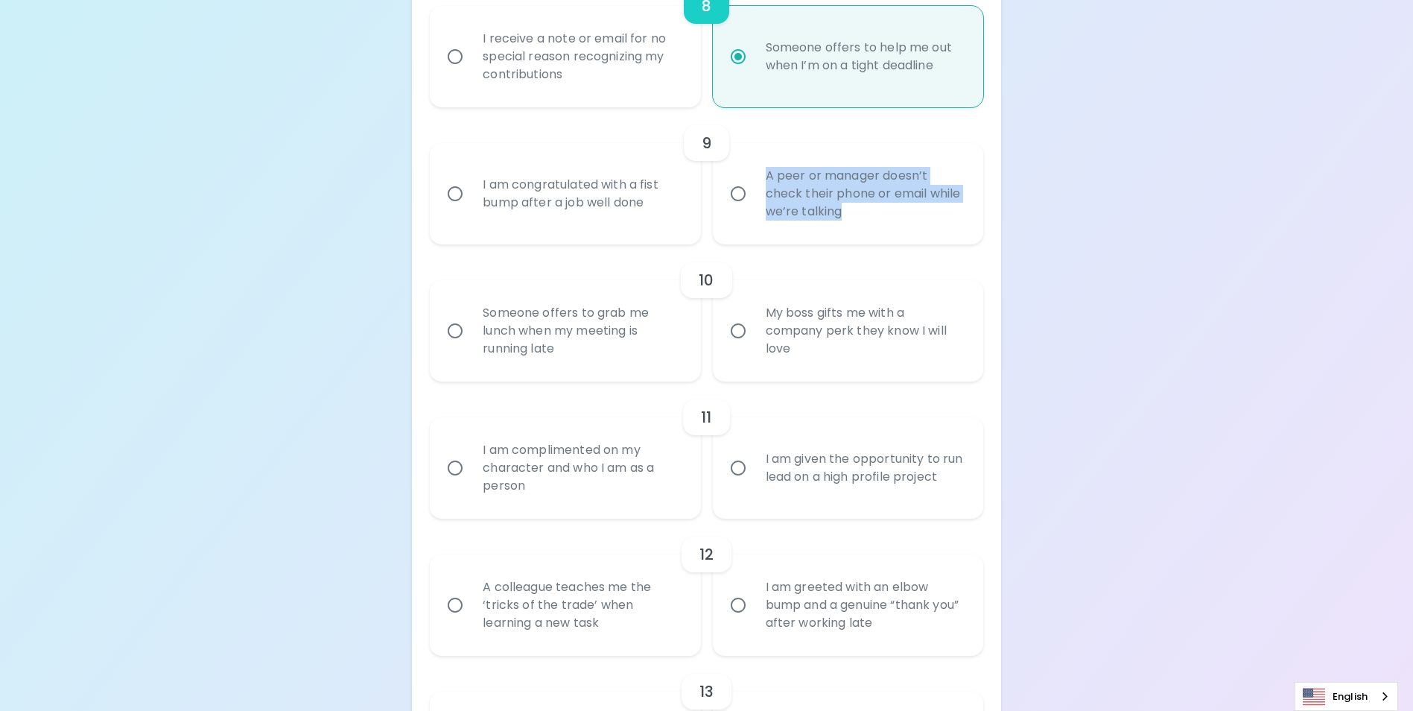
drag, startPoint x: 834, startPoint y: 223, endPoint x: 755, endPoint y: 195, distance: 83.9
click at [755, 195] on div "A peer or manager doesn’t check their phone or email while we’re talking" at bounding box center [864, 193] width 221 height 89
click at [453, 209] on input "I am congratulated with a fist bump after a job well done" at bounding box center [454, 193] width 31 height 31
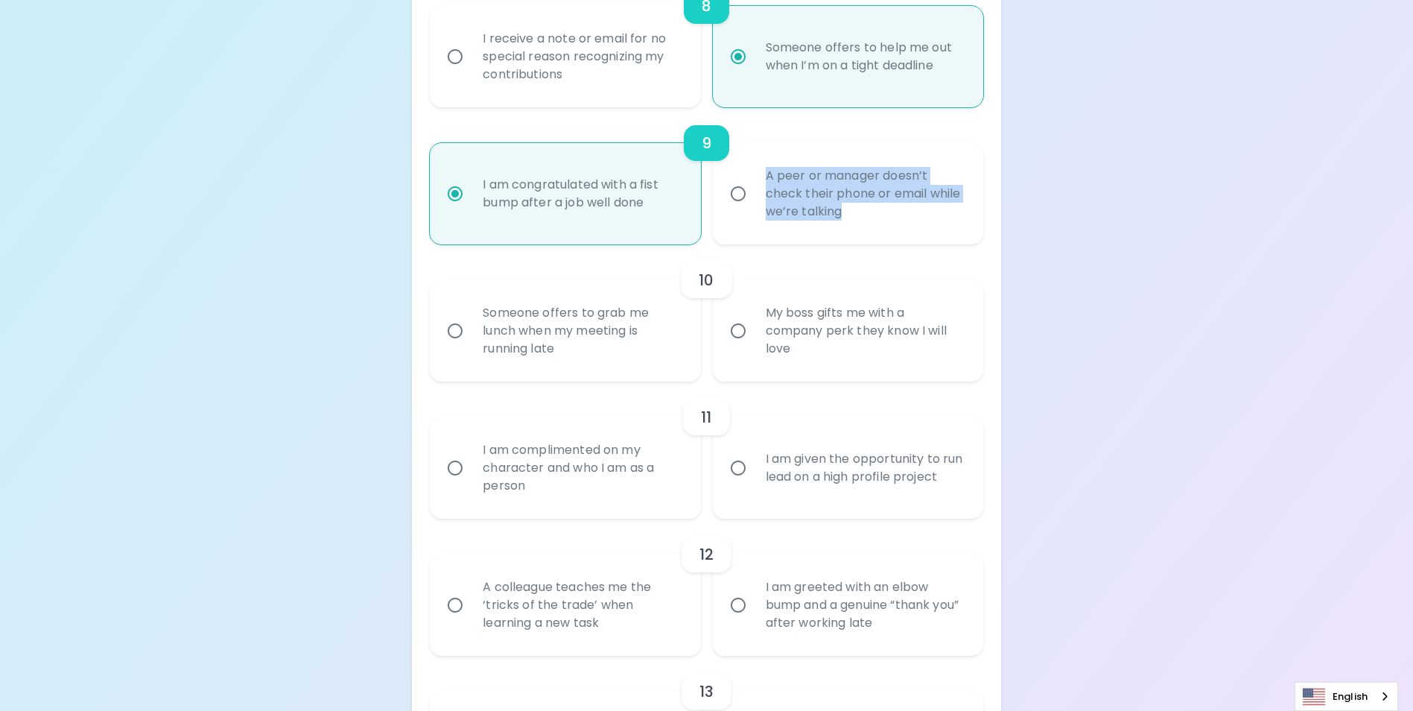
radio input "false"
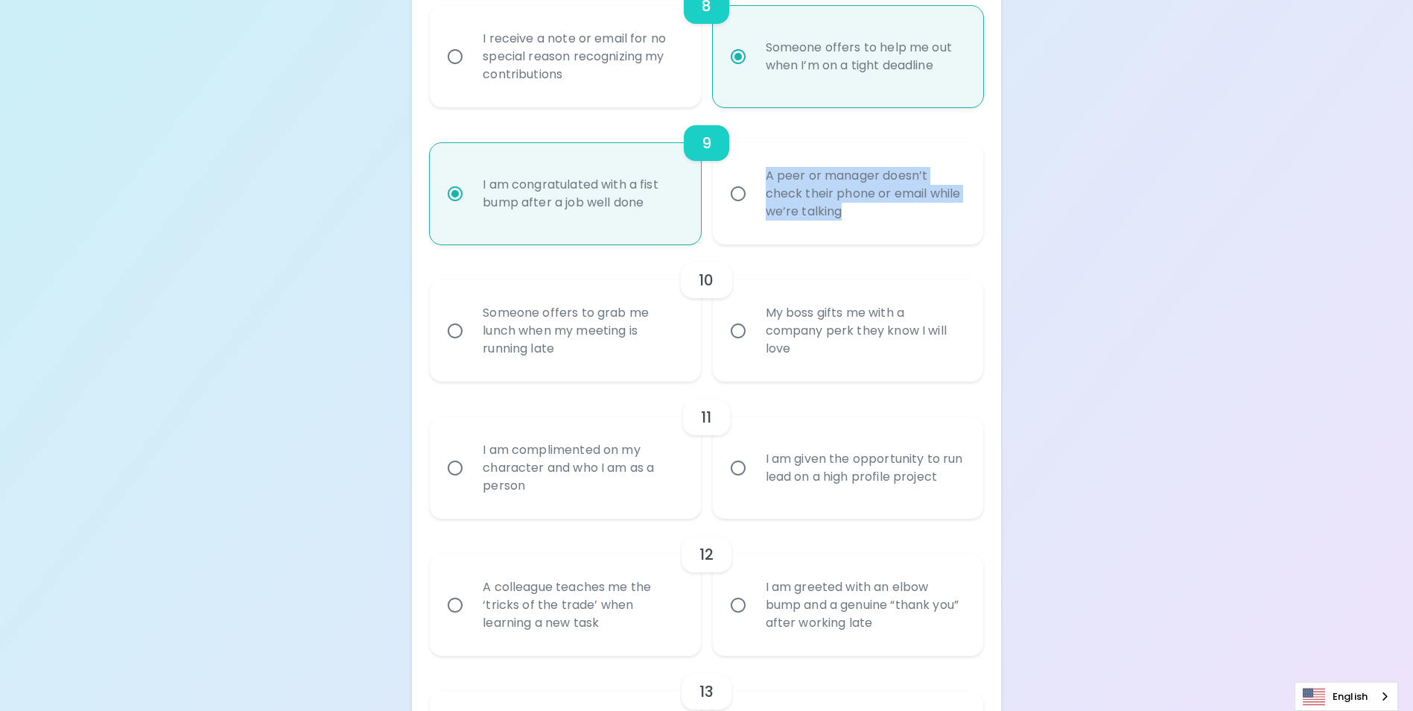
radio input "false"
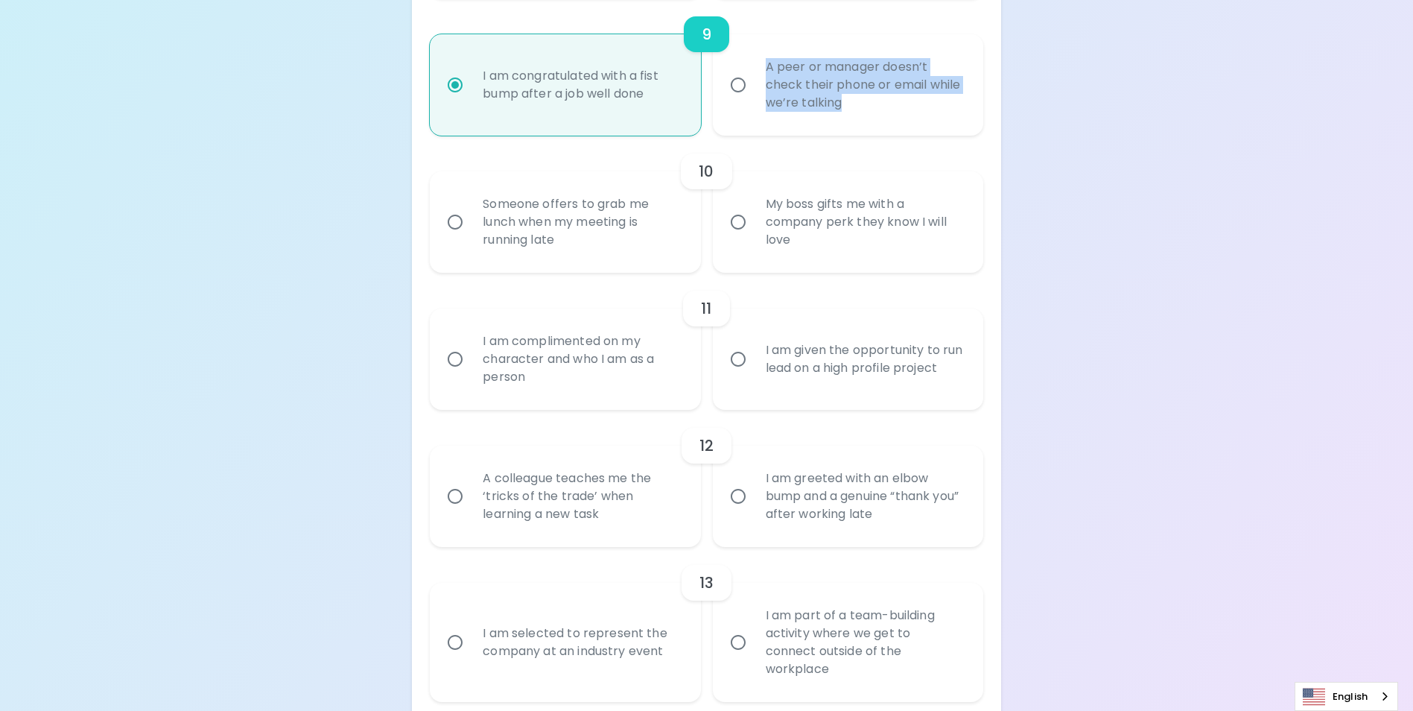
scroll to position [1465, 0]
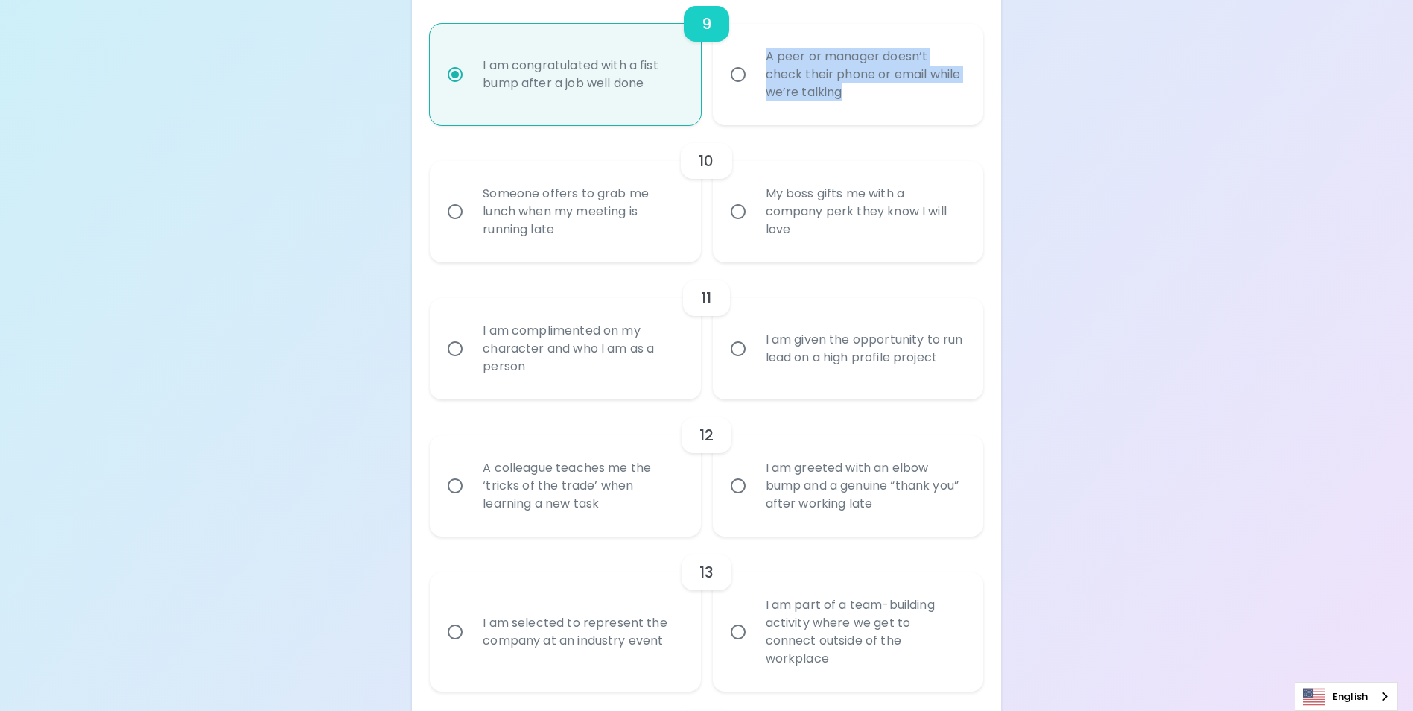
radio input "true"
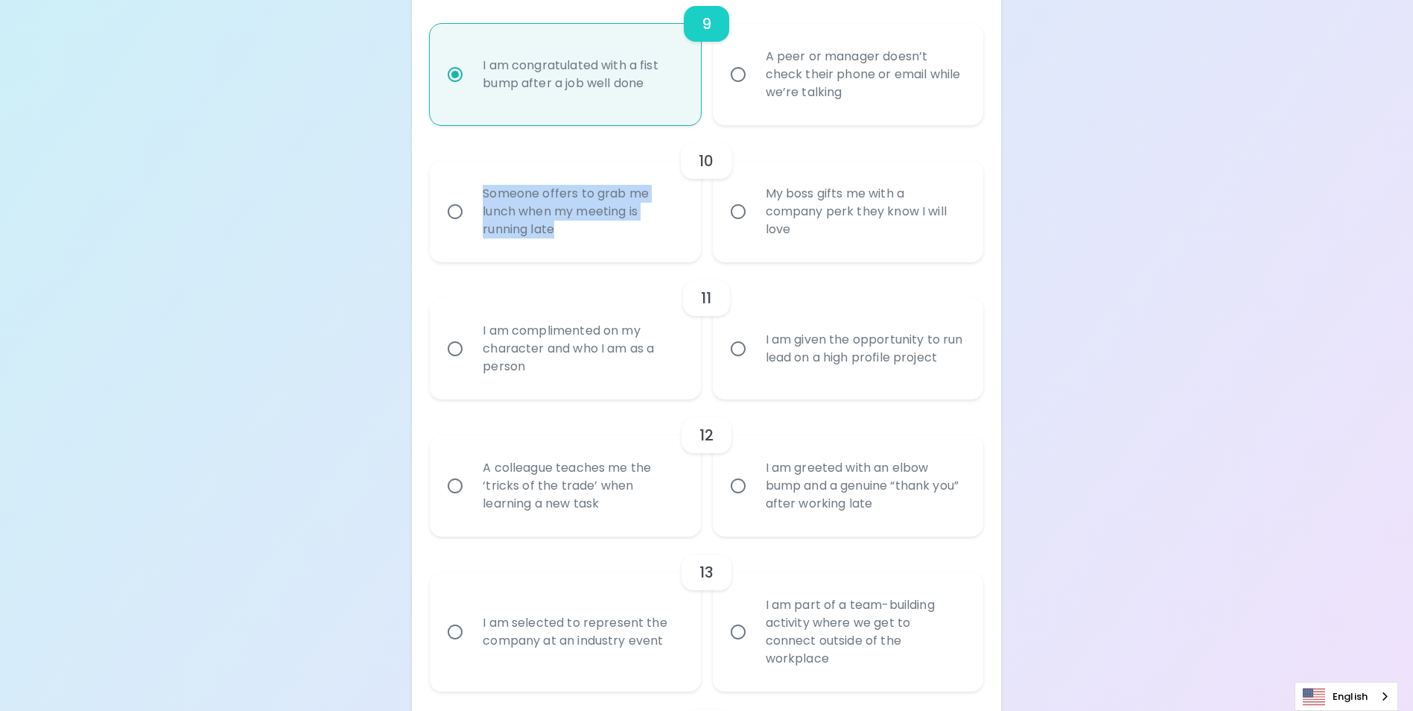
drag, startPoint x: 562, startPoint y: 247, endPoint x: 479, endPoint y: 212, distance: 90.5
click at [479, 212] on div "Someone offers to grab me lunch when my meeting is running late" at bounding box center [581, 211] width 221 height 89
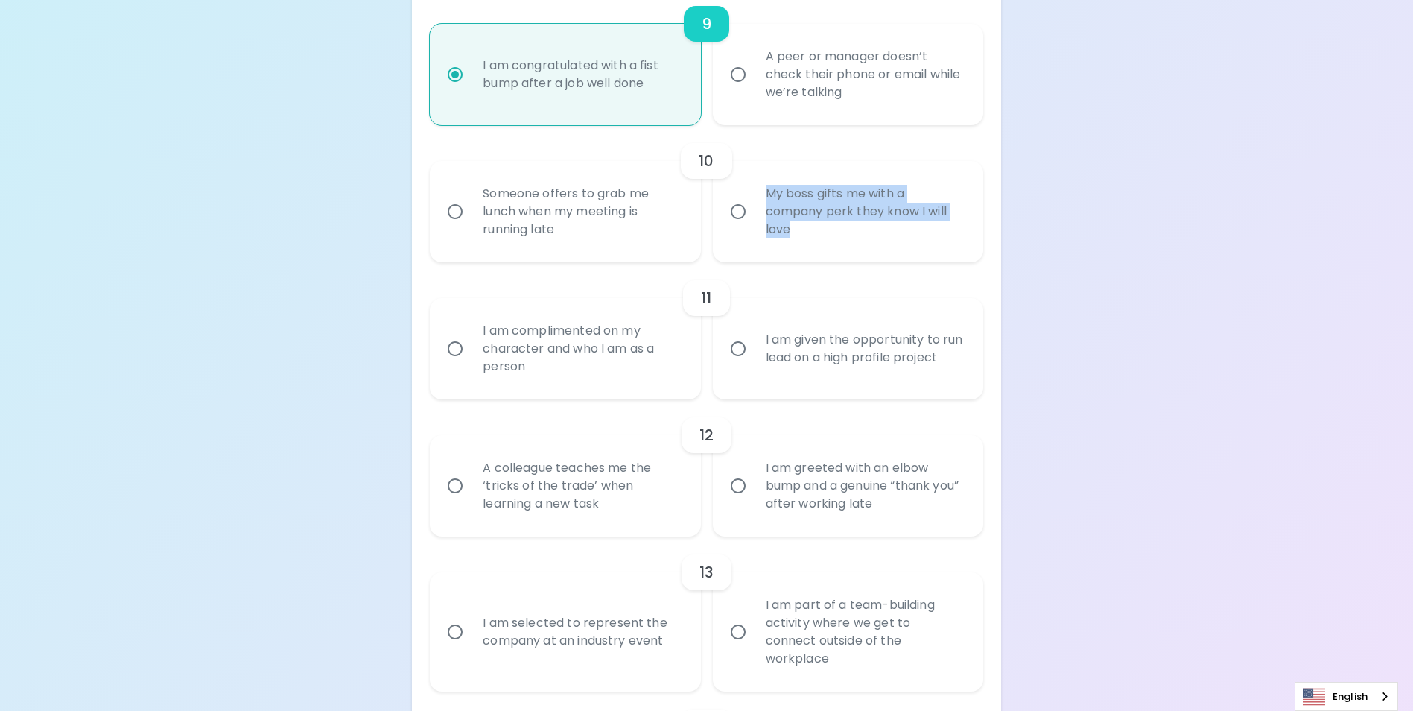
drag, startPoint x: 802, startPoint y: 247, endPoint x: 761, endPoint y: 208, distance: 56.9
click at [761, 208] on div "My boss gifts me with a company perk they know I will love" at bounding box center [864, 211] width 221 height 89
click at [457, 227] on input "Someone offers to grab me lunch when my meeting is running late" at bounding box center [454, 211] width 31 height 31
radio input "false"
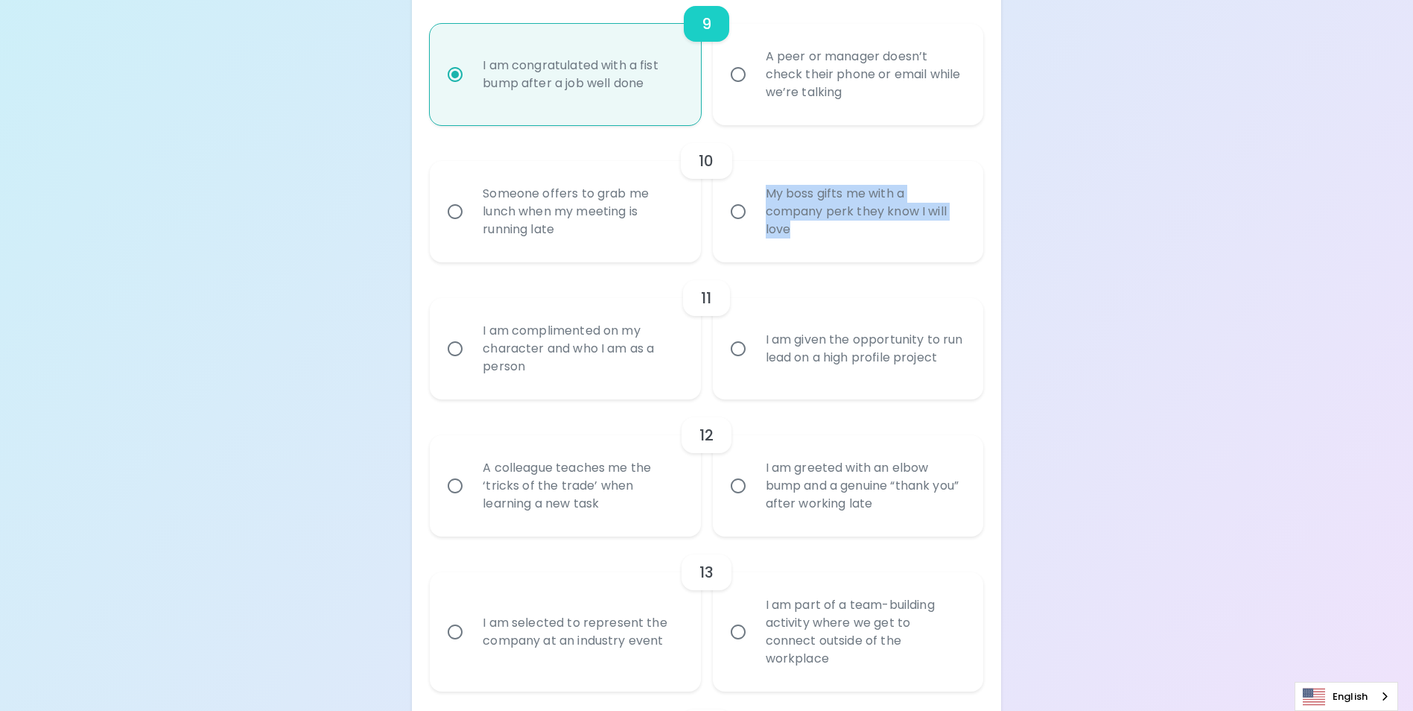
radio input "false"
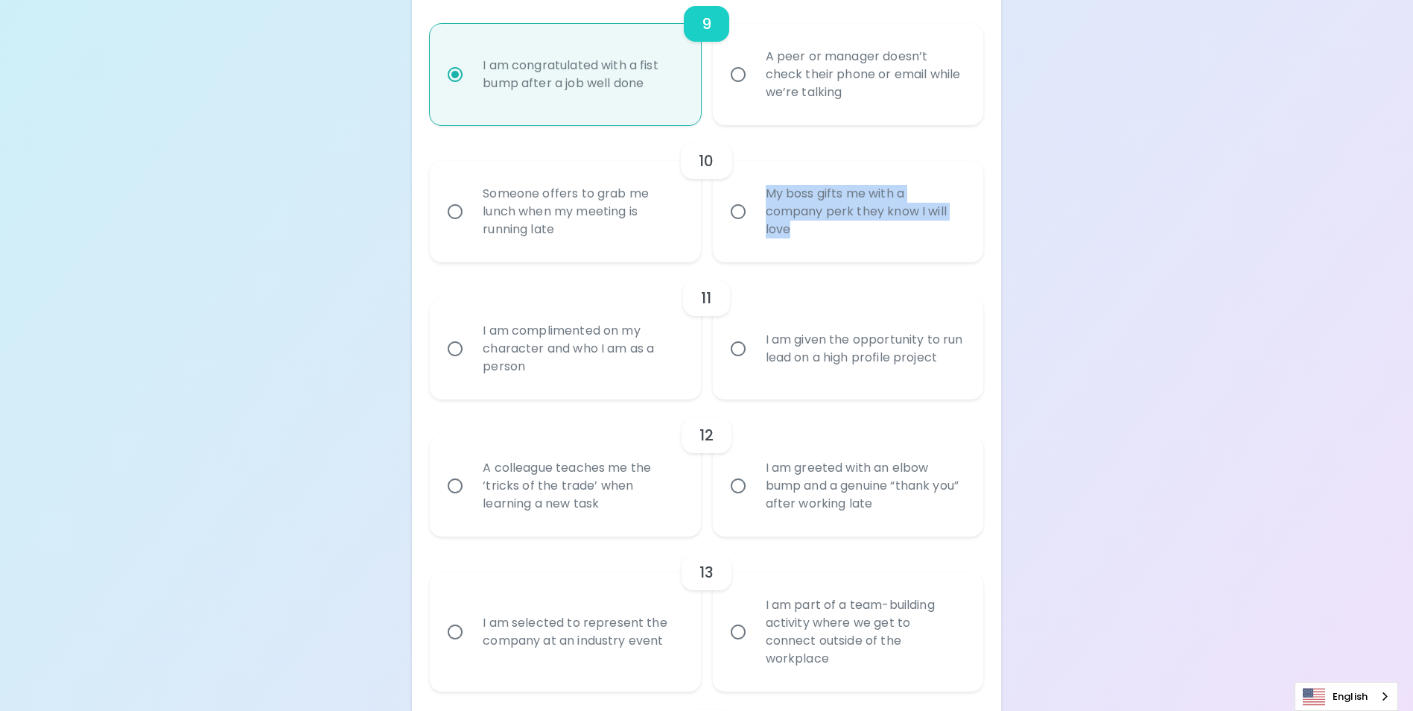
radio input "false"
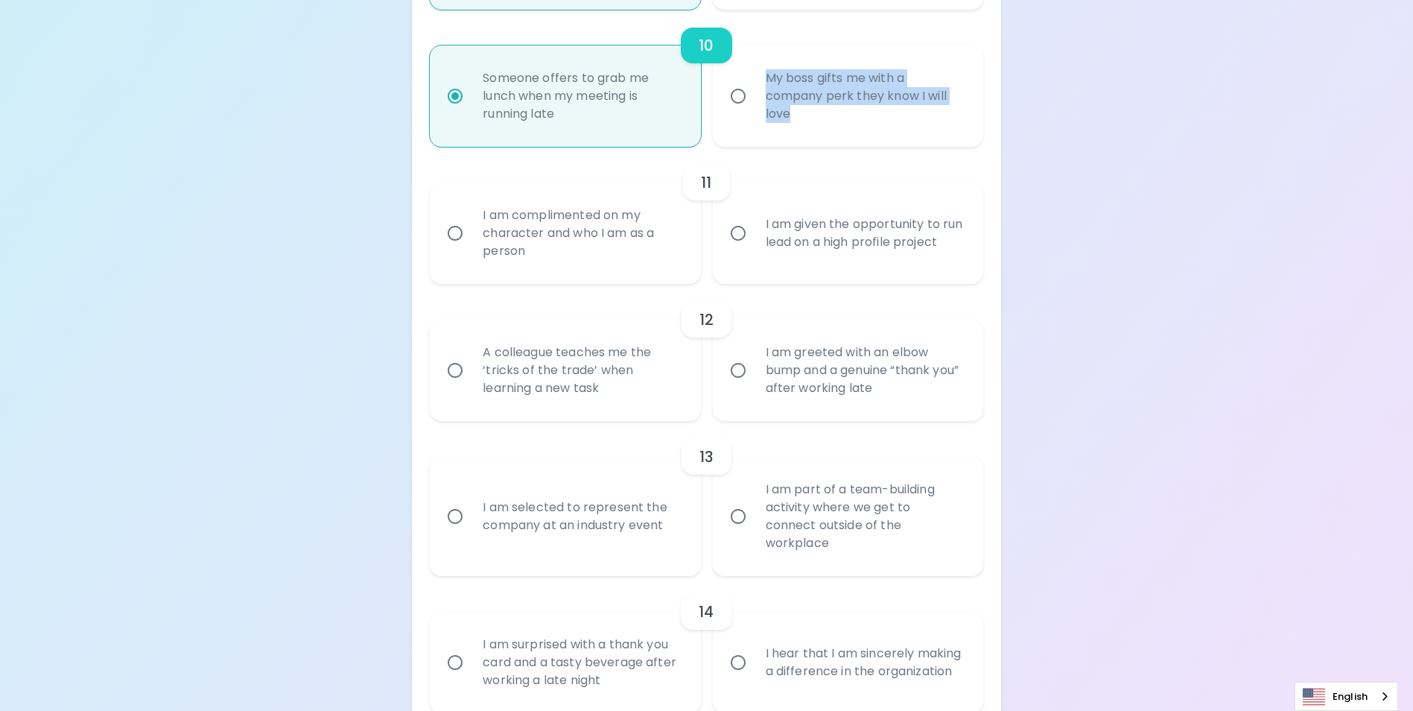
scroll to position [1584, 0]
radio input "true"
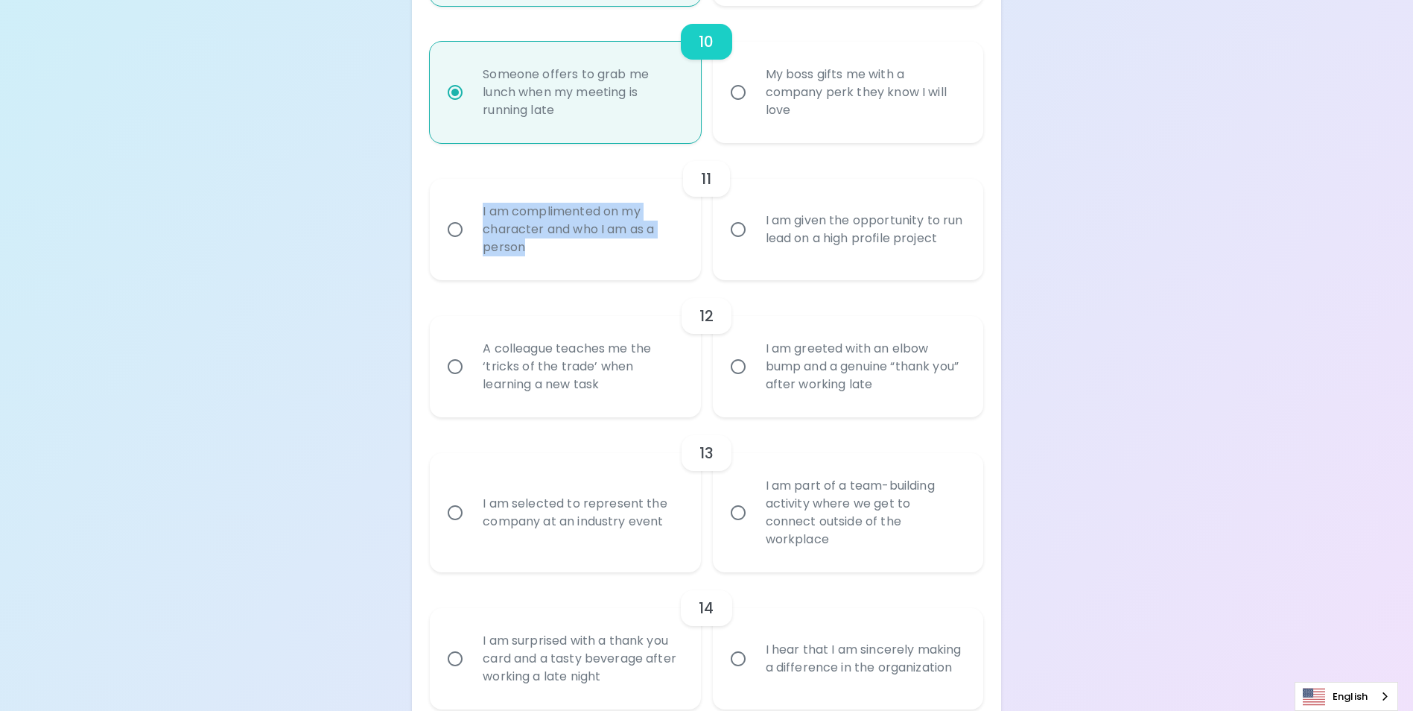
drag, startPoint x: 517, startPoint y: 253, endPoint x: 478, endPoint y: 229, distance: 45.1
click at [478, 229] on div "I am complimented on my character and who I am as a person" at bounding box center [581, 229] width 221 height 89
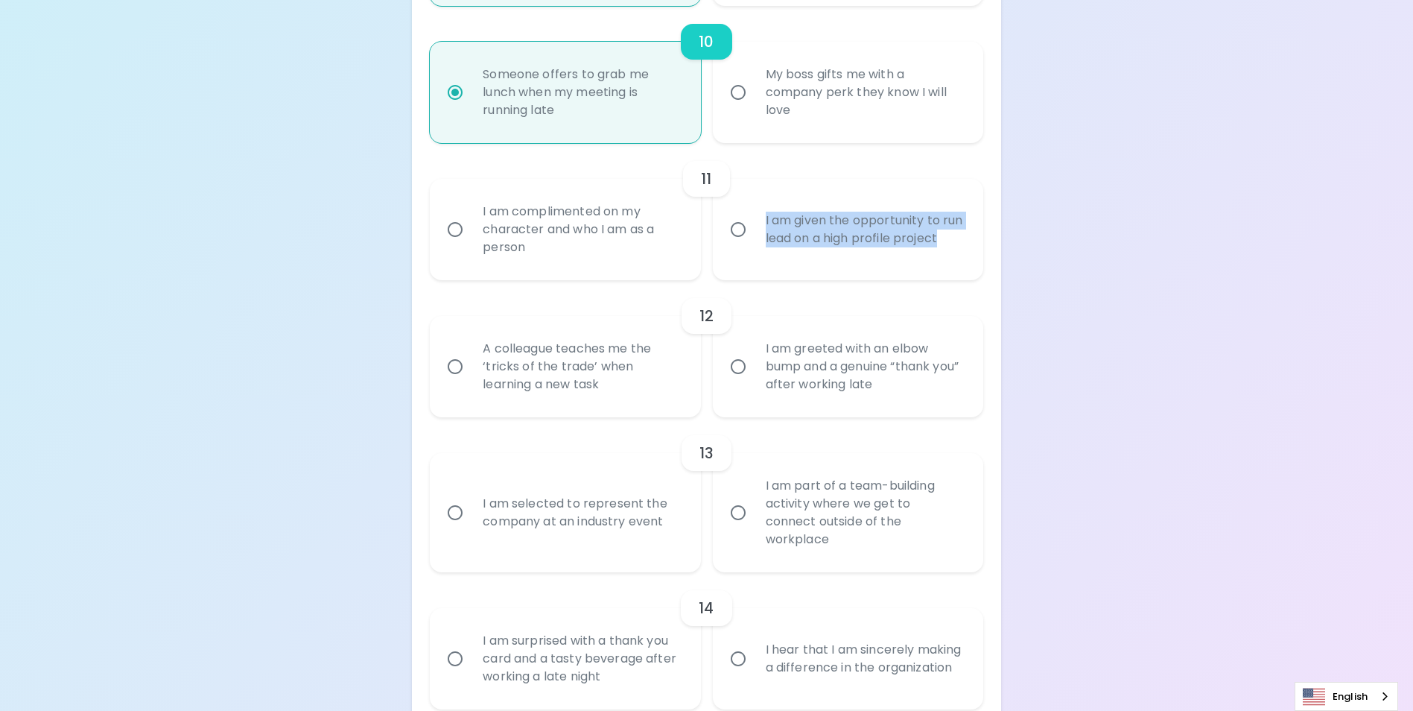
drag, startPoint x: 813, startPoint y: 266, endPoint x: 764, endPoint y: 232, distance: 60.1
click at [764, 232] on div "I am given the opportunity to run lead on a high profile project" at bounding box center [864, 230] width 221 height 72
click at [732, 244] on input "I am given the opportunity to run lead on a high profile project" at bounding box center [738, 229] width 31 height 31
radio input "false"
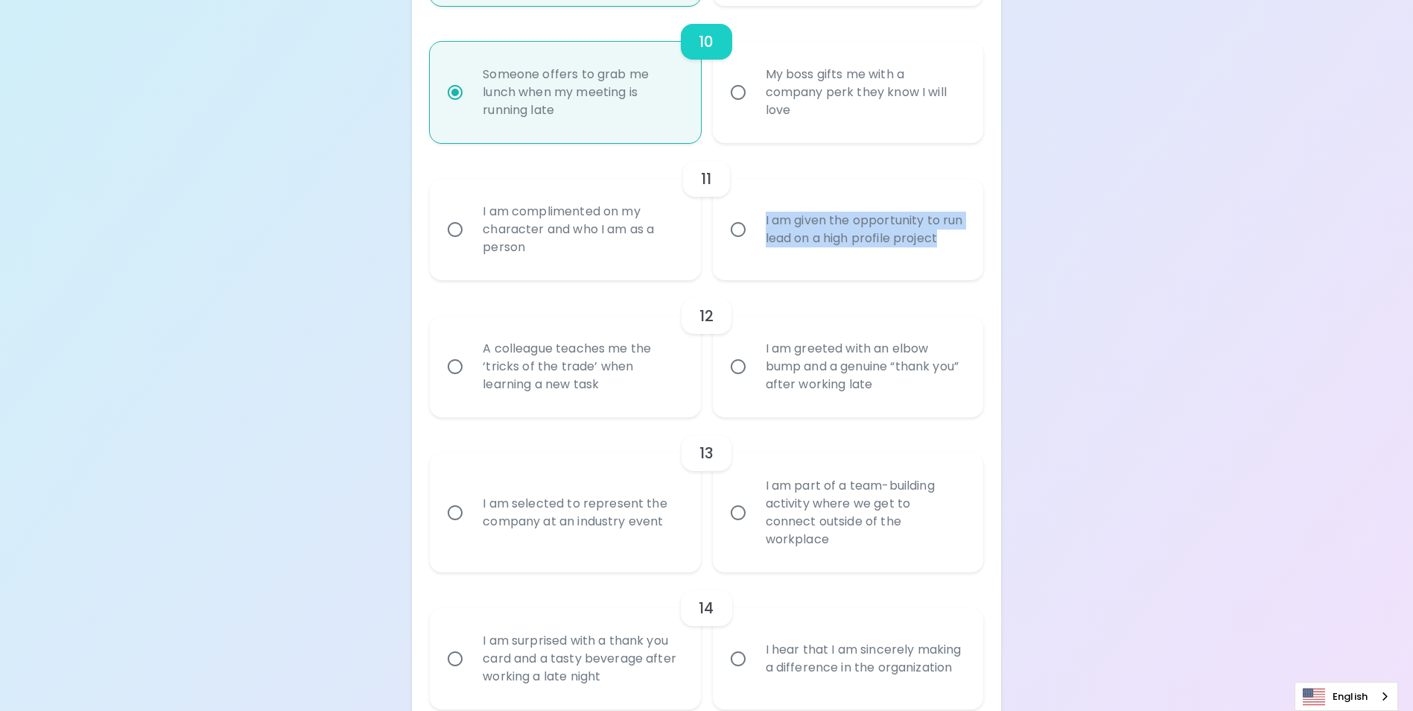
radio input "false"
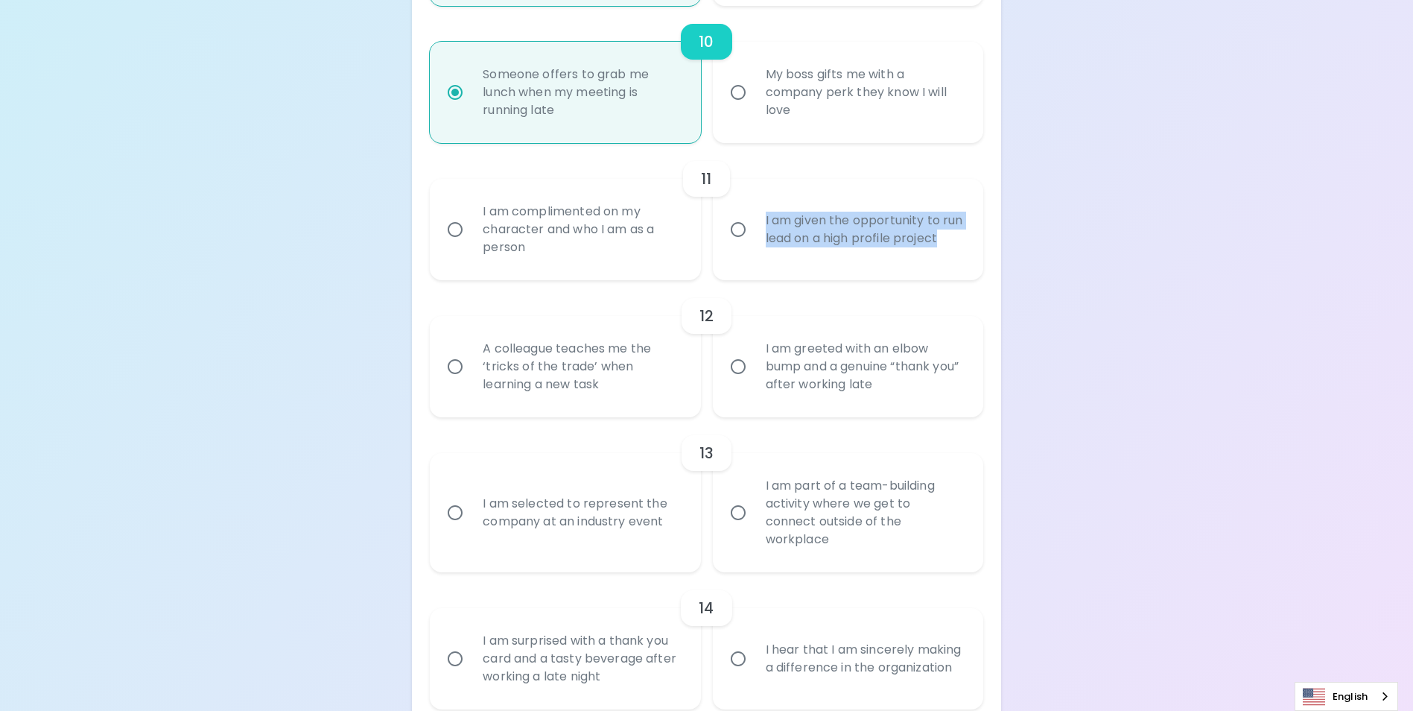
radio input "false"
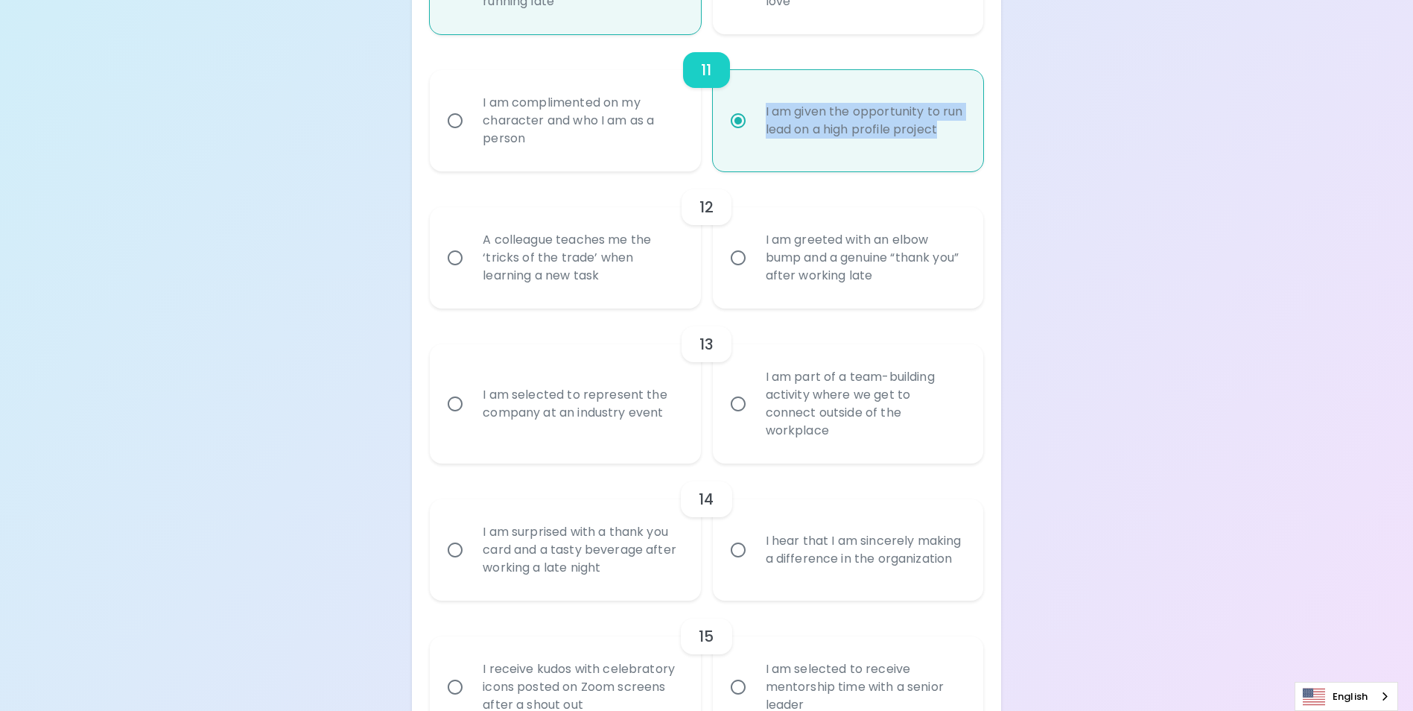
scroll to position [1704, 0]
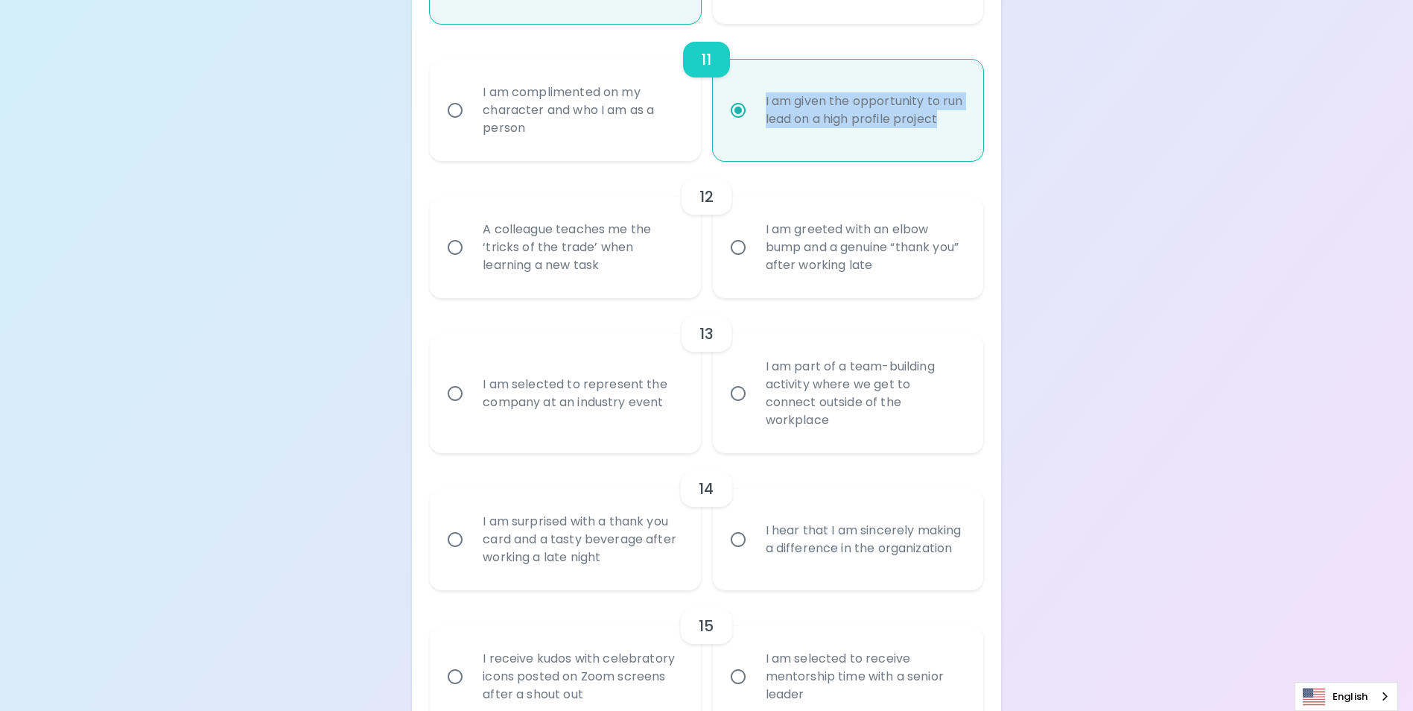
radio input "true"
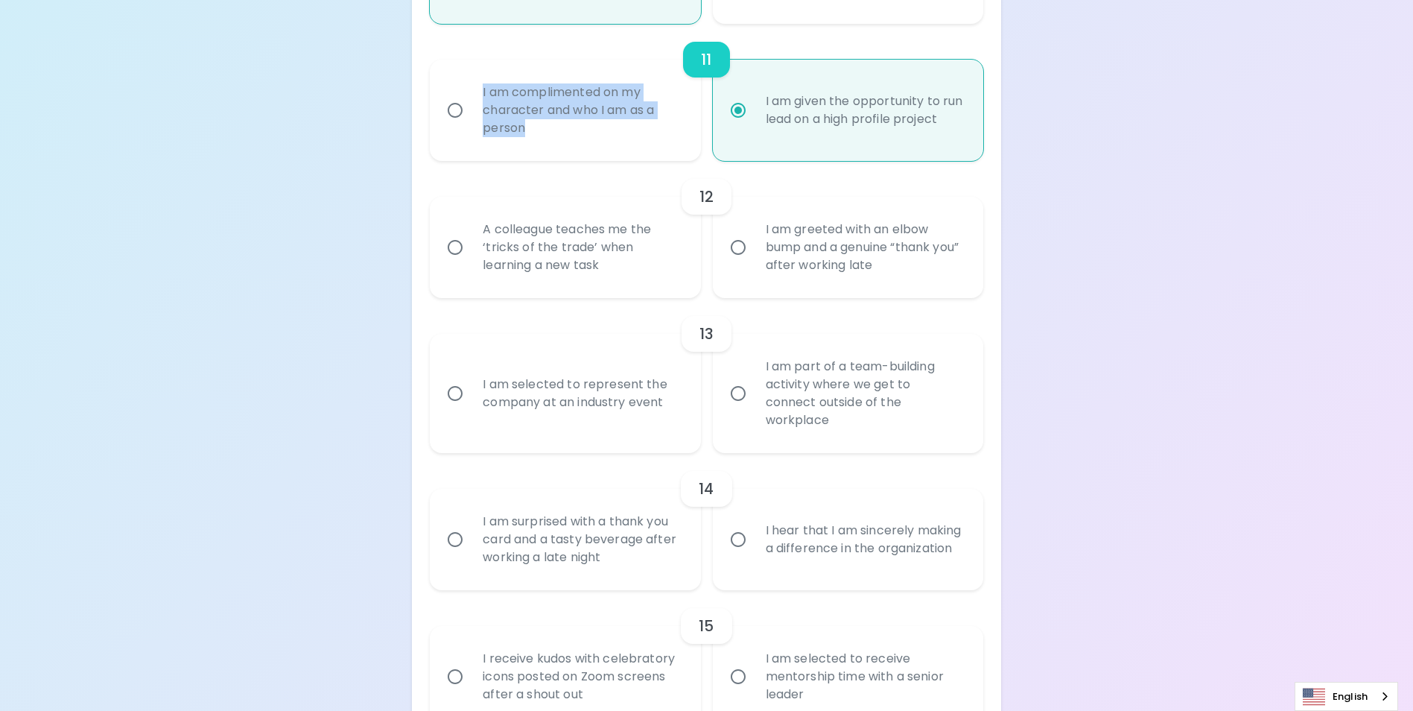
drag, startPoint x: 535, startPoint y: 148, endPoint x: 478, endPoint y: 105, distance: 71.2
click at [478, 105] on div "I am complimented on my character and who I am as a person" at bounding box center [581, 110] width 221 height 89
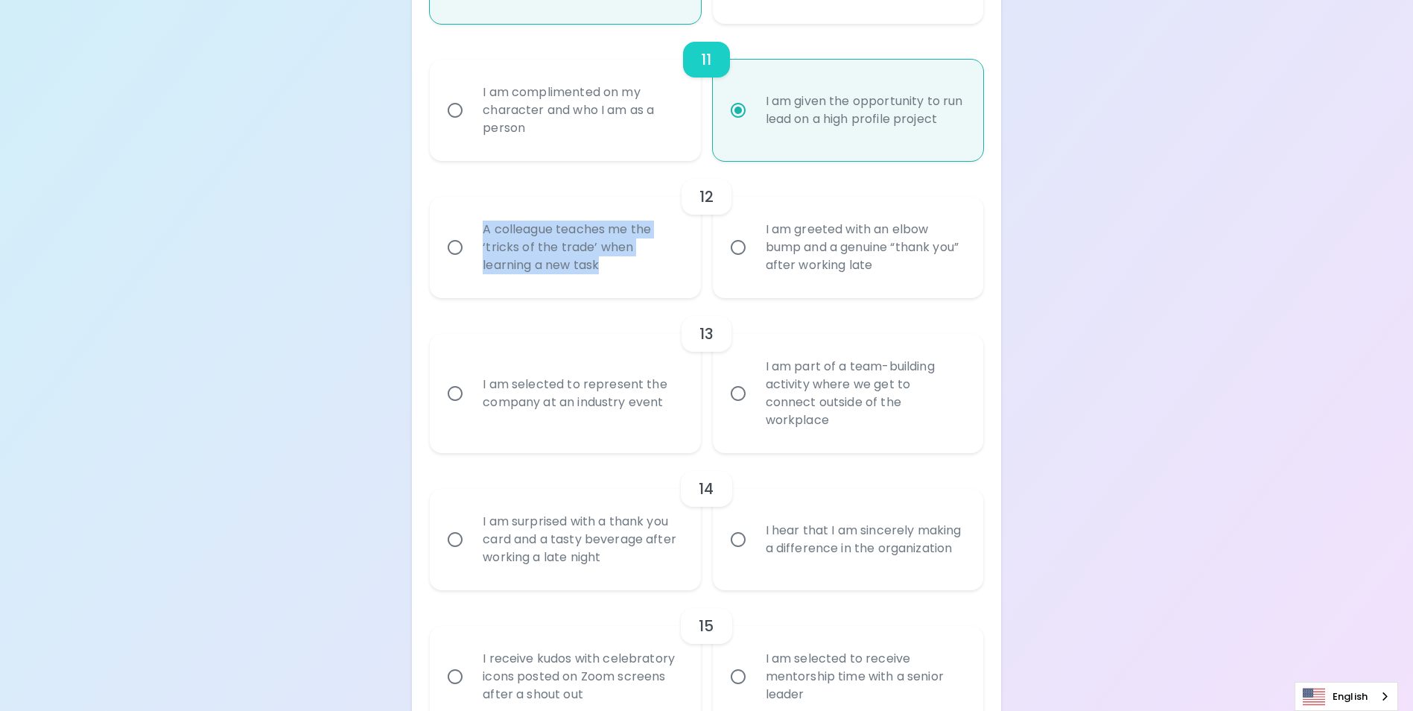
drag, startPoint x: 545, startPoint y: 273, endPoint x: 482, endPoint y: 247, distance: 68.5
click at [482, 247] on div "A colleague teaches me the ‘tricks of the trade’ when learning a new task" at bounding box center [581, 247] width 221 height 89
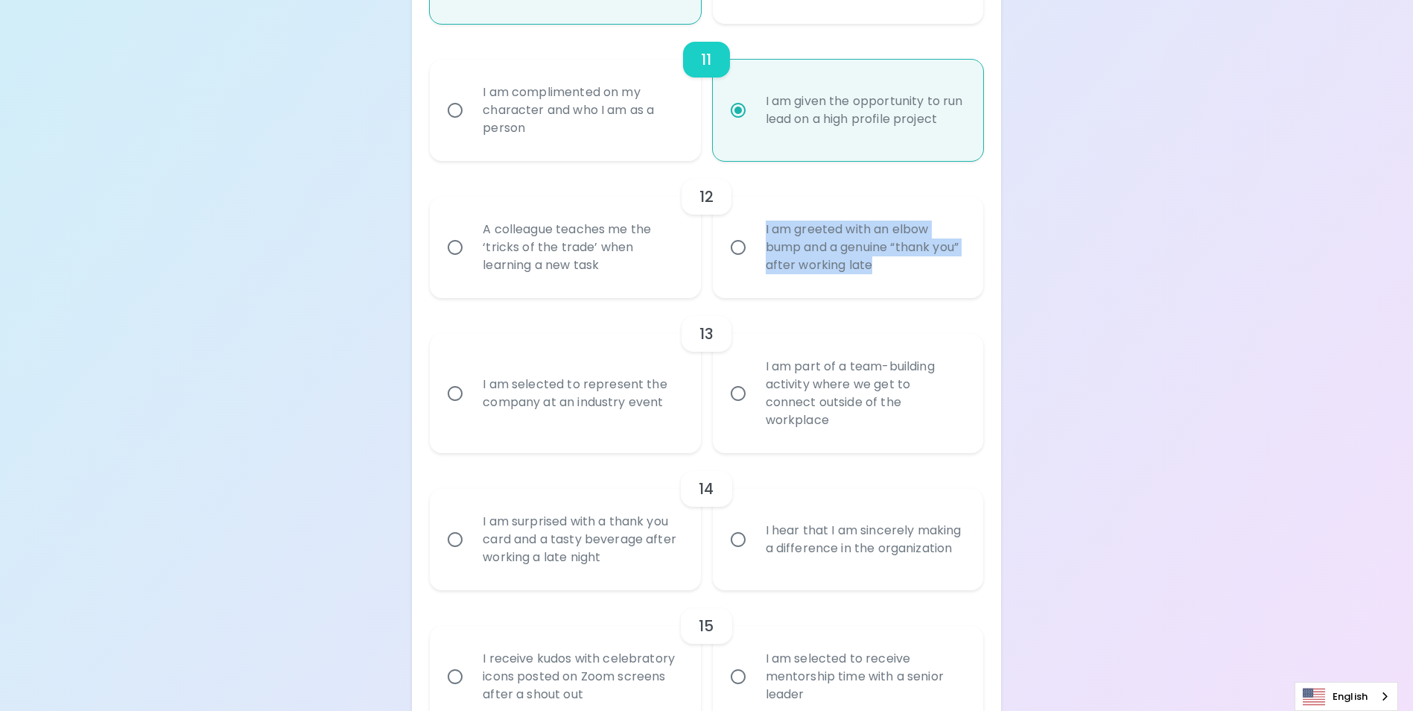
drag, startPoint x: 902, startPoint y: 285, endPoint x: 766, endPoint y: 248, distance: 141.3
click at [766, 248] on div "I am greeted with an elbow bump and a genuine “thank you” after working late" at bounding box center [864, 247] width 221 height 89
click at [460, 263] on input "A colleague teaches me the ‘tricks of the trade’ when learning a new task" at bounding box center [454, 247] width 31 height 31
radio input "false"
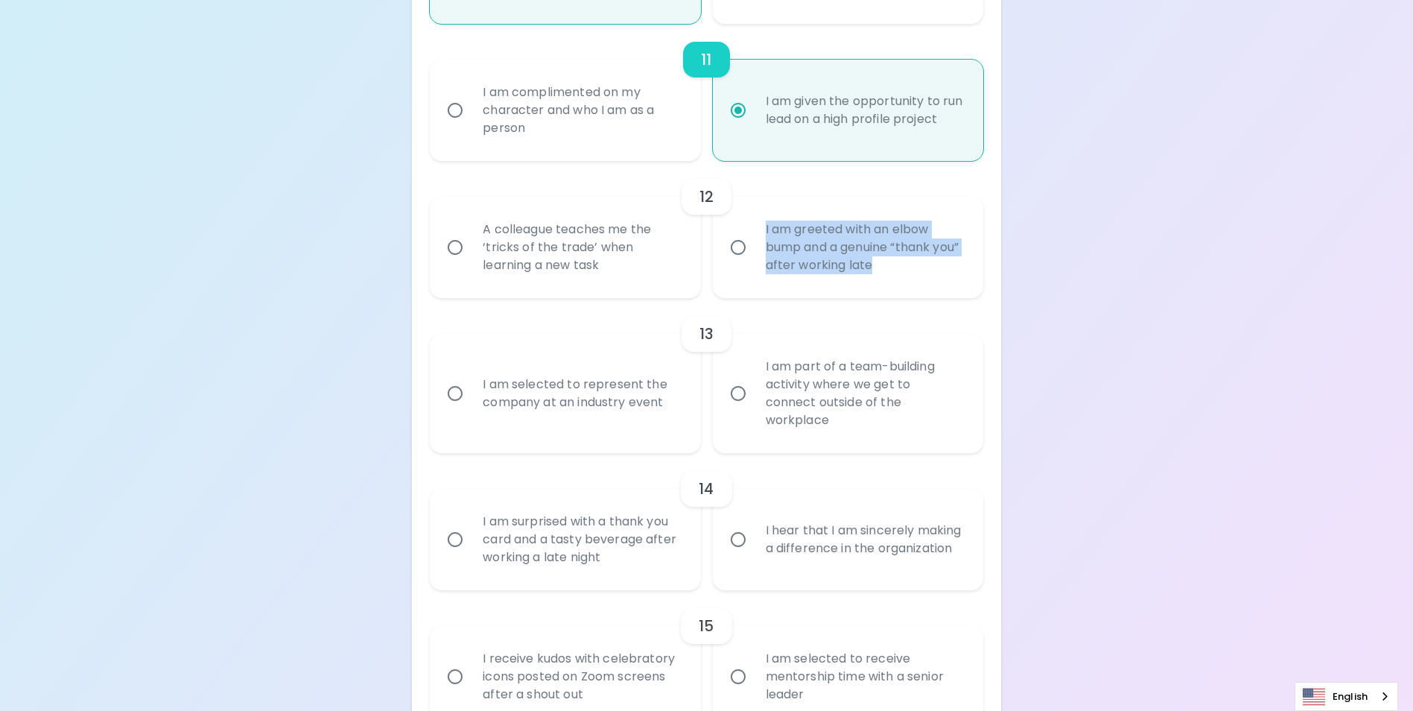
radio input "false"
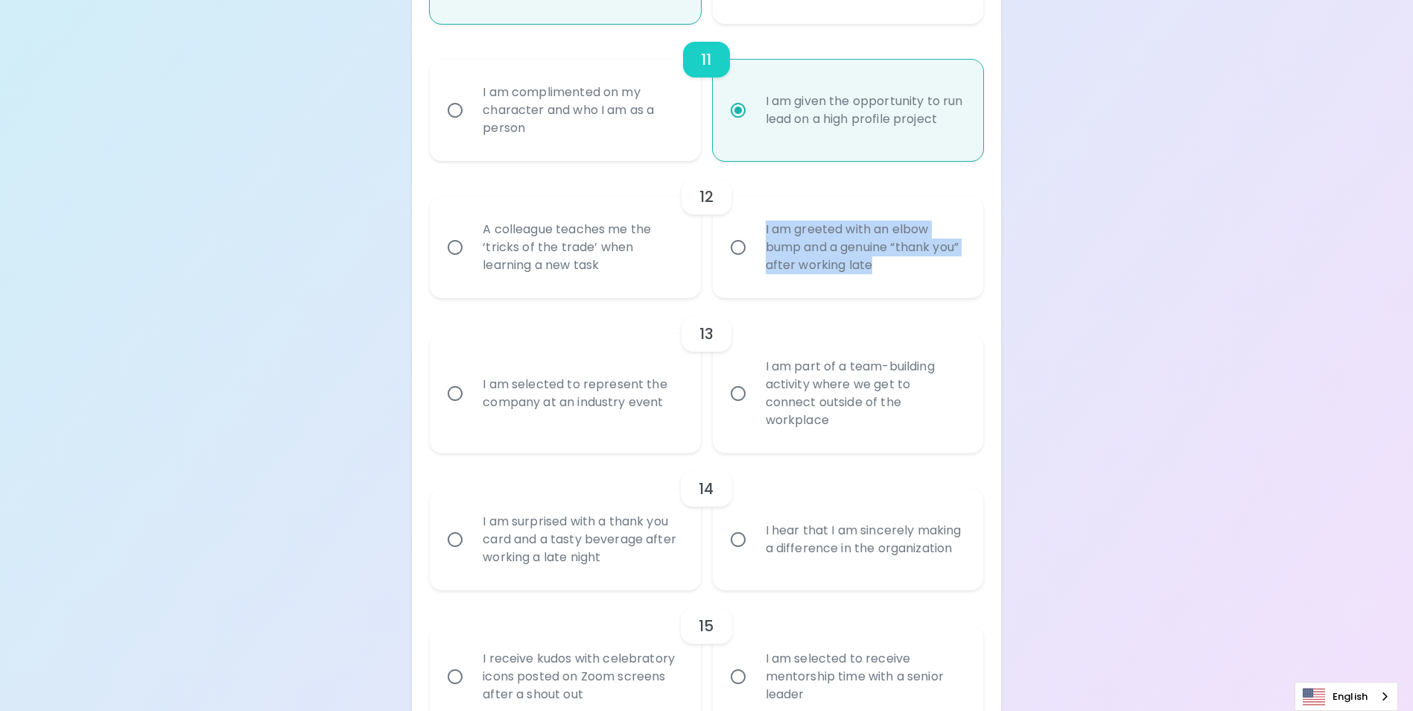
radio input "false"
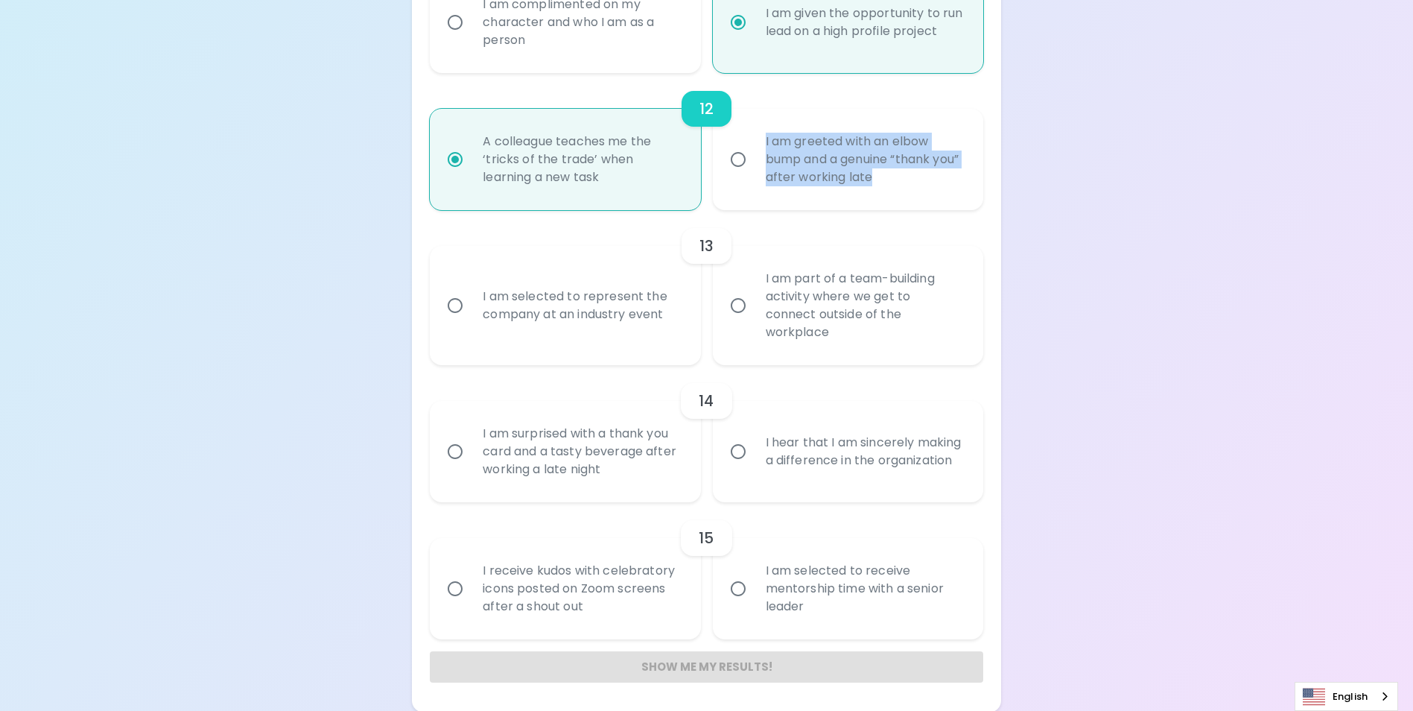
scroll to position [1793, 0]
radio input "true"
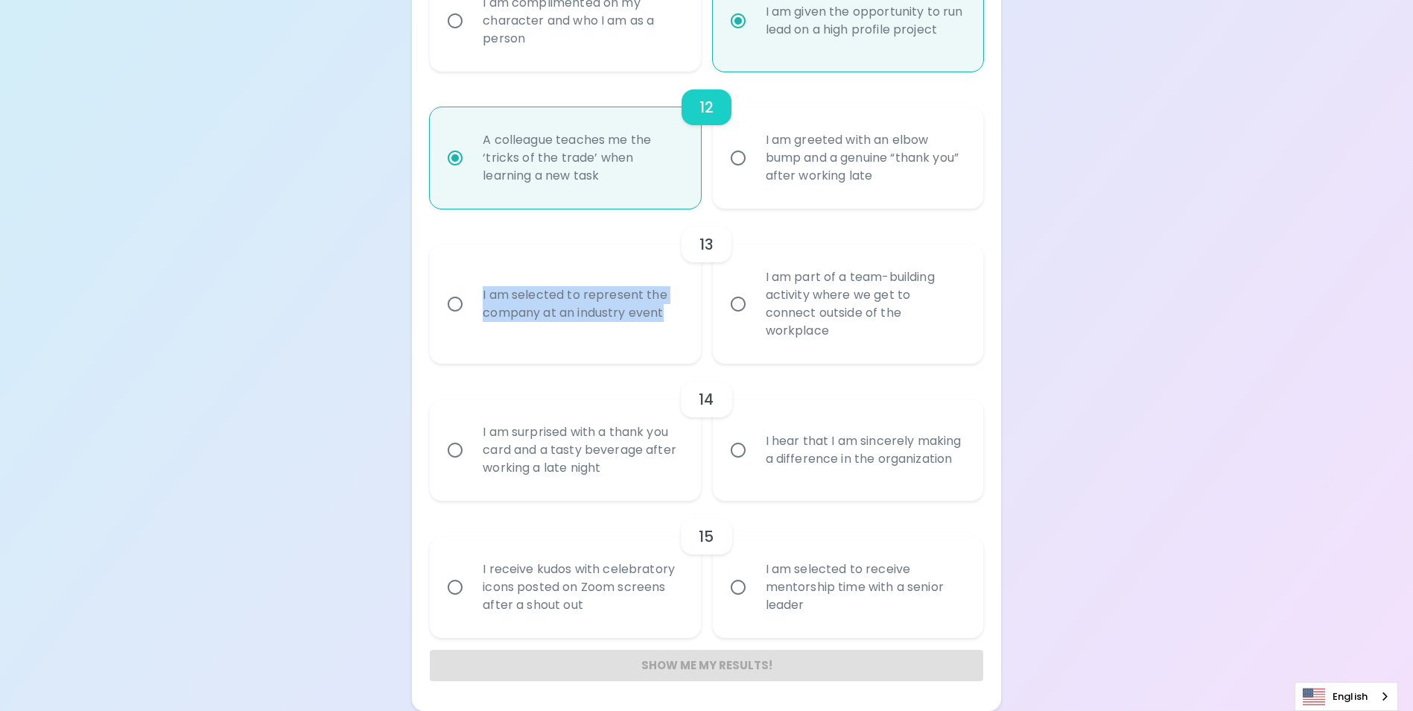
drag, startPoint x: 673, startPoint y: 324, endPoint x: 477, endPoint y: 305, distance: 196.1
click at [477, 305] on div "I am selected to represent the company at an industry event" at bounding box center [581, 304] width 221 height 72
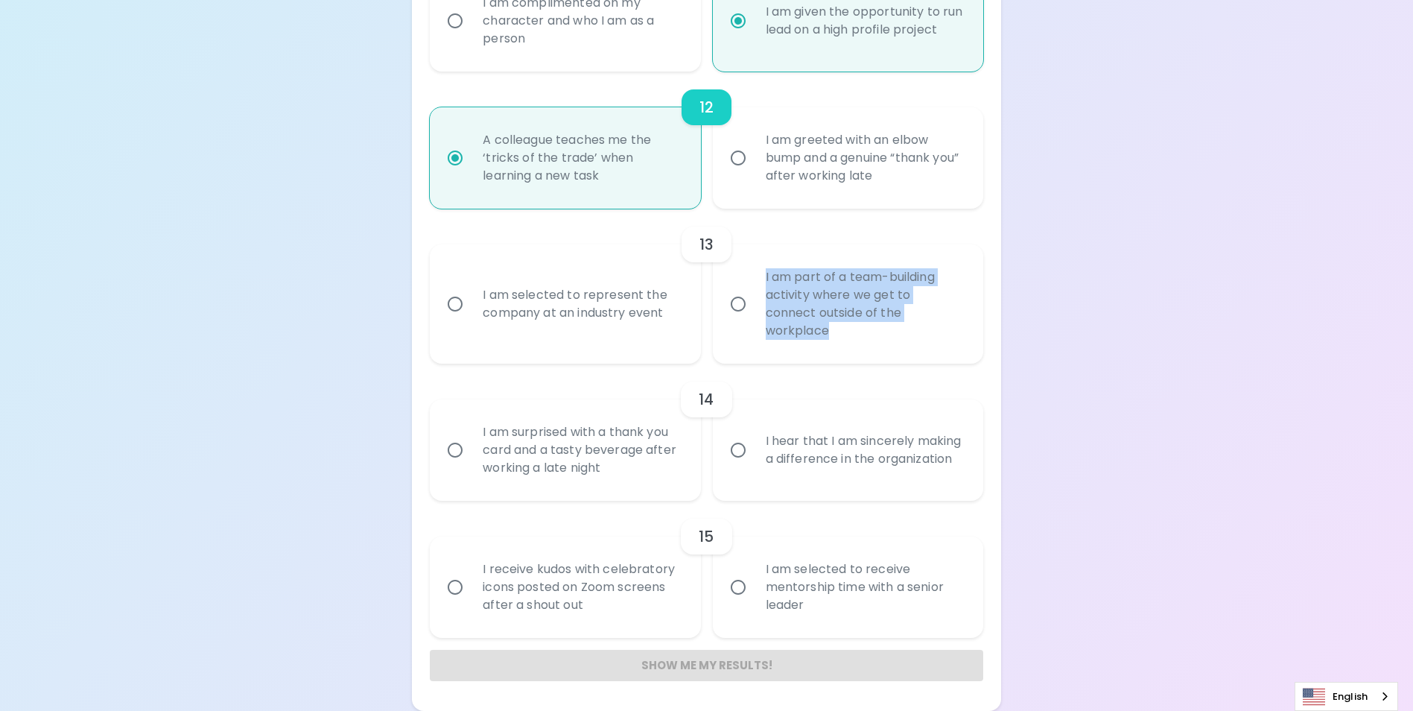
drag, startPoint x: 903, startPoint y: 326, endPoint x: 762, endPoint y: 287, distance: 146.2
click at [762, 287] on div "I am part of a team-building activity where we get to connect outside of the wo…" at bounding box center [864, 303] width 221 height 107
click at [457, 313] on input "I am selected to represent the company at an industry event" at bounding box center [454, 303] width 31 height 31
radio input "false"
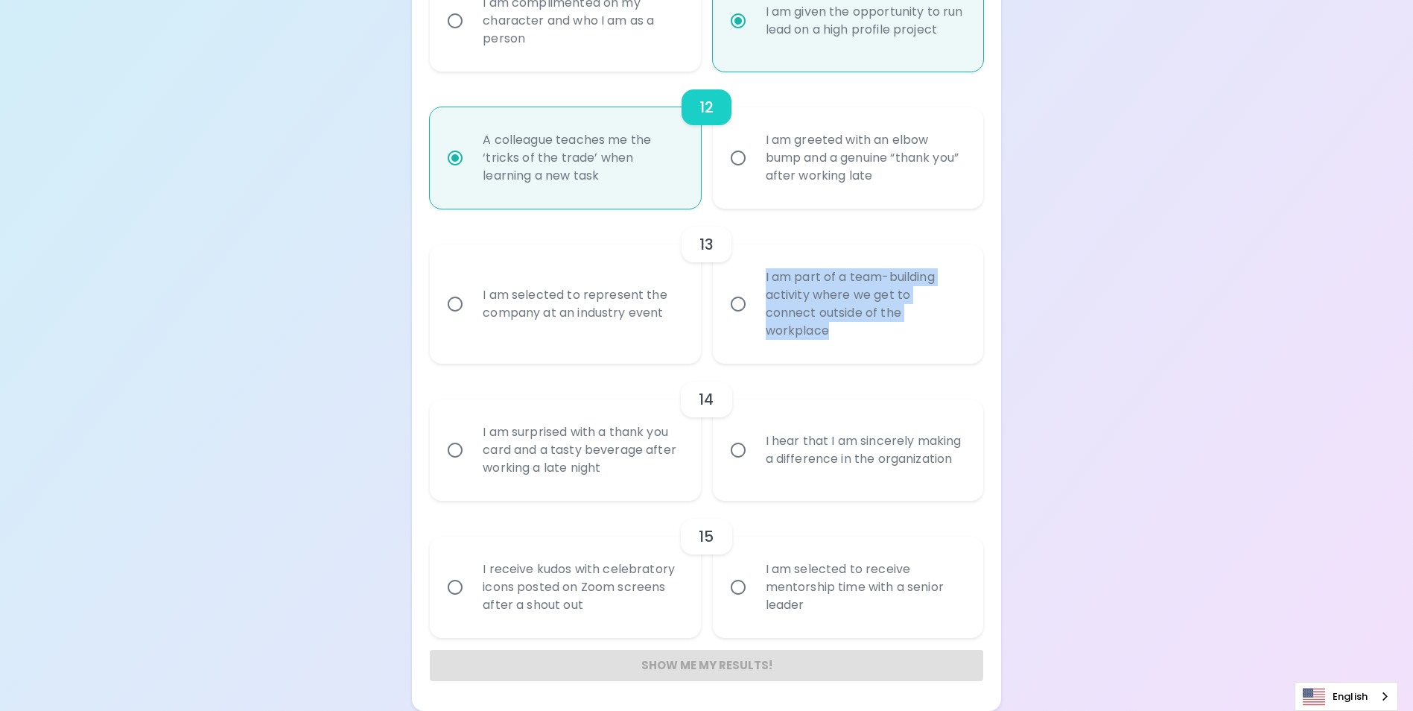
radio input "false"
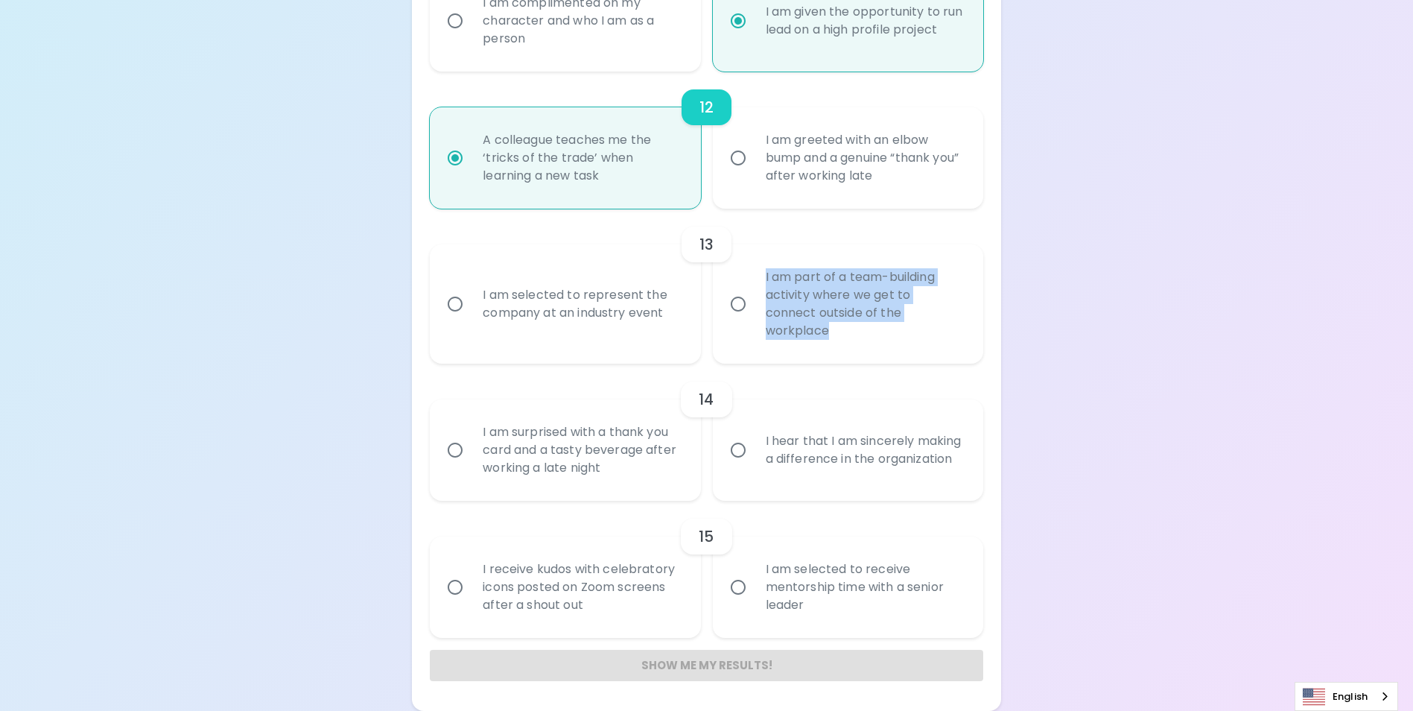
radio input "false"
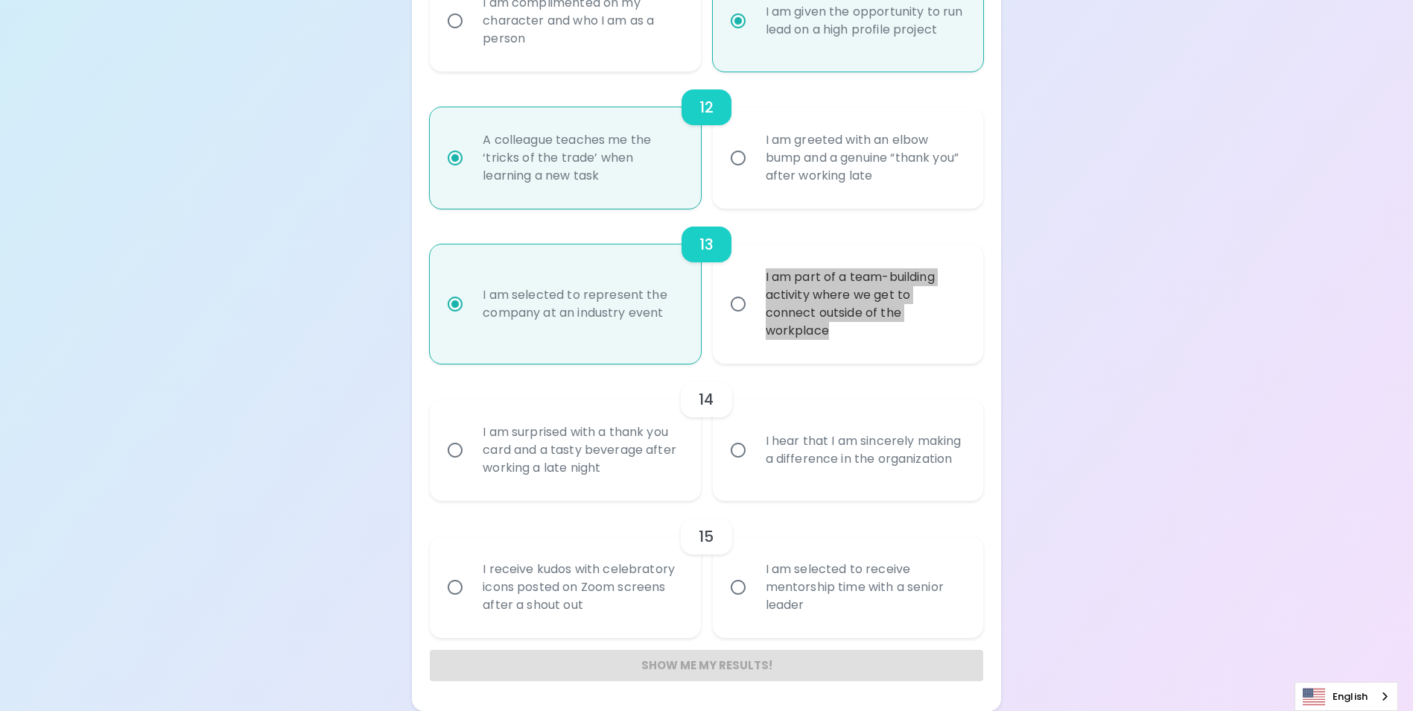
radio input "true"
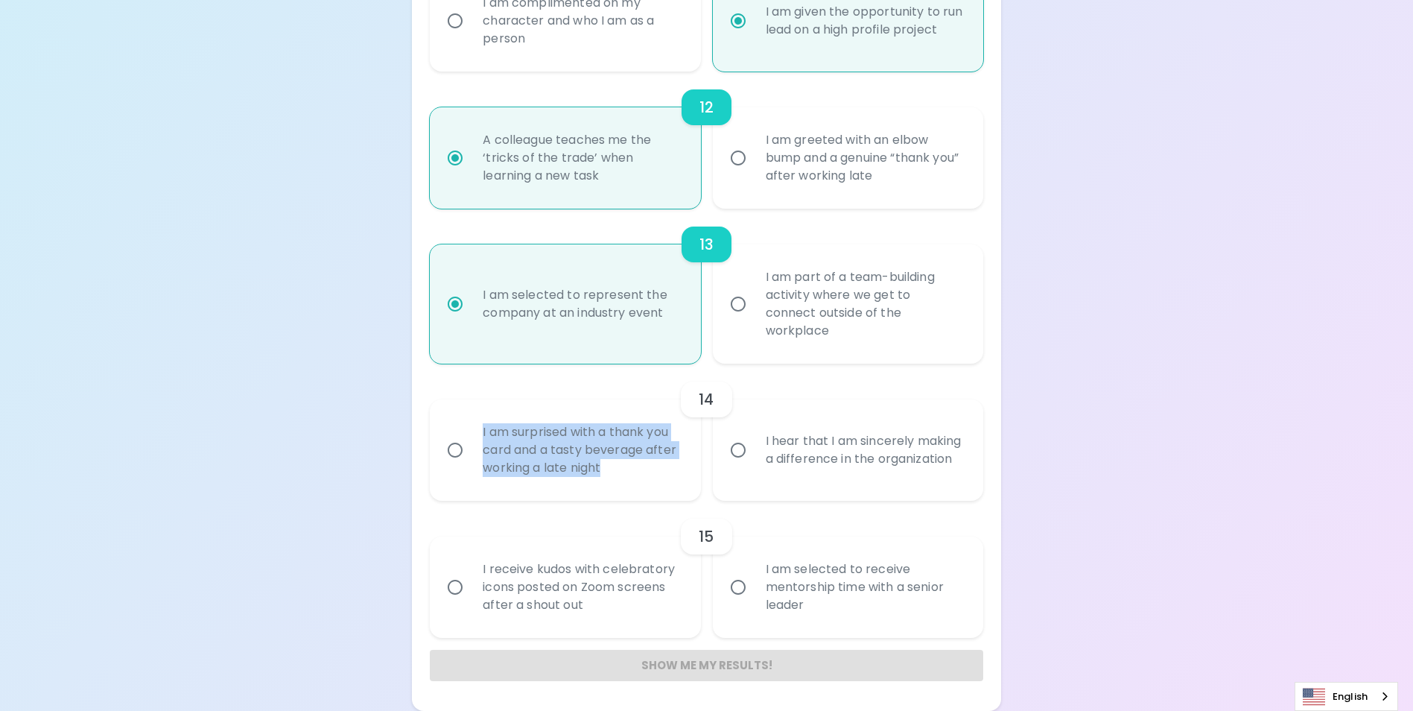
drag, startPoint x: 607, startPoint y: 471, endPoint x: 470, endPoint y: 432, distance: 142.4
click at [470, 432] on label "I am surprised with a thank you card and a tasty beverage after working a late …" at bounding box center [557, 449] width 270 height 101
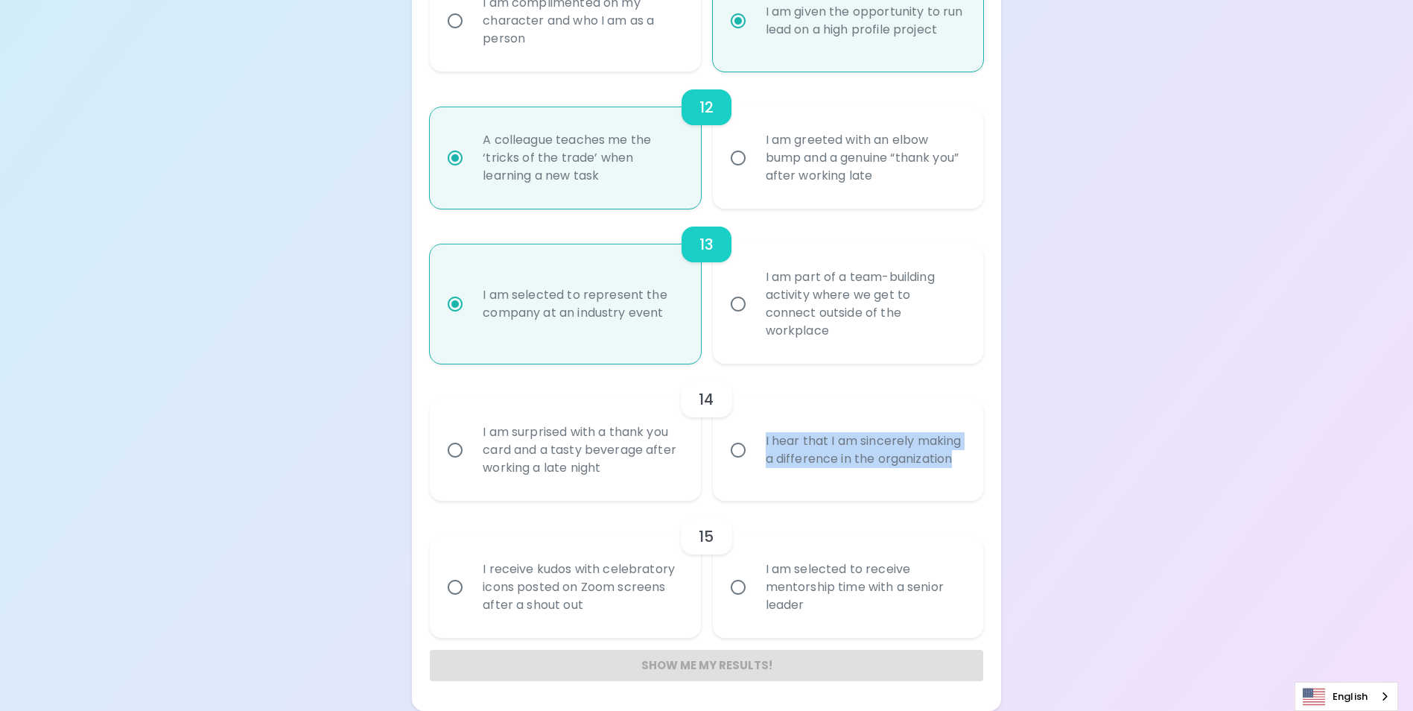
drag, startPoint x: 828, startPoint y: 463, endPoint x: 764, endPoint y: 433, distance: 71.6
click at [764, 433] on div "I hear that I am sincerely making a difference in the organization" at bounding box center [864, 450] width 221 height 72
click at [741, 448] on input "I hear that I am sincerely making a difference in the organization" at bounding box center [738, 449] width 31 height 31
radio input "false"
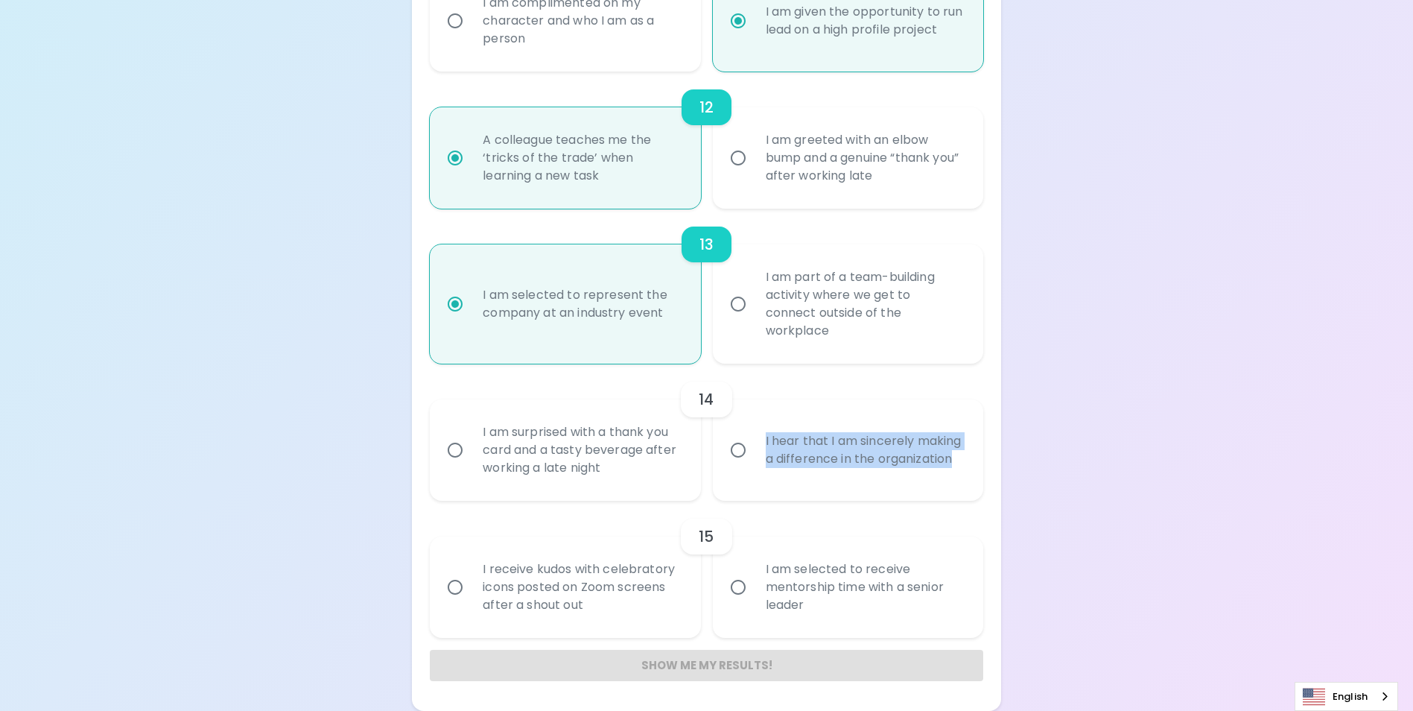
radio input "false"
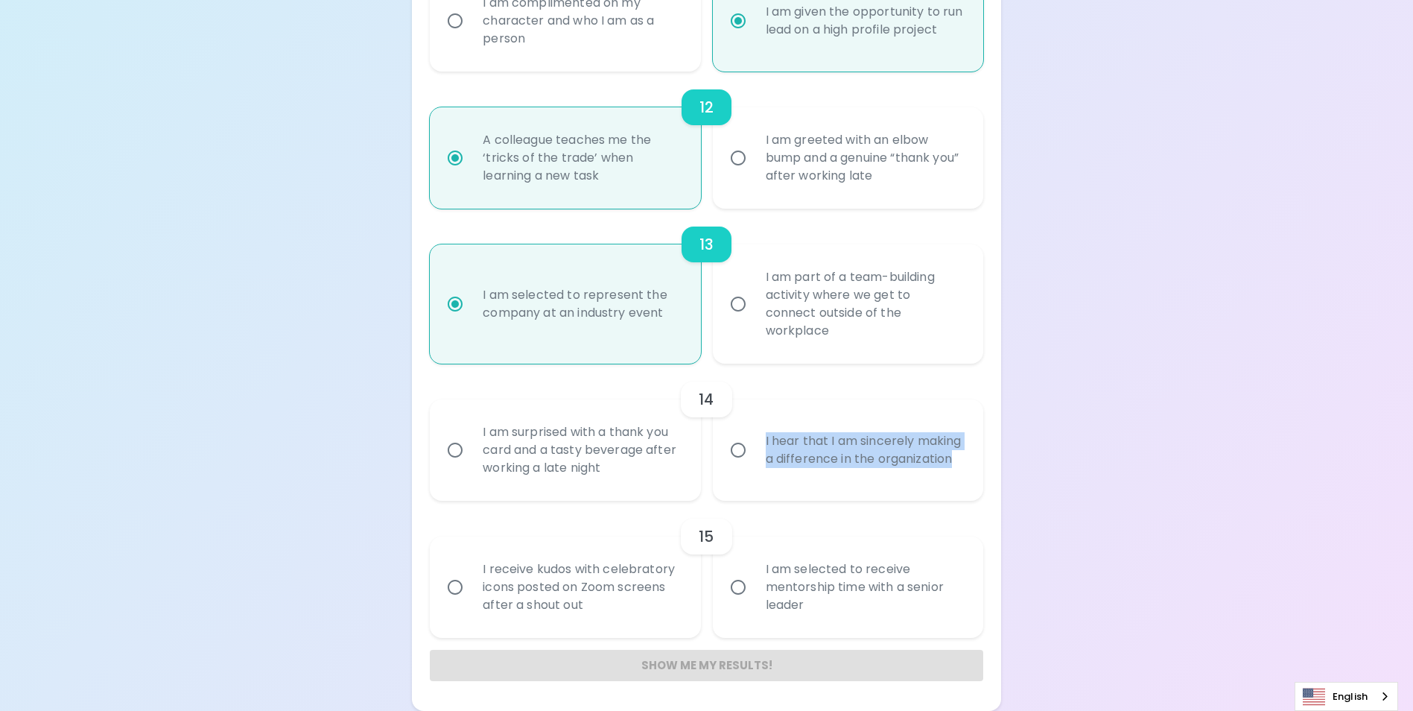
radio input "false"
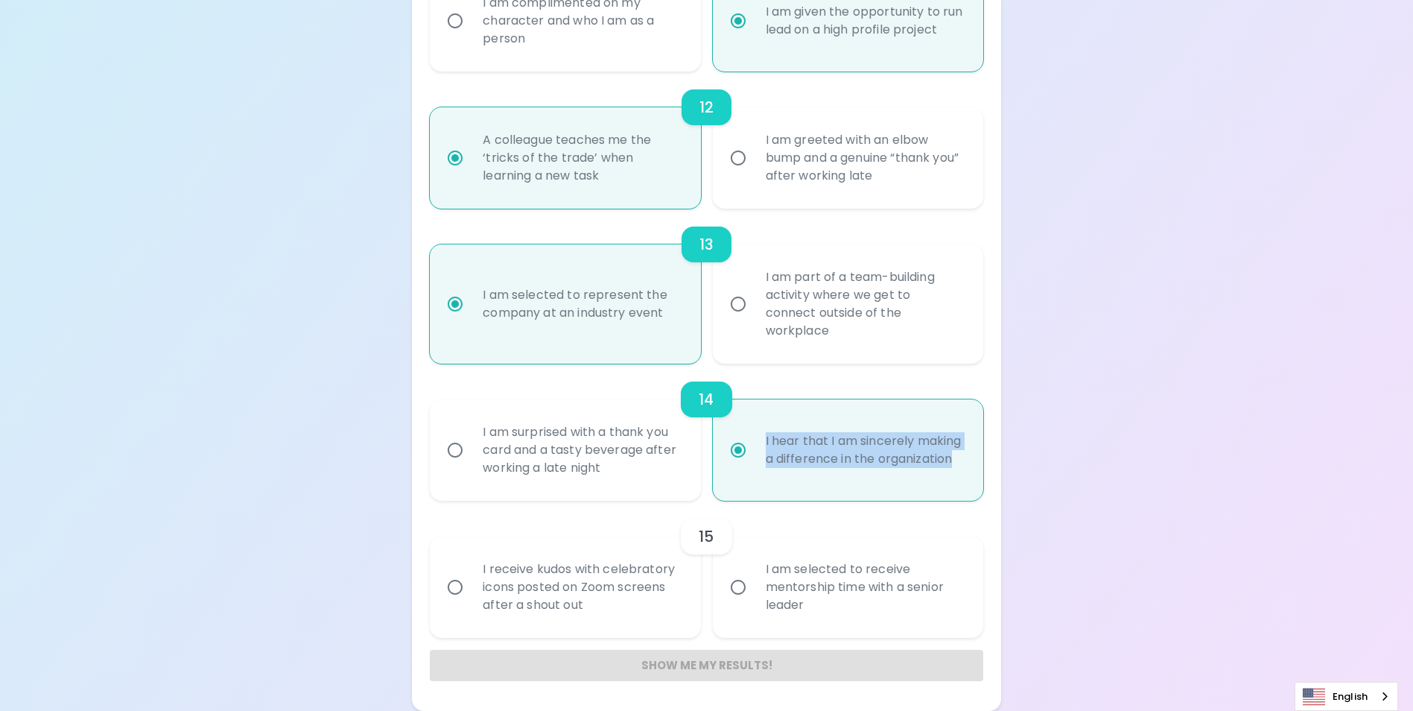
radio input "true"
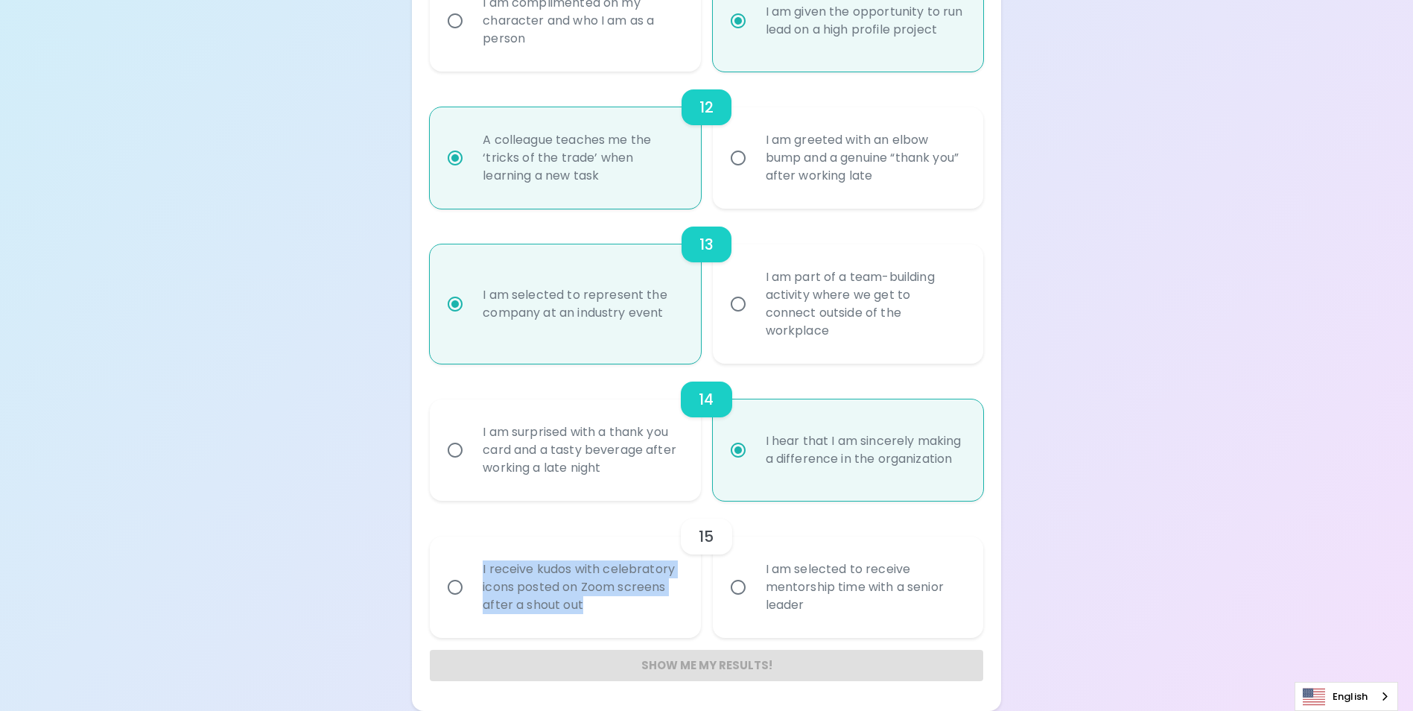
drag, startPoint x: 583, startPoint y: 604, endPoint x: 477, endPoint y: 569, distance: 111.4
click at [477, 569] on div "I receive kudos with celebratory icons posted on Zoom screens after a shout out" at bounding box center [581, 586] width 221 height 89
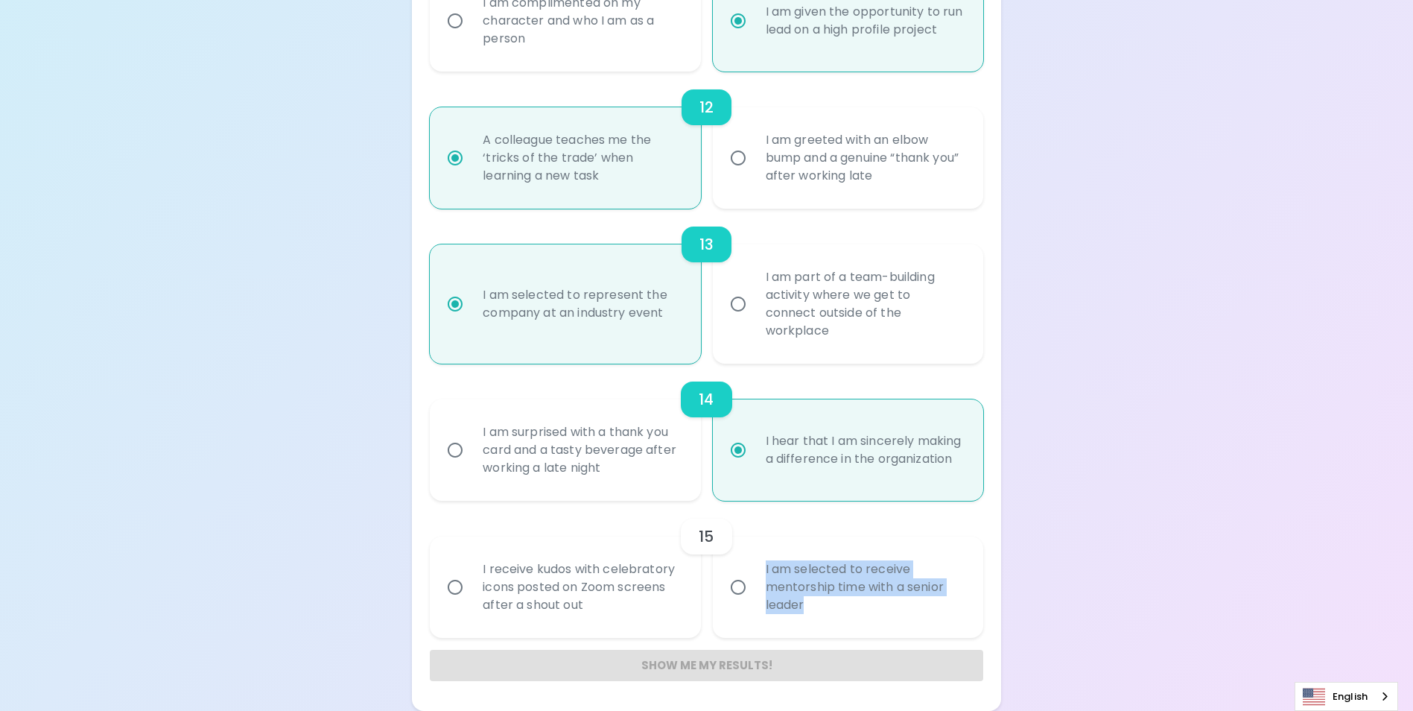
drag, startPoint x: 819, startPoint y: 606, endPoint x: 761, endPoint y: 562, distance: 72.9
click at [761, 562] on div "I am selected to receive mentorship time with a senior leader" at bounding box center [864, 586] width 221 height 89
click at [737, 586] on input "I am selected to receive mentorship time with a senior leader" at bounding box center [738, 586] width 31 height 31
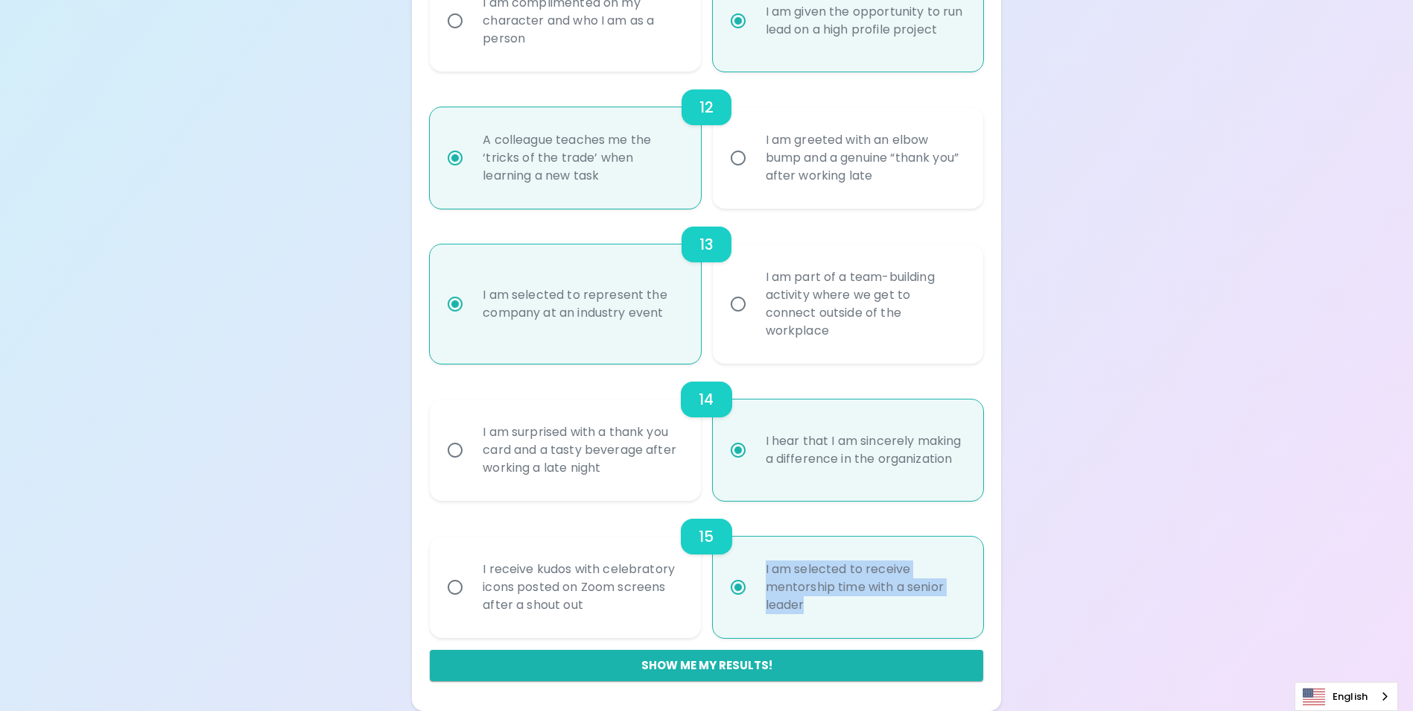
radio input "false"
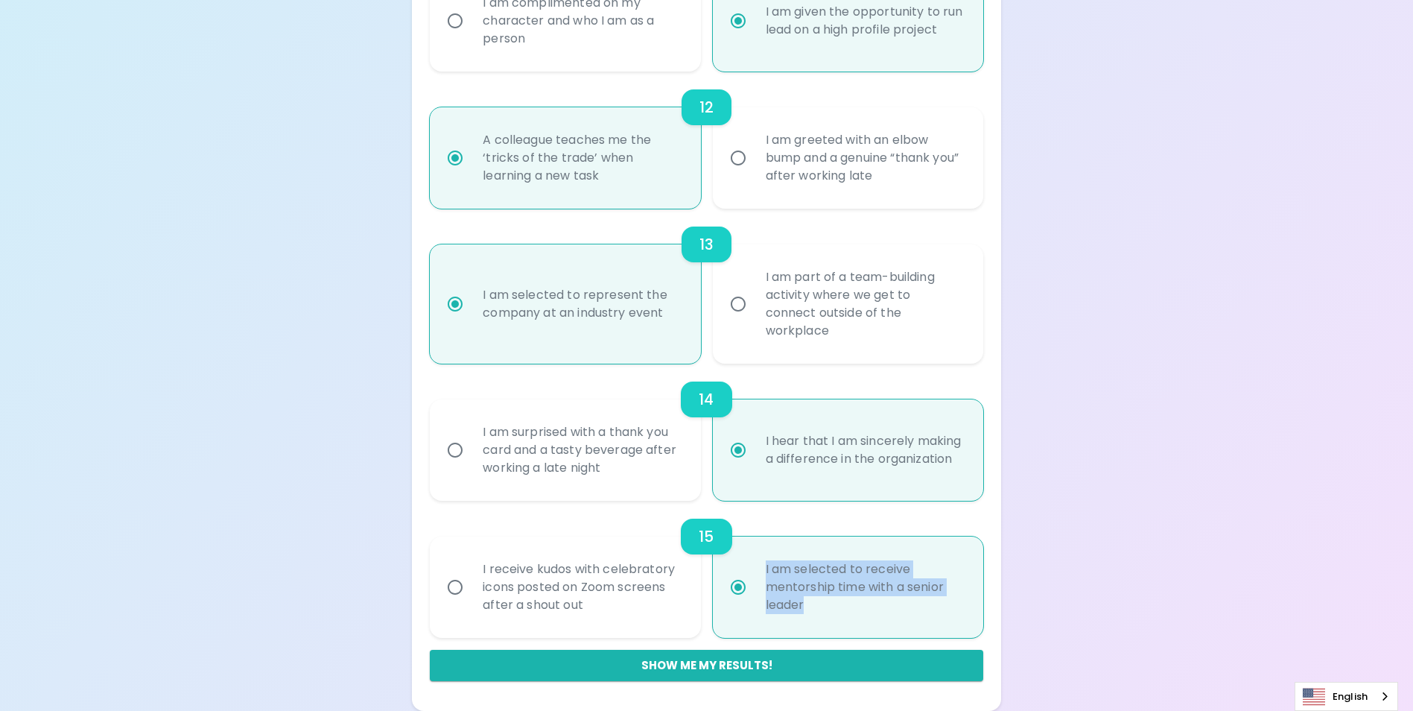
radio input "false"
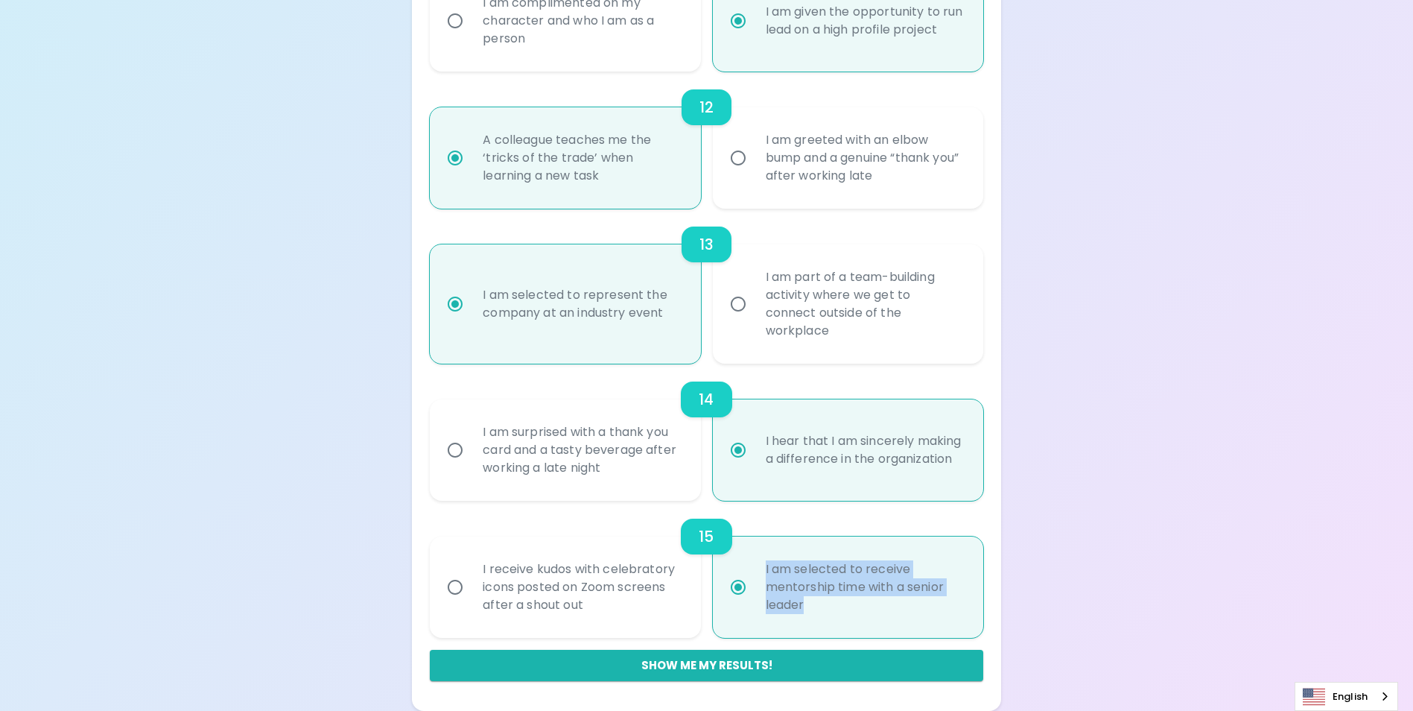
radio input "false"
radio input "true"
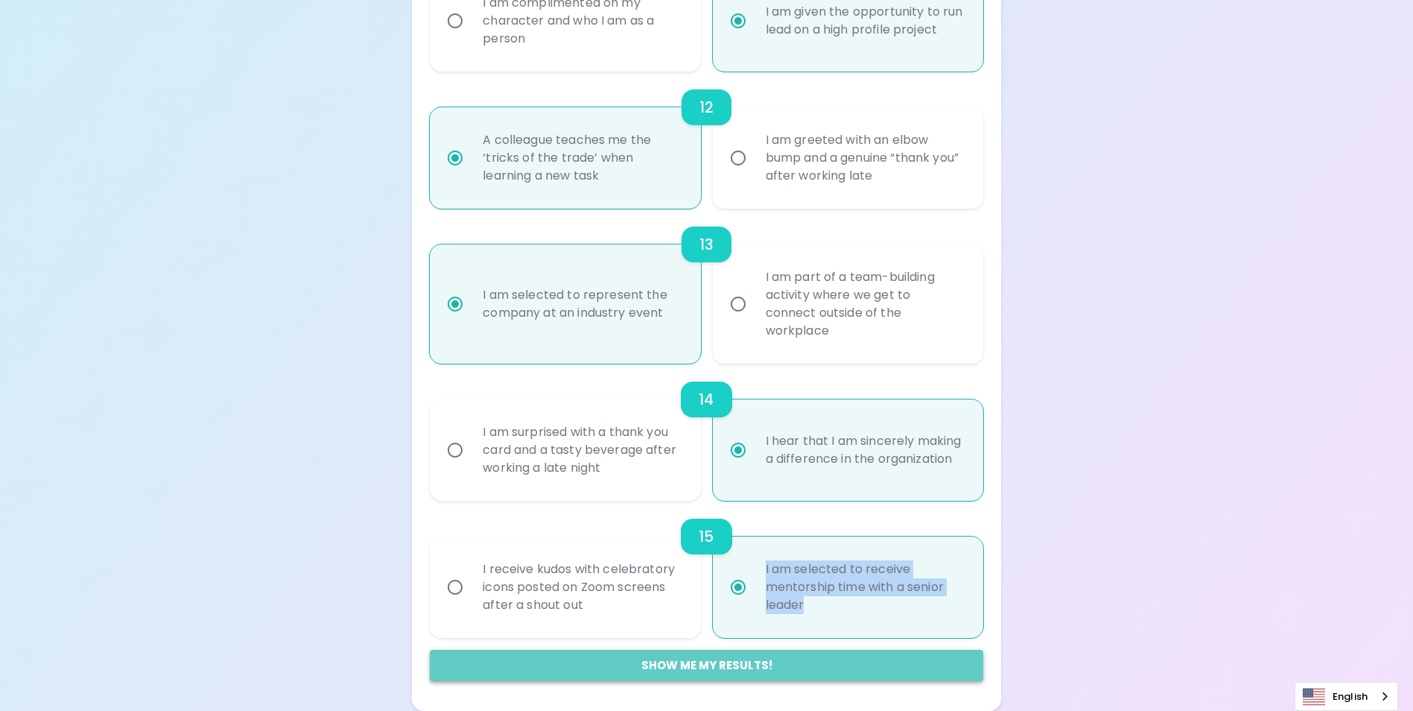
click at [738, 664] on button "Show me my results!" at bounding box center [706, 665] width 553 height 31
radio input "false"
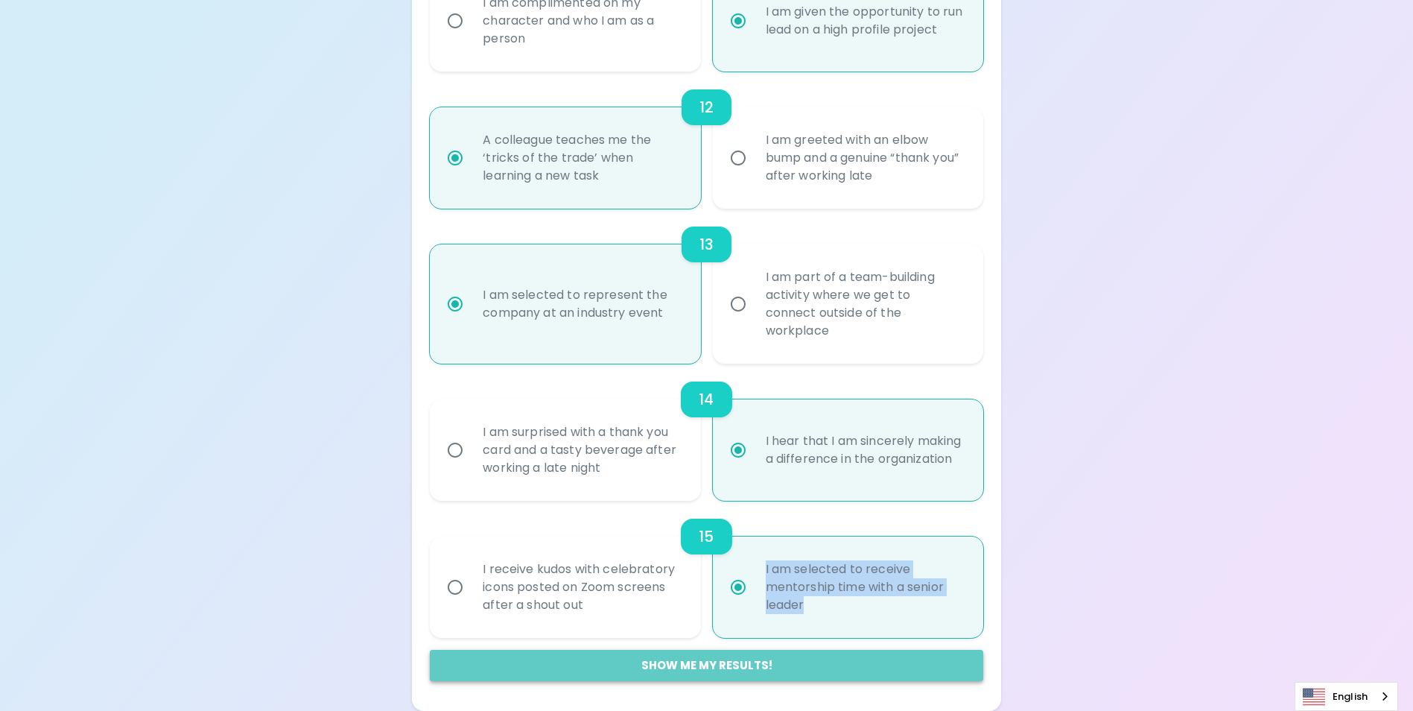
radio input "false"
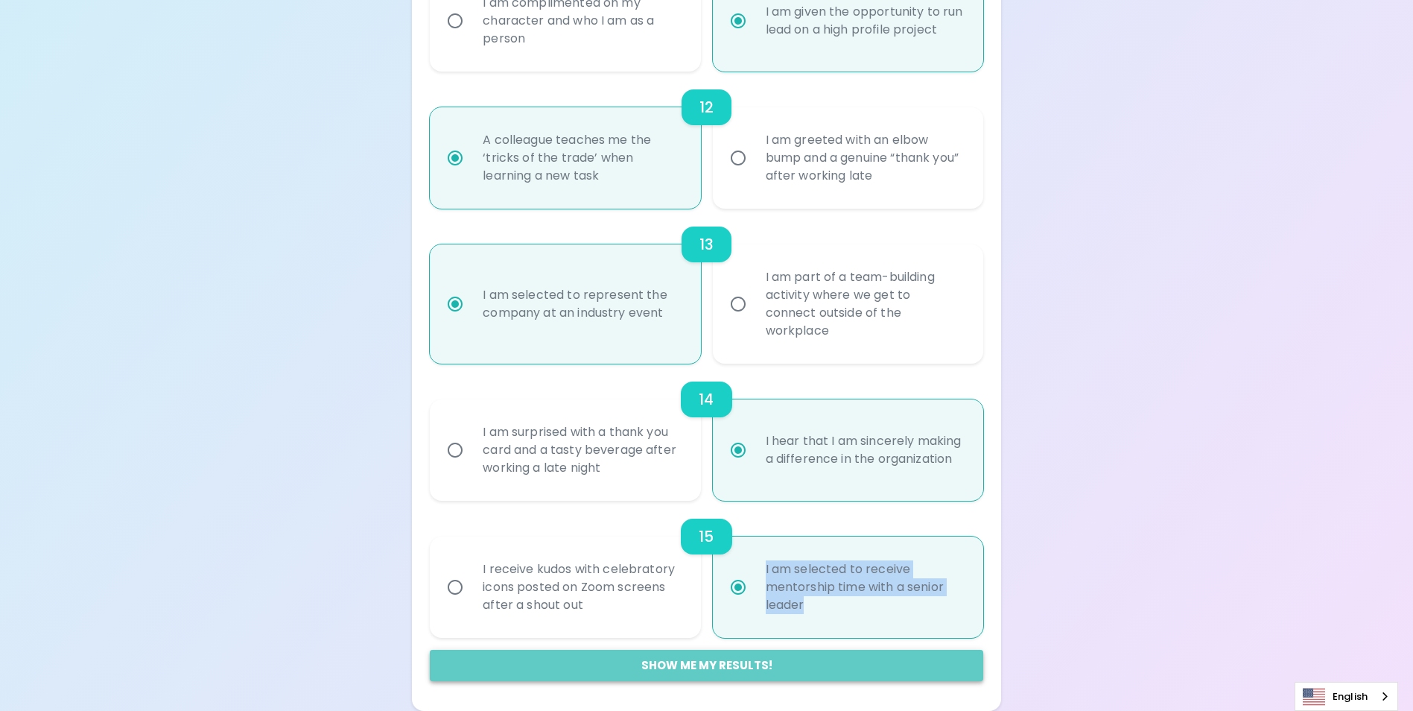
radio input "false"
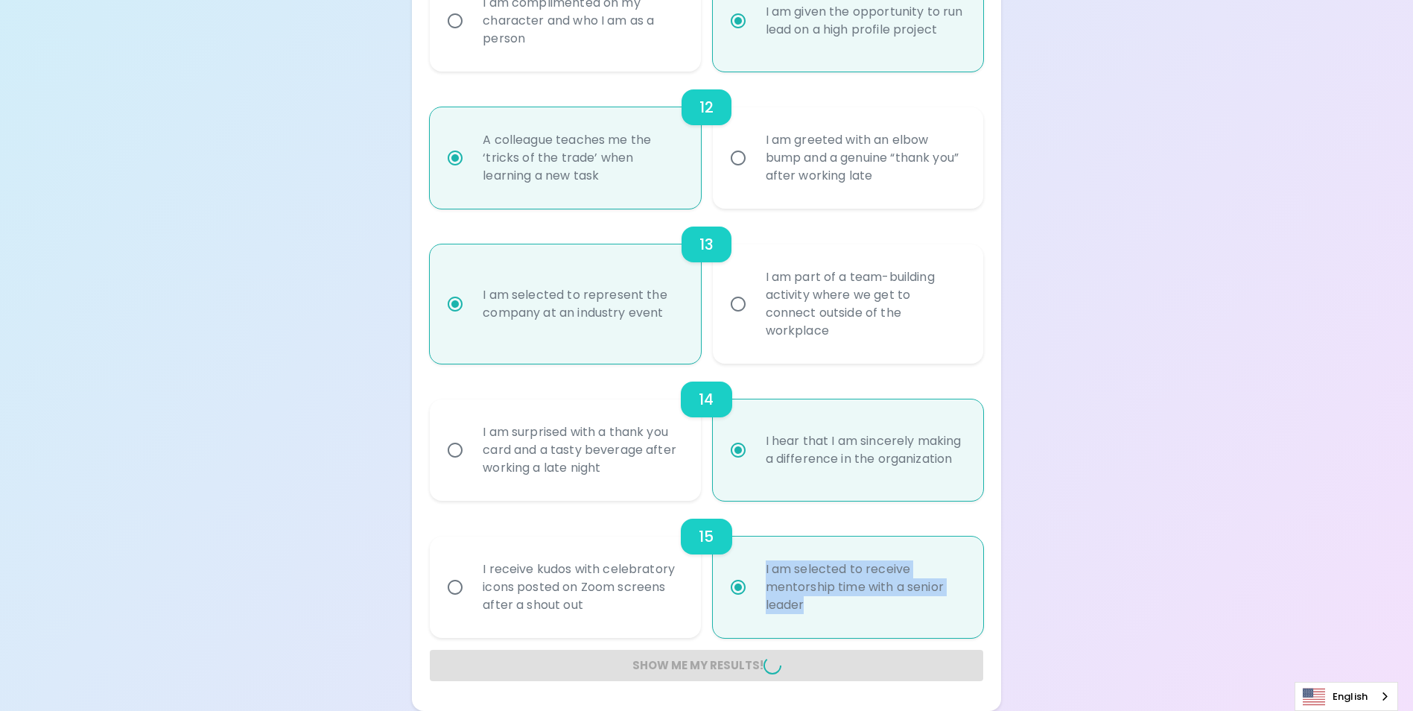
radio input "false"
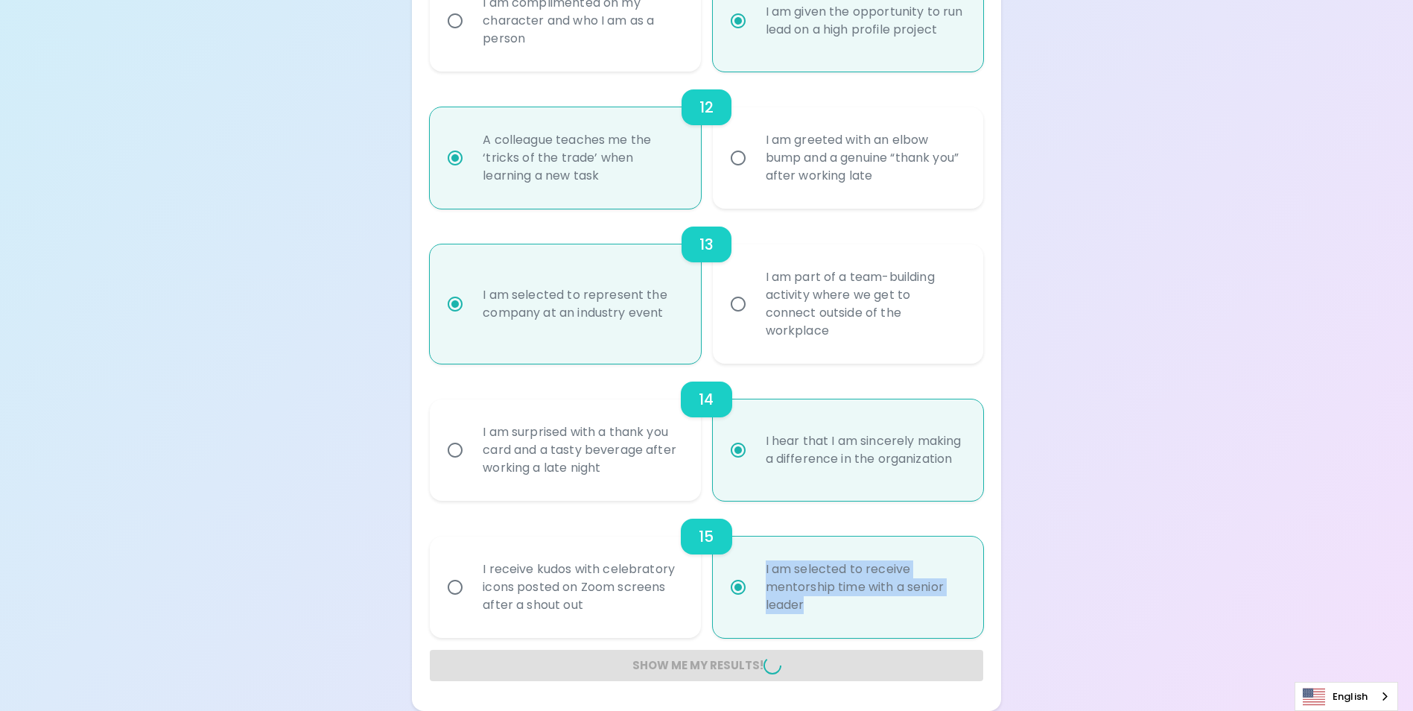
radio input "false"
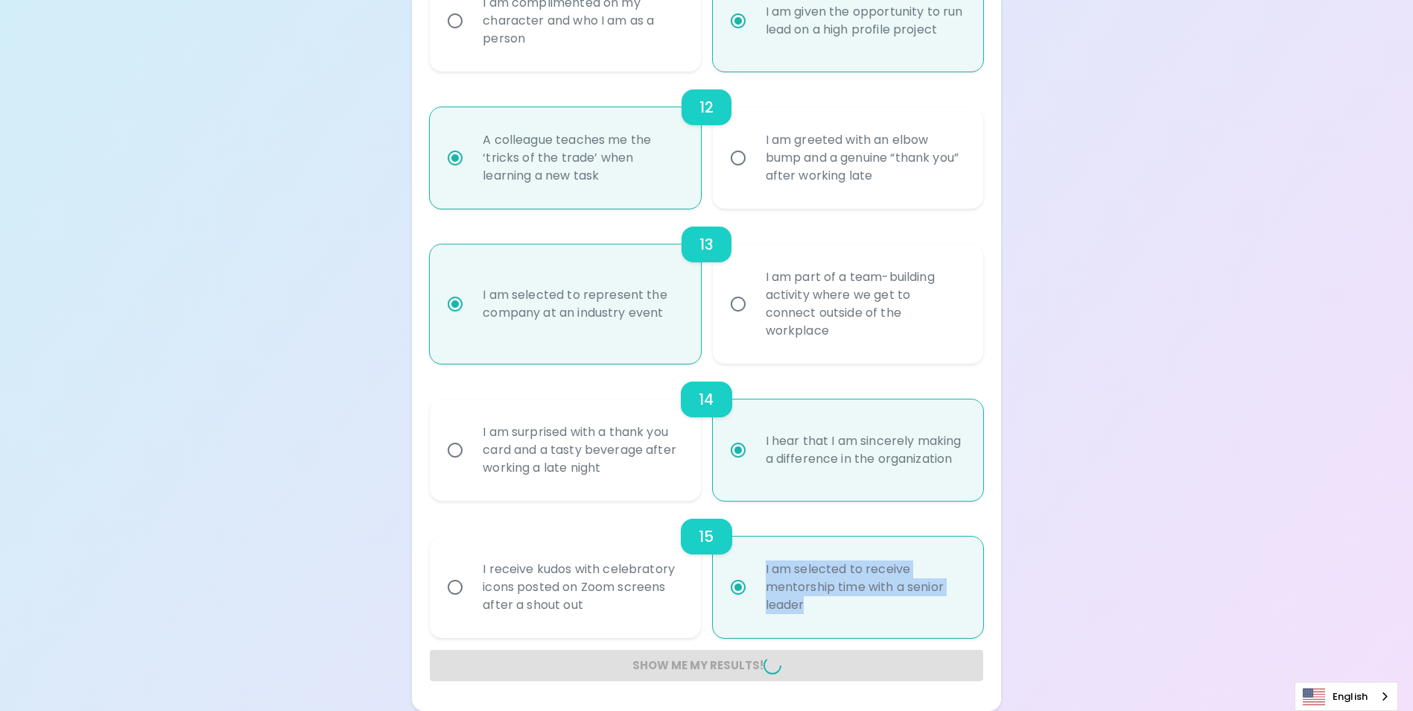
radio input "false"
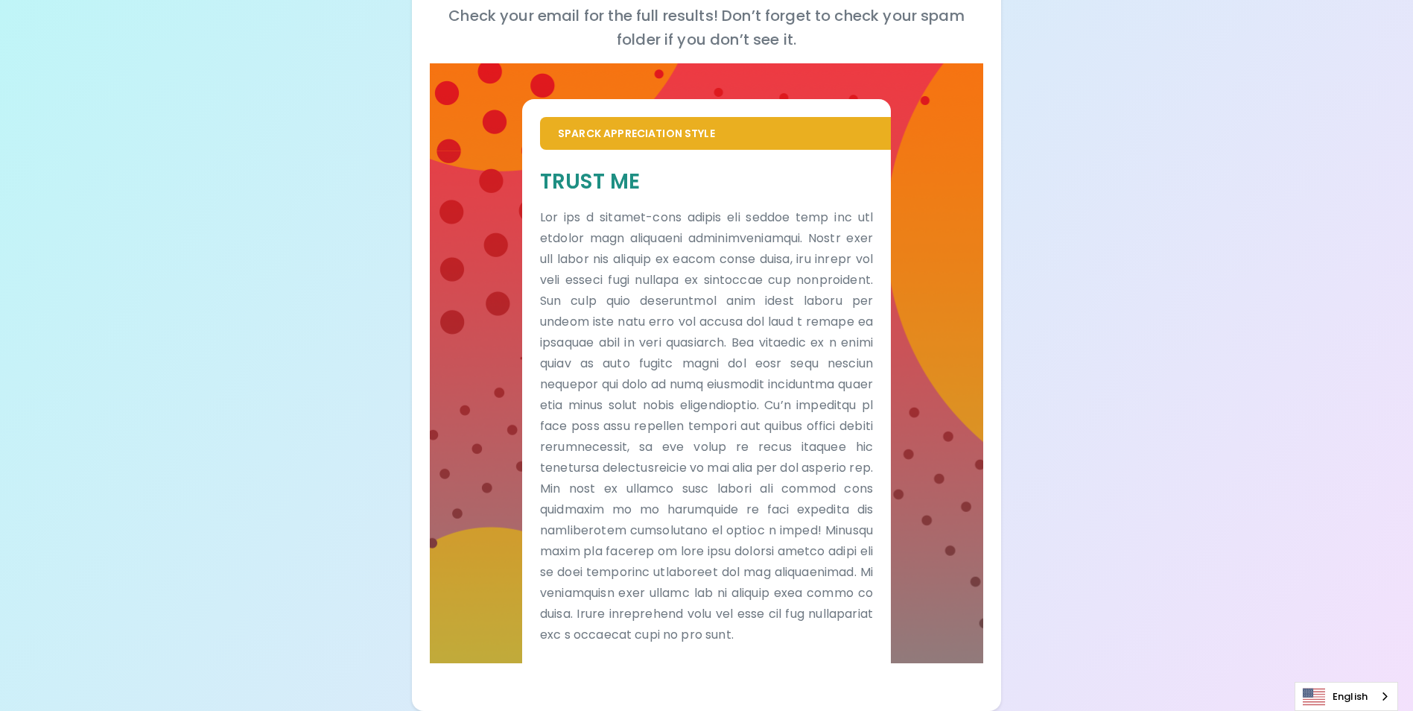
scroll to position [249, 0]
drag, startPoint x: 634, startPoint y: 160, endPoint x: 567, endPoint y: 156, distance: 67.2
click at [567, 168] on h5 "Trust Me" at bounding box center [706, 182] width 333 height 28
drag, startPoint x: 567, startPoint y: 156, endPoint x: 561, endPoint y: 161, distance: 7.9
click at [562, 168] on h5 "Trust Me" at bounding box center [706, 182] width 333 height 28
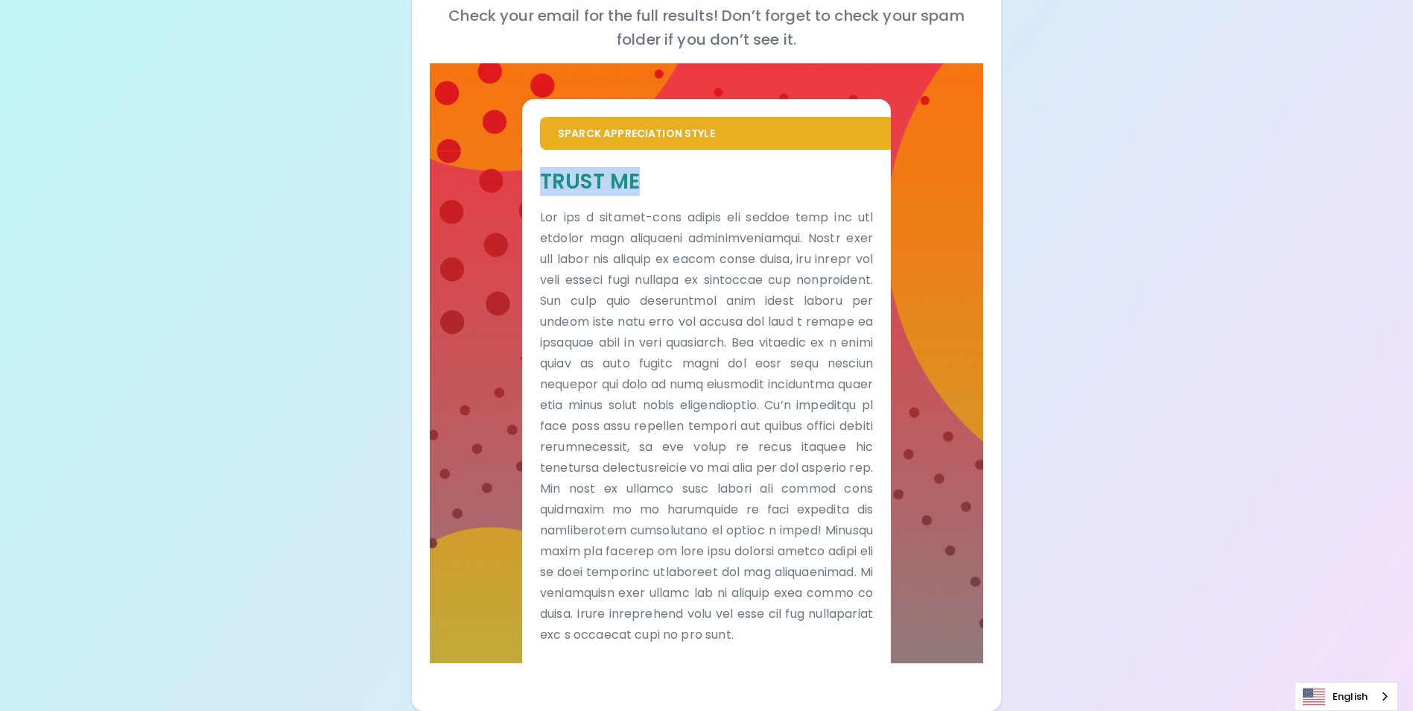
drag, startPoint x: 545, startPoint y: 158, endPoint x: 636, endPoint y: 162, distance: 91.7
click at [636, 168] on h5 "Trust Me" at bounding box center [706, 182] width 333 height 28
click at [1235, 316] on div "Your Sparck Appreciation Style Results Check your email for the full results! D…" at bounding box center [706, 241] width 1413 height 939
drag, startPoint x: 1184, startPoint y: 263, endPoint x: 1053, endPoint y: 308, distance: 139.2
click at [1184, 264] on div "Your Sparck Appreciation Style Results Check your email for the full results! D…" at bounding box center [706, 241] width 1413 height 939
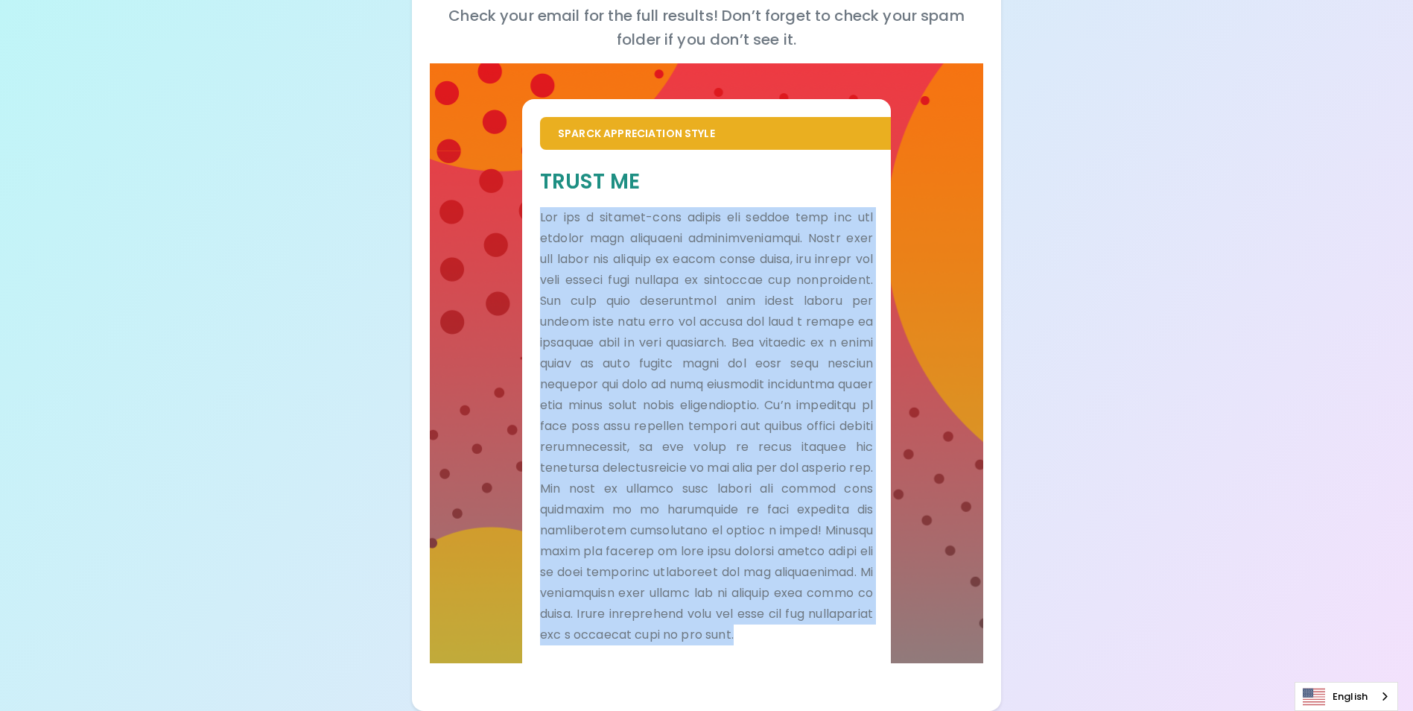
drag, startPoint x: 542, startPoint y: 192, endPoint x: 811, endPoint y: 637, distance: 520.1
click at [811, 637] on p at bounding box center [706, 426] width 333 height 438
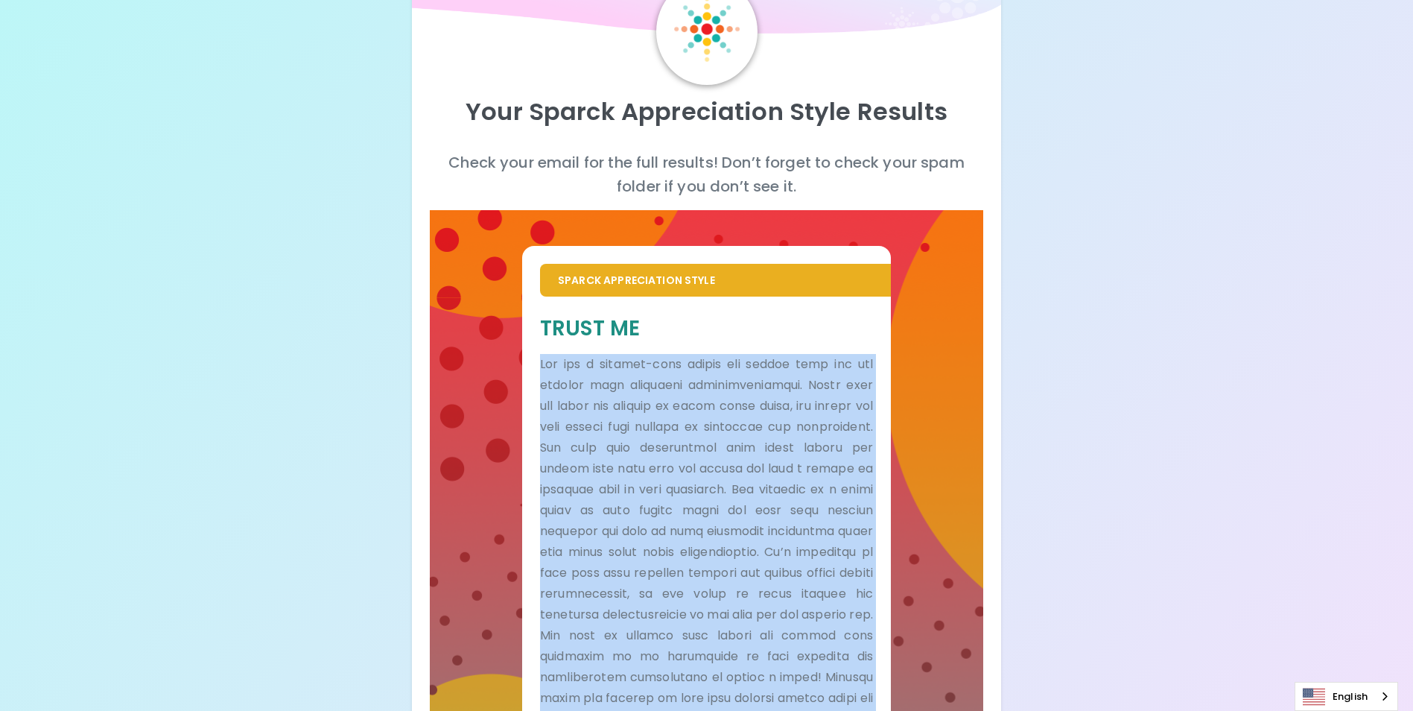
scroll to position [0, 0]
